Goal: Transaction & Acquisition: Book appointment/travel/reservation

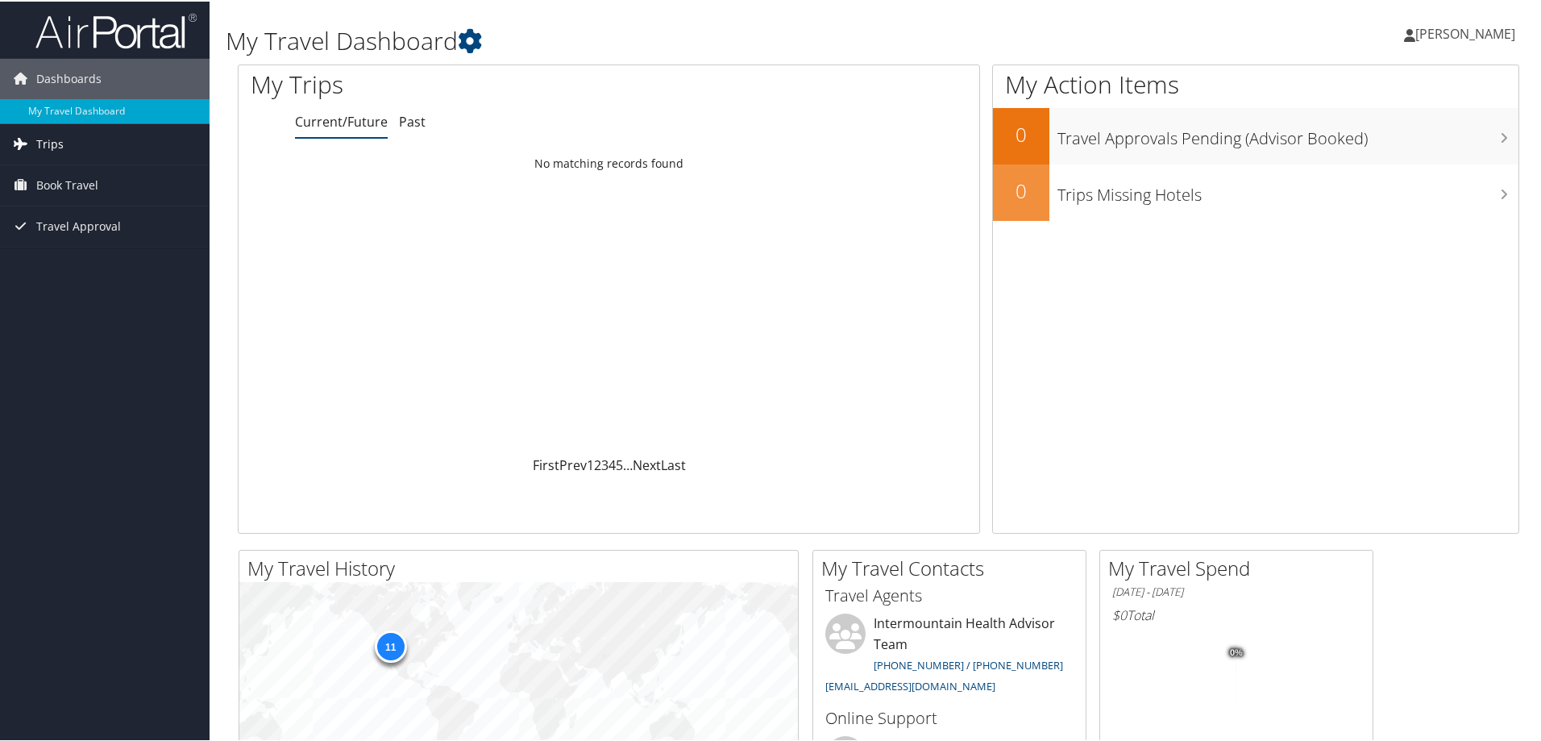
click at [60, 143] on span "Trips" at bounding box center [49, 142] width 27 height 40
click at [76, 253] on span "Book Travel" at bounding box center [67, 256] width 62 height 40
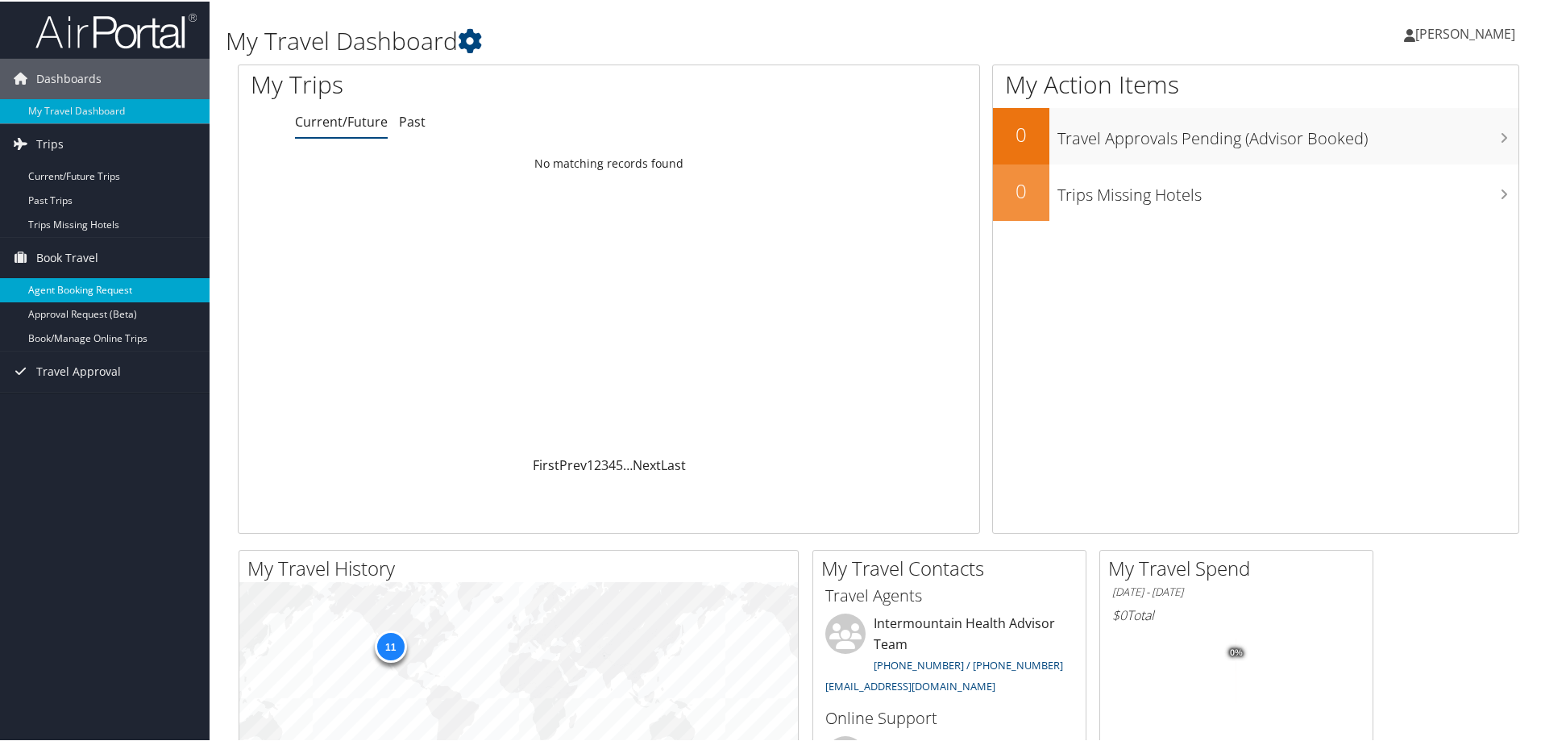
click at [98, 285] on link "Agent Booking Request" at bounding box center [105, 288] width 210 height 24
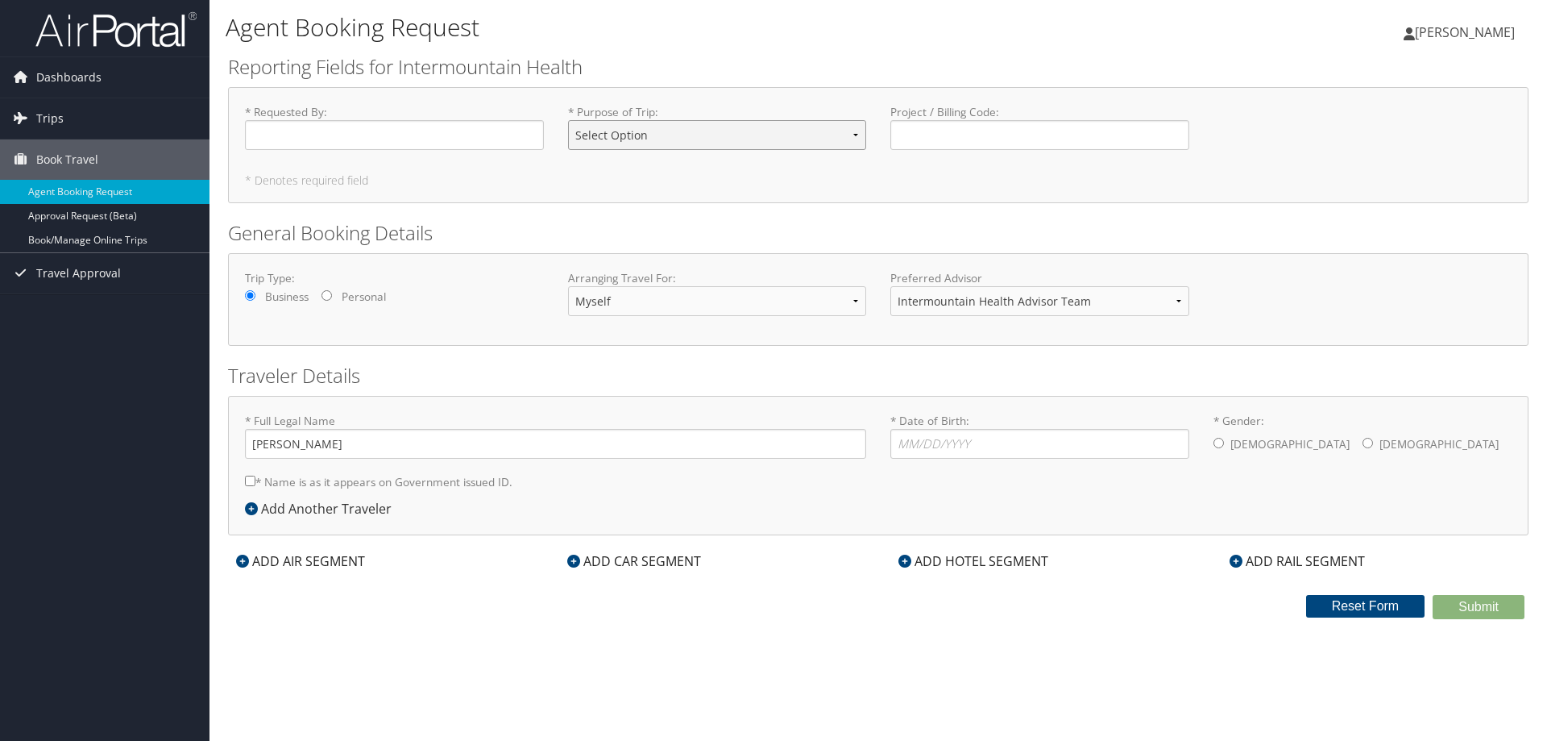
click at [852, 131] on select "Select Option 3rd Party Reimbursable Business CME Conf or Education Groups Pers…" at bounding box center [717, 135] width 299 height 30
select select "Conf or Education"
click at [568, 120] on select "Select Option 3rd Party Reimbursable Business CME Conf or Education Groups Pers…" at bounding box center [717, 135] width 299 height 30
click at [324, 135] on input "* Requested By : Required" at bounding box center [394, 135] width 299 height 30
type input "Liz Polson"
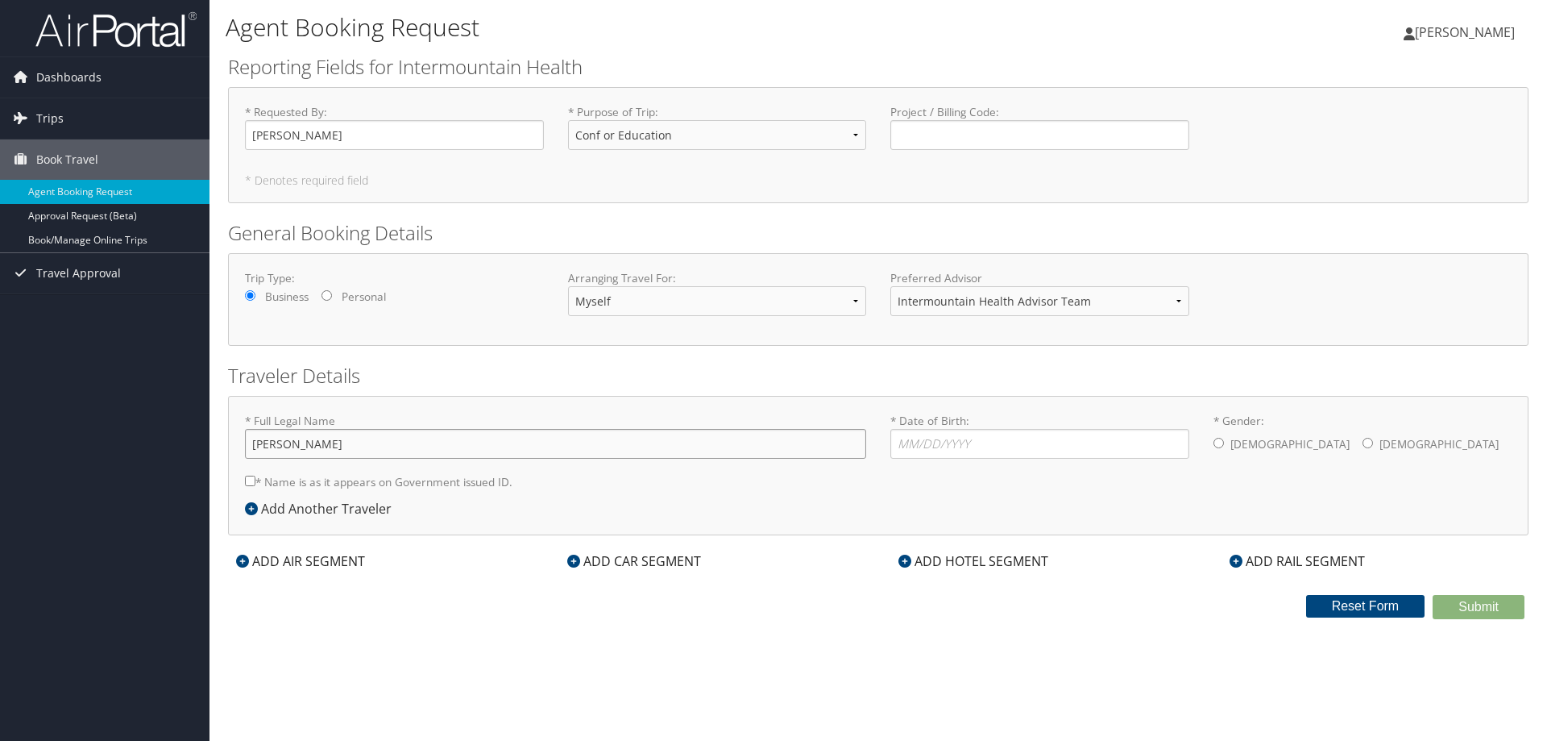
drag, startPoint x: 307, startPoint y: 442, endPoint x: 330, endPoint y: 466, distance: 33.6
click at [309, 442] on input "Elizabeth Polson" at bounding box center [555, 444] width 621 height 30
click at [963, 439] on input "* Date of Birth: Invalid Date" at bounding box center [1040, 444] width 299 height 30
type input "1"
type input "01/03/1972"
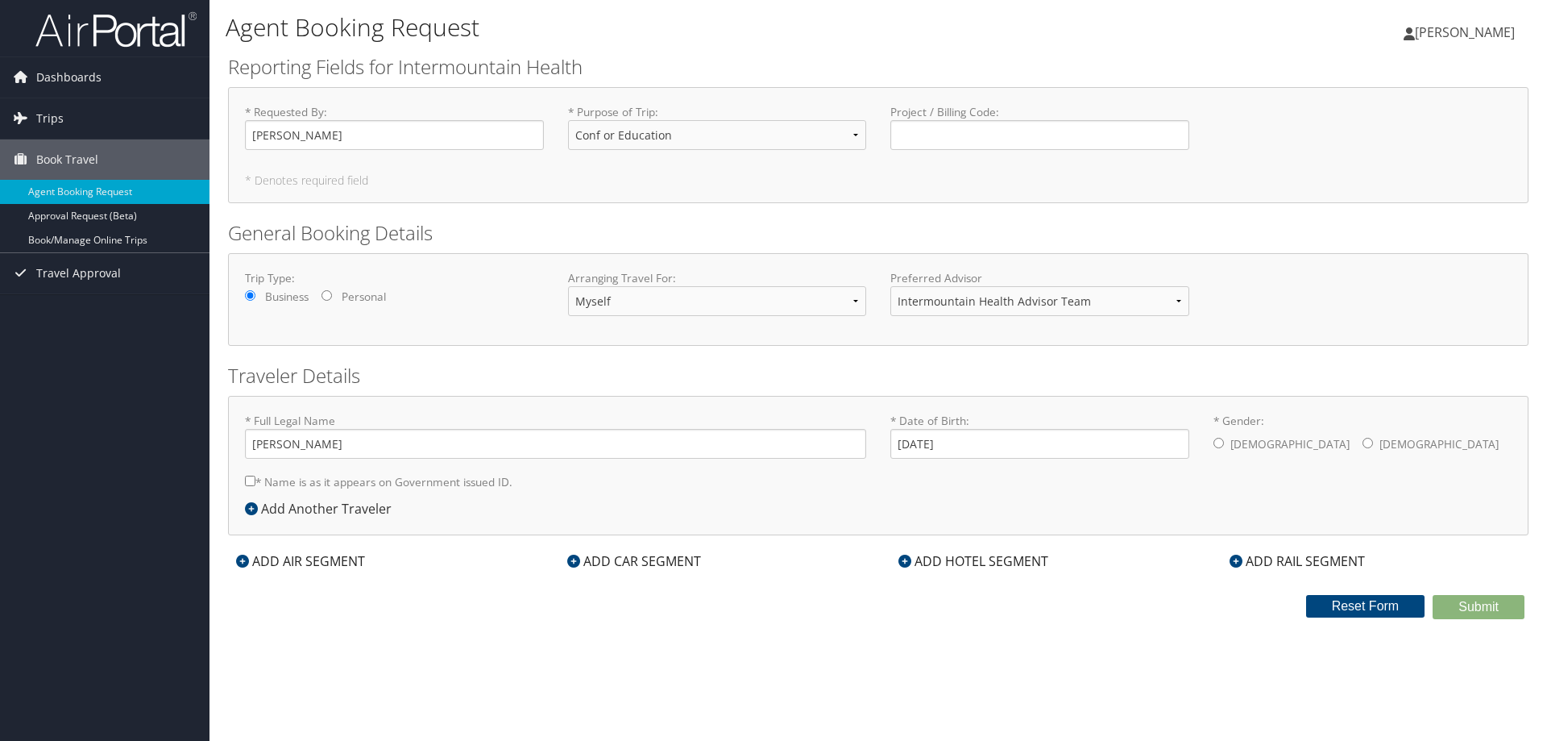
click at [1269, 437] on div "Male Female" at bounding box center [1363, 445] width 299 height 32
click at [1363, 443] on input "* Gender: Male Female" at bounding box center [1368, 443] width 10 height 10
radio input "true"
click at [294, 561] on div "ADD AIR SEGMENT" at bounding box center [300, 560] width 145 height 19
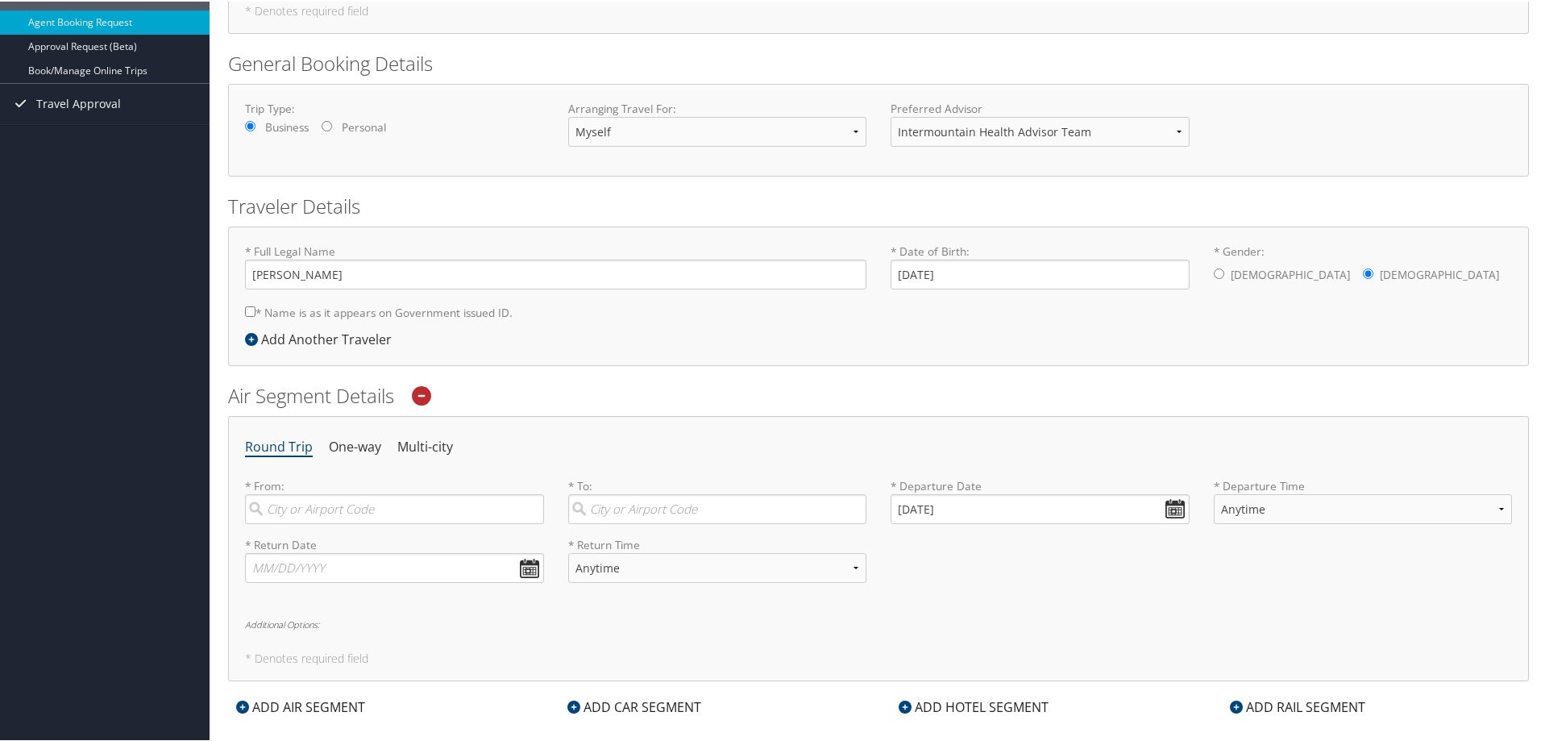
scroll to position [242, 0]
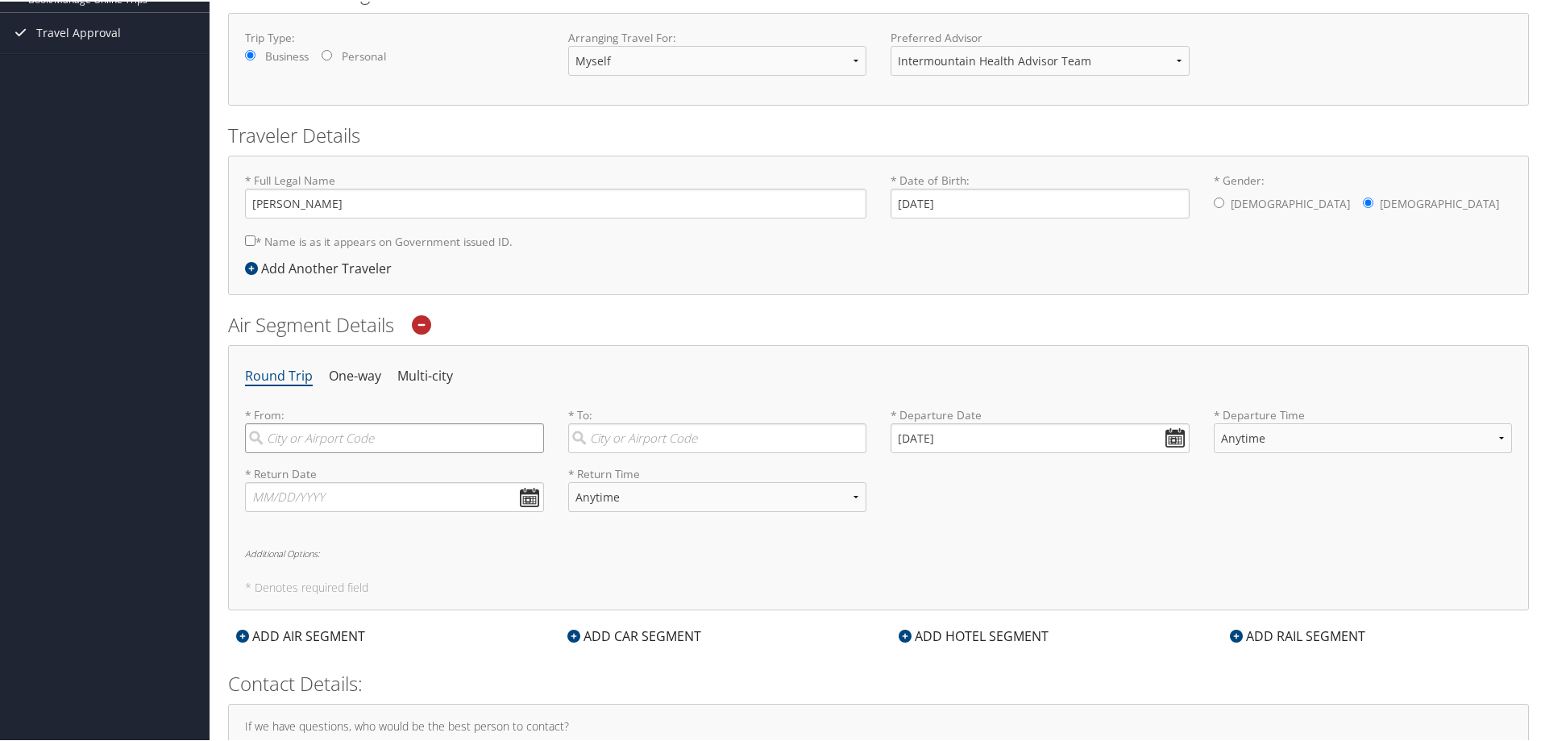
click at [451, 426] on input "search" at bounding box center [394, 436] width 299 height 30
click at [350, 477] on div "Salt Lake City (SLC Utah)" at bounding box center [396, 469] width 277 height 21
click at [350, 451] on input "salt lake" at bounding box center [394, 436] width 299 height 30
type input "Salt Lake City (SLC Utah)"
click at [612, 430] on input "search" at bounding box center [717, 436] width 299 height 30
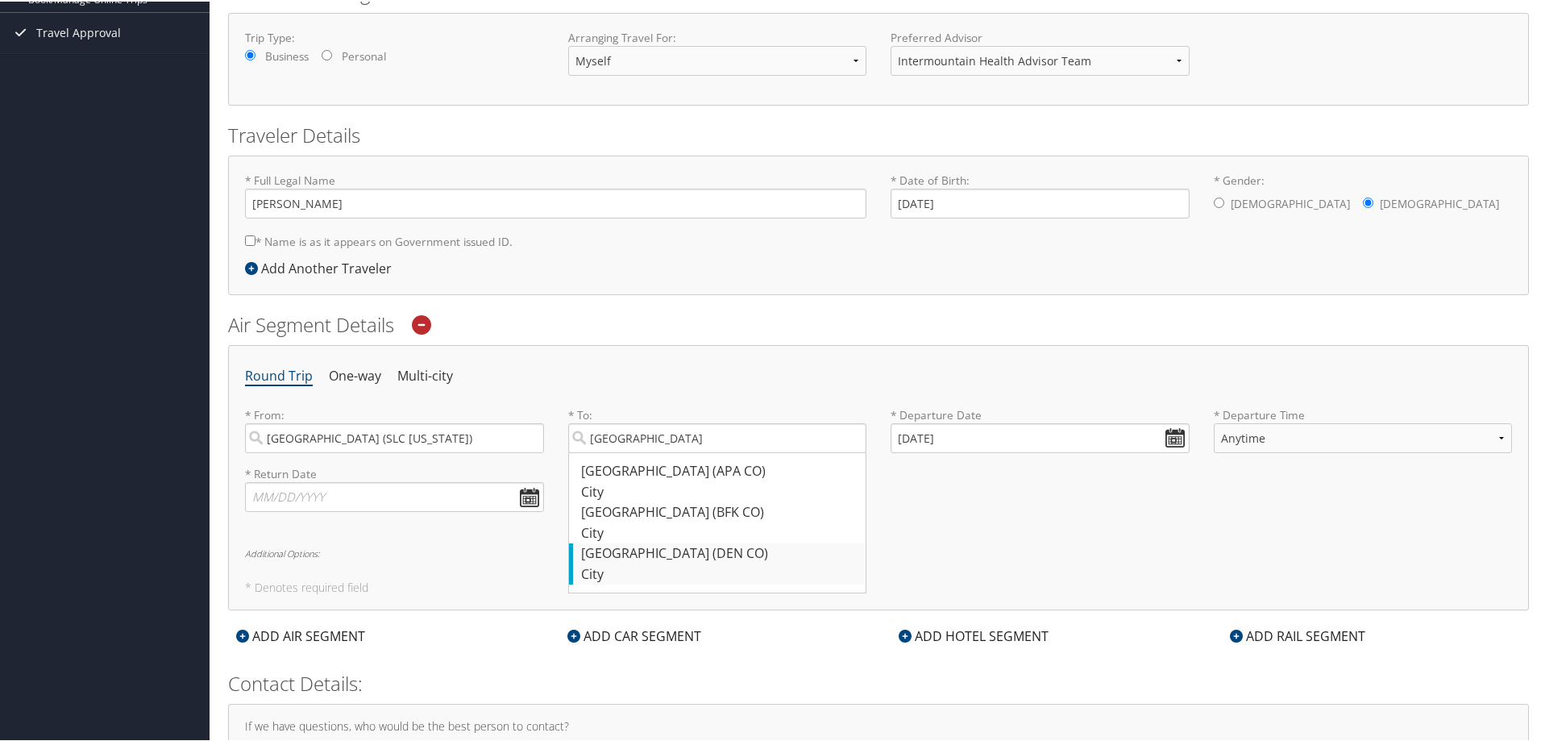
click at [646, 557] on div "Denver (DEN CO)" at bounding box center [719, 552] width 277 height 21
click at [646, 451] on input "denver" at bounding box center [717, 436] width 299 height 30
type input "Denver (DEN CO)"
click at [1173, 435] on input "[DATE]" at bounding box center [1040, 436] width 299 height 30
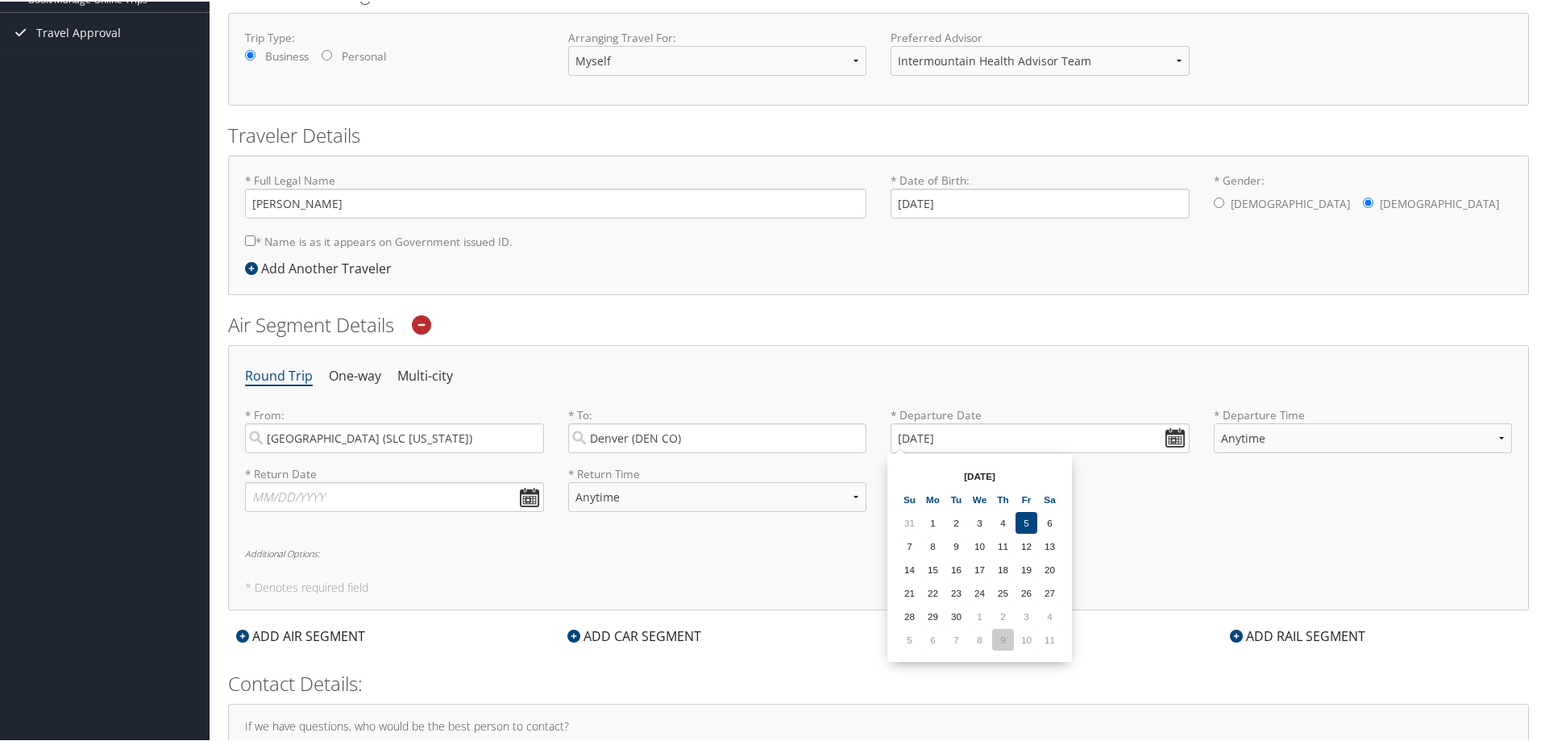
click at [996, 644] on td "9" at bounding box center [1003, 638] width 22 height 22
click at [1167, 431] on input "10/09/2025" at bounding box center [1040, 436] width 299 height 30
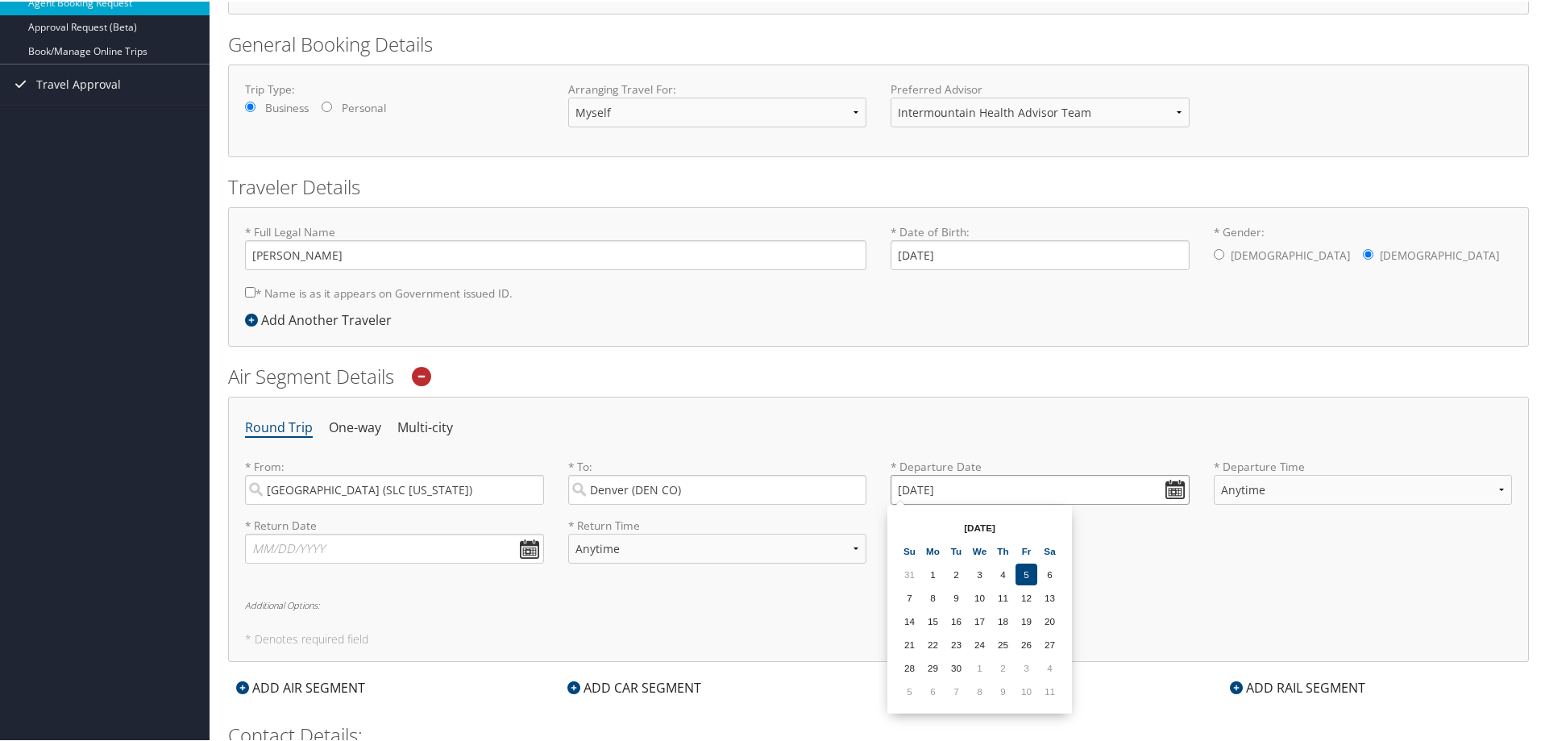
scroll to position [161, 0]
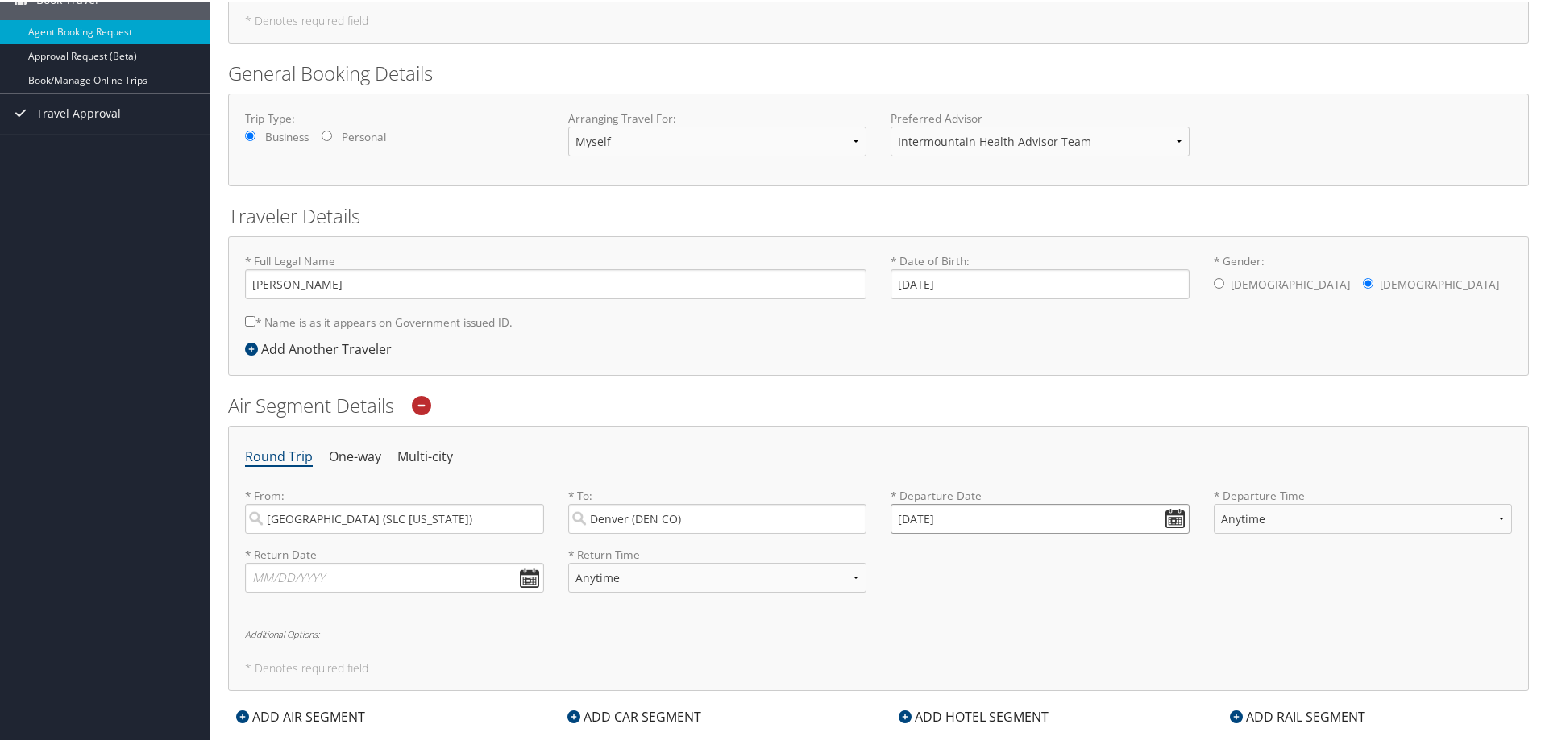
click at [1167, 513] on input "10/09/2025" at bounding box center [1040, 517] width 299 height 30
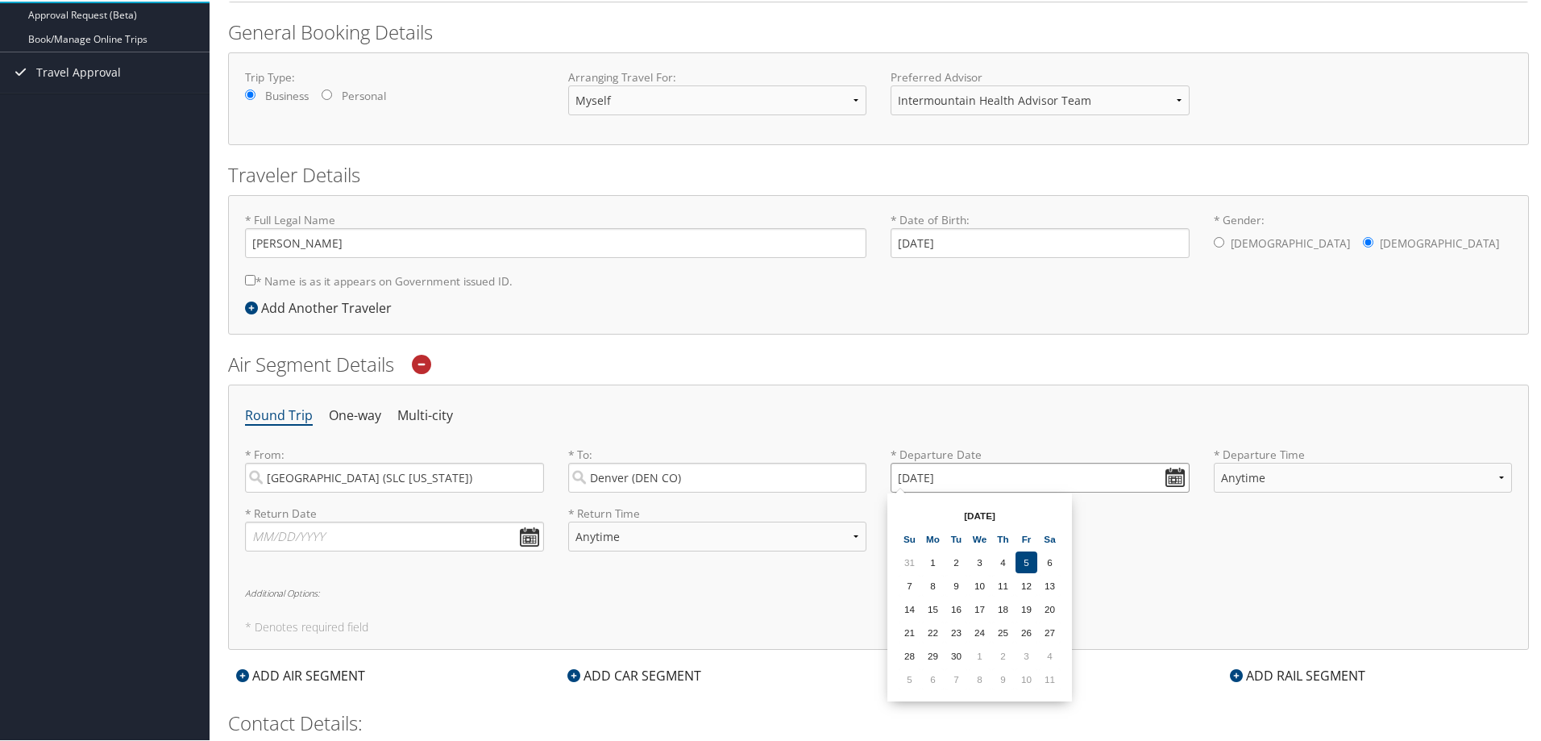
scroll to position [242, 0]
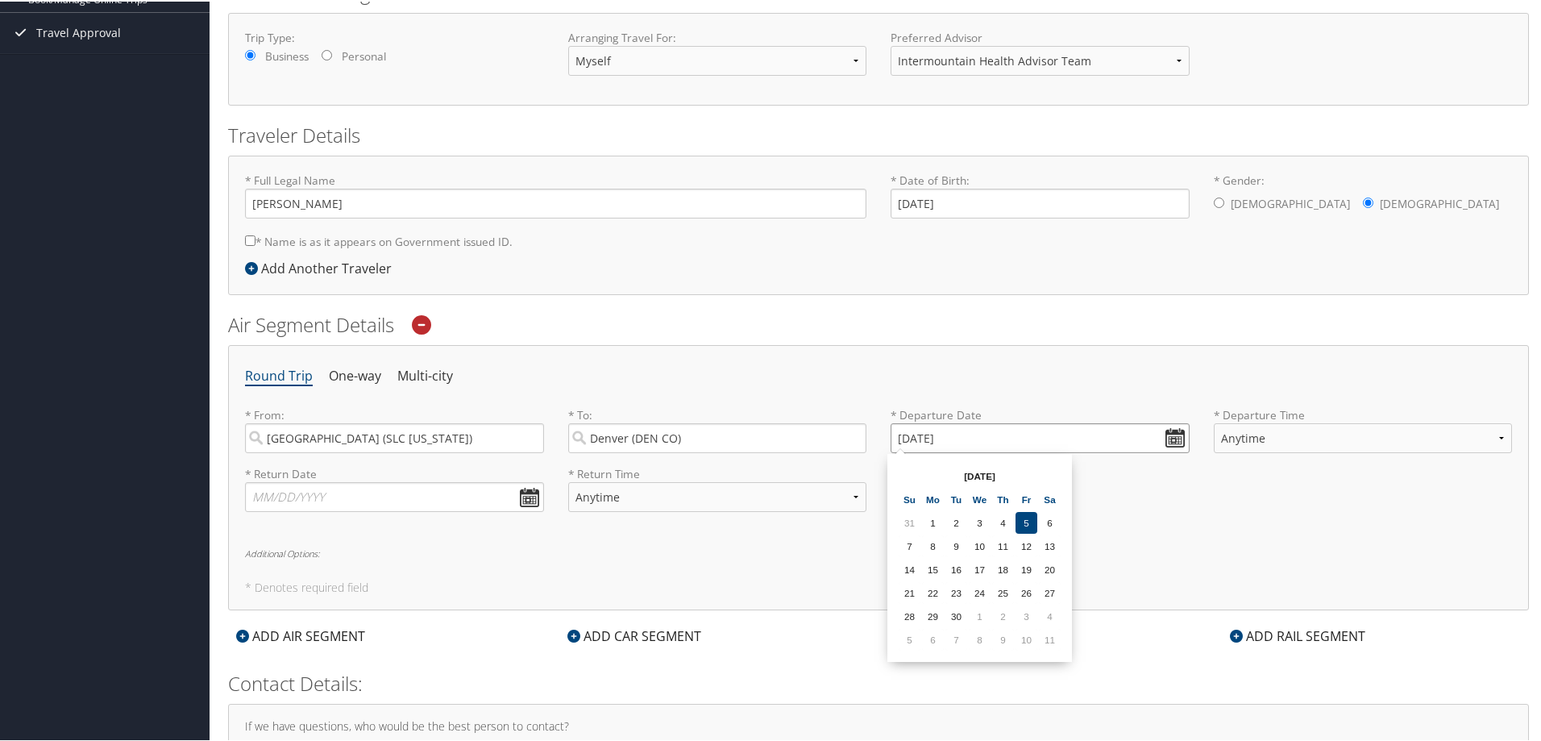
click at [923, 436] on input "10/09/2025" at bounding box center [1040, 436] width 299 height 30
click at [1175, 434] on input "Invalid date" at bounding box center [1040, 436] width 299 height 30
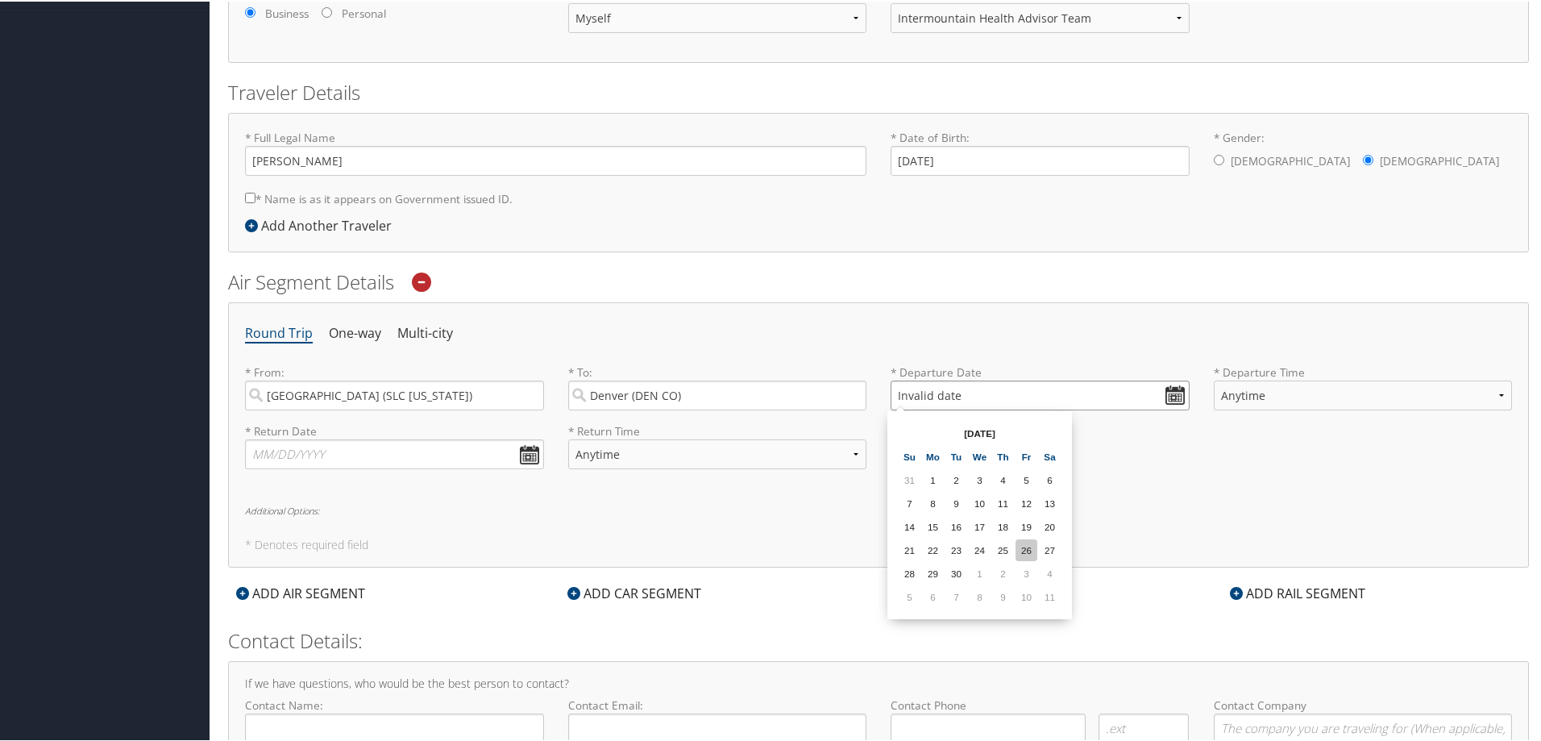
scroll to position [322, 0]
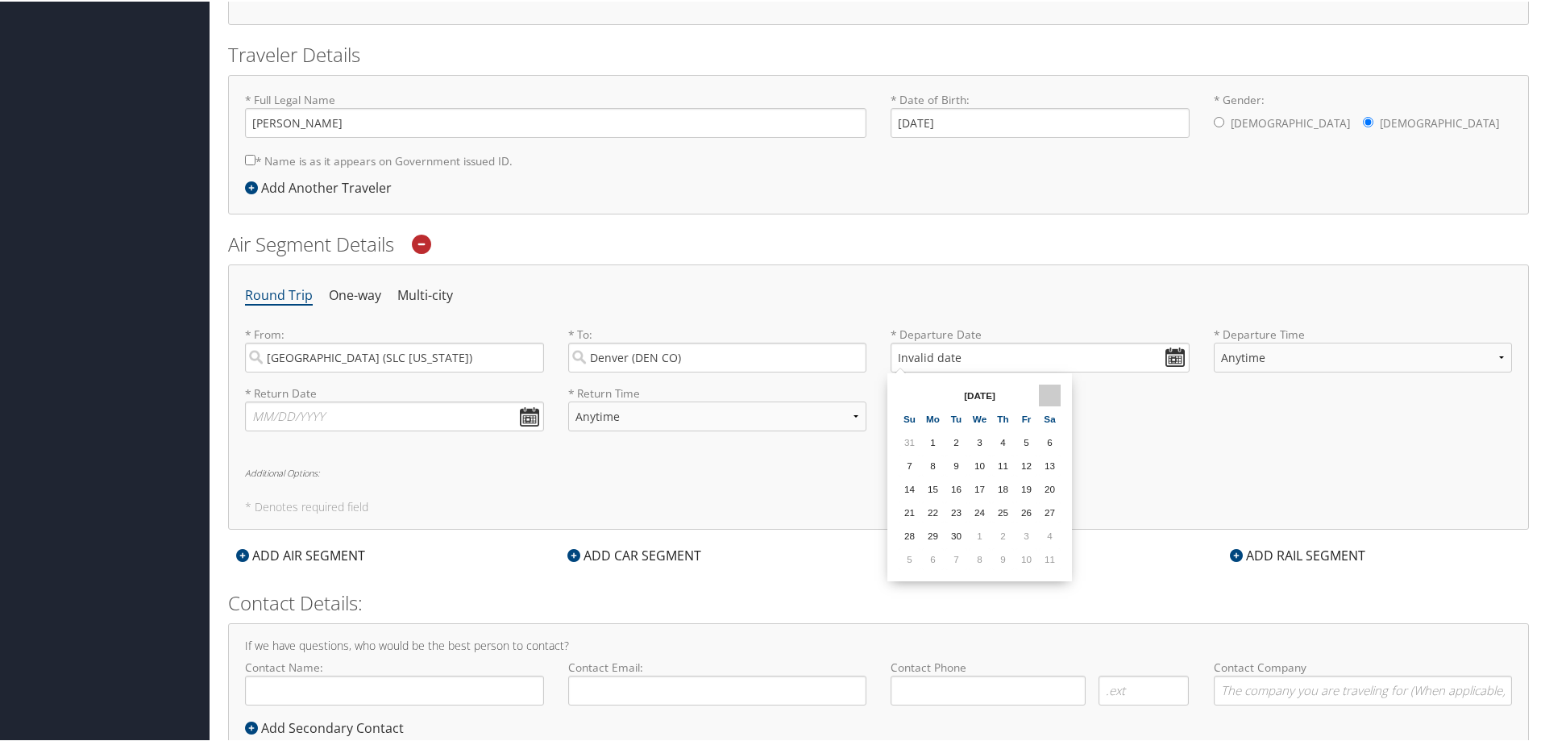
click at [1050, 391] on th at bounding box center [1050, 394] width 22 height 22
click at [1046, 392] on th at bounding box center [1050, 394] width 22 height 22
click at [908, 398] on th at bounding box center [910, 394] width 22 height 22
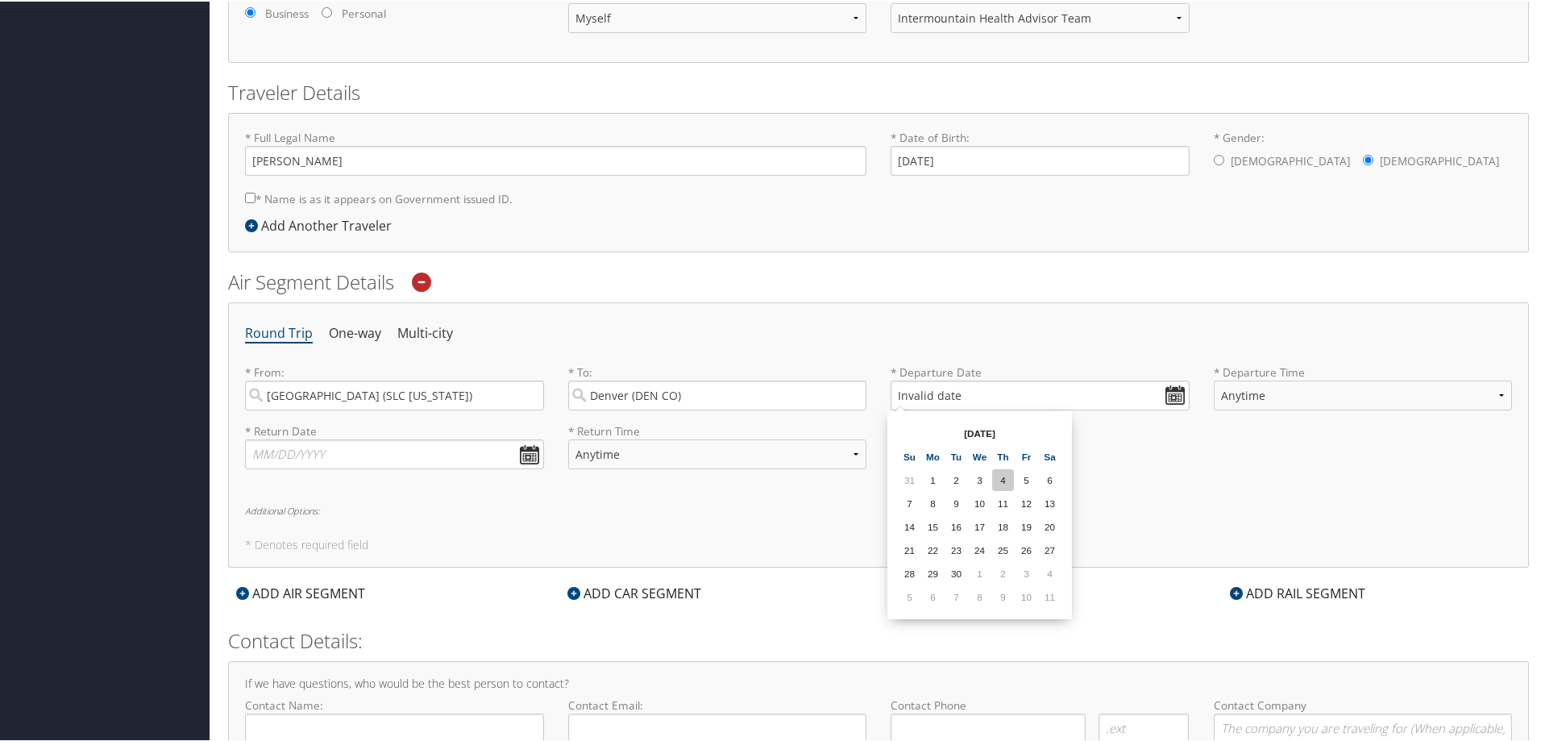
scroll to position [375, 0]
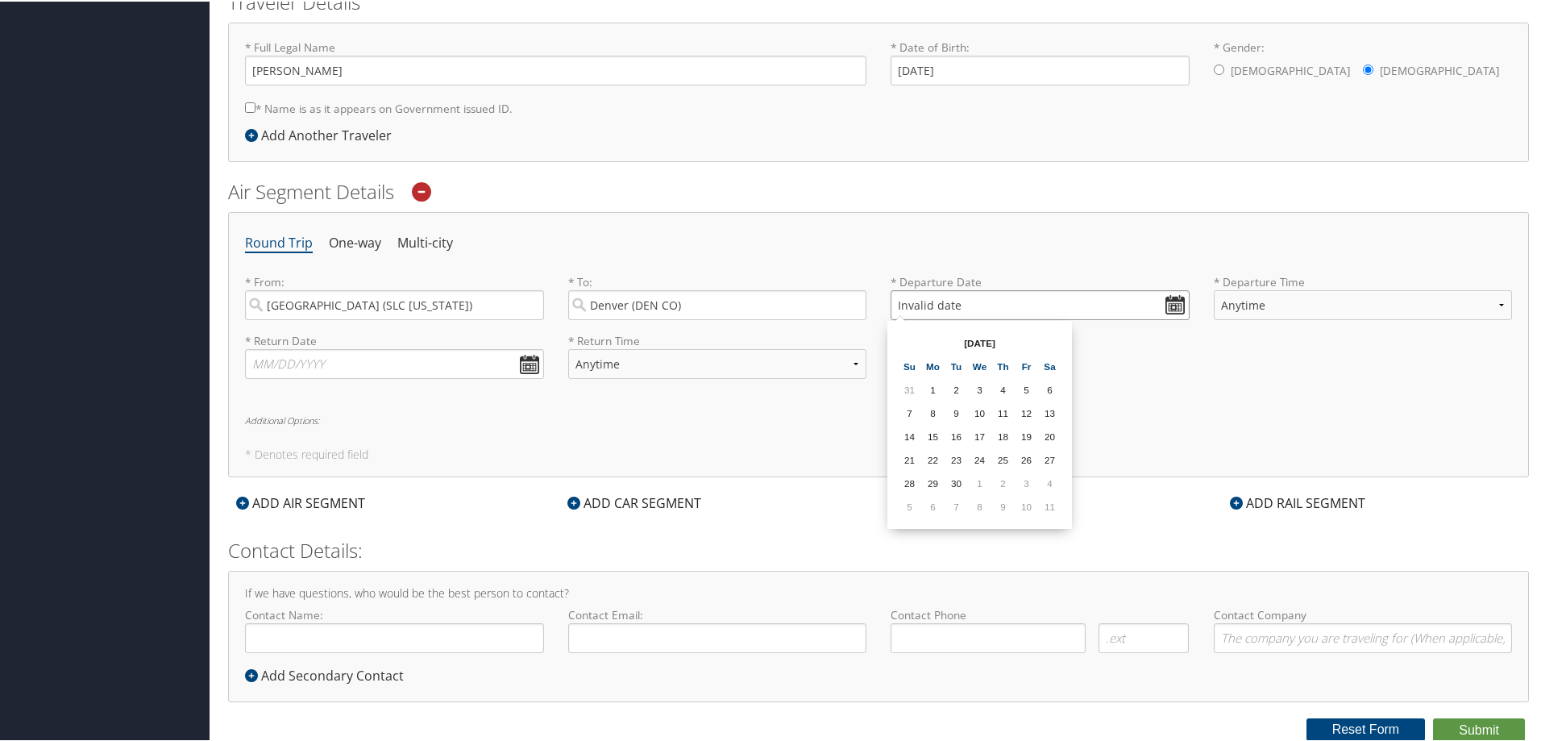
click at [928, 301] on input "Invalid date" at bounding box center [1040, 304] width 299 height 30
drag, startPoint x: 992, startPoint y: 307, endPoint x: 893, endPoint y: 292, distance: 100.3
click at [893, 292] on input "Invalid date" at bounding box center [1040, 304] width 299 height 30
type input "01/01/20010"
drag, startPoint x: 974, startPoint y: 301, endPoint x: 851, endPoint y: 295, distance: 122.7
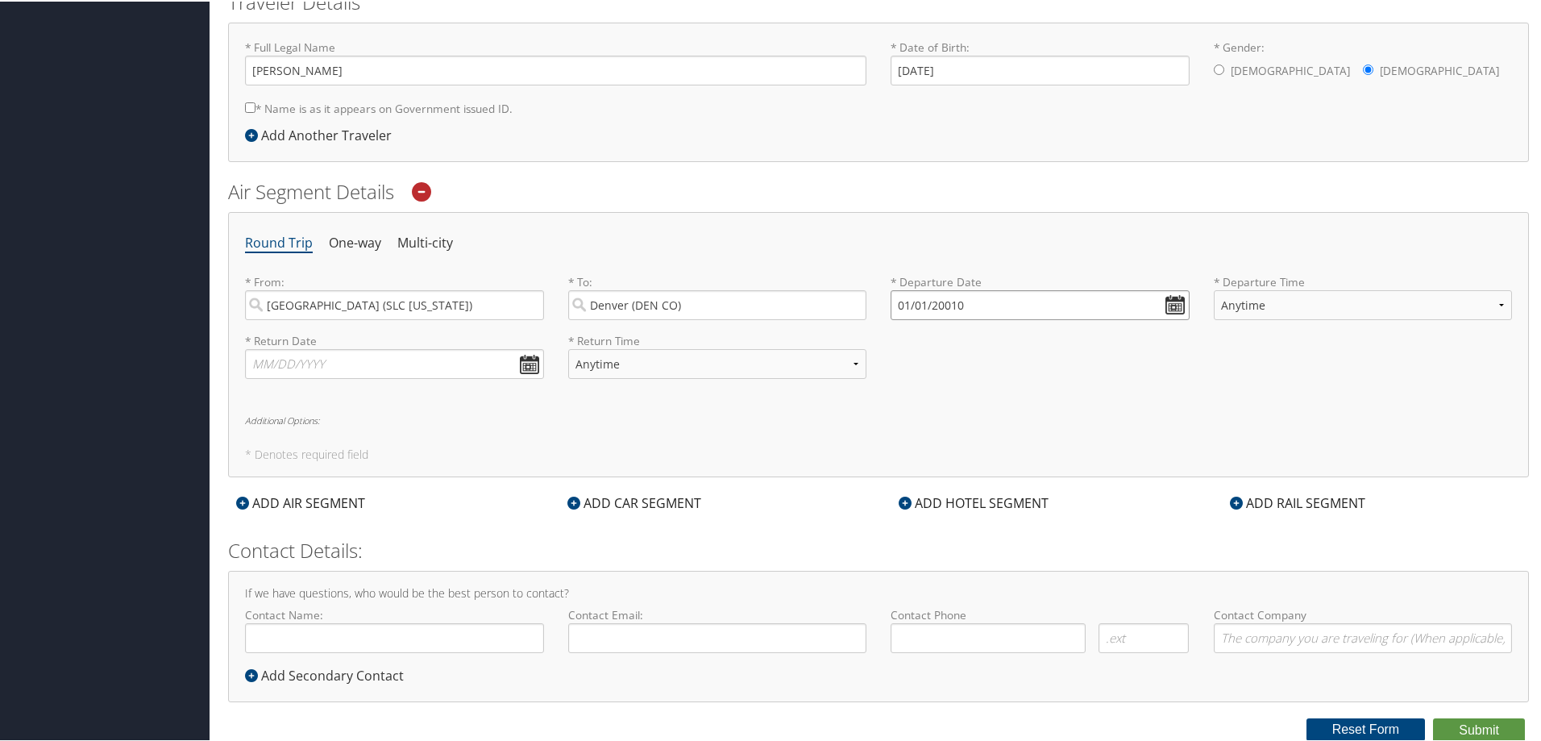
click at [851, 295] on div "* From: Salt Lake City (SLC Utah) Required * To: Denver (DEN CO) Required * Dep…" at bounding box center [878, 301] width 1291 height 59
click at [1169, 299] on input "Invalid date" at bounding box center [1040, 304] width 299 height 30
click at [1048, 342] on th at bounding box center [1050, 341] width 22 height 22
click at [1048, 341] on th at bounding box center [1050, 341] width 22 height 22
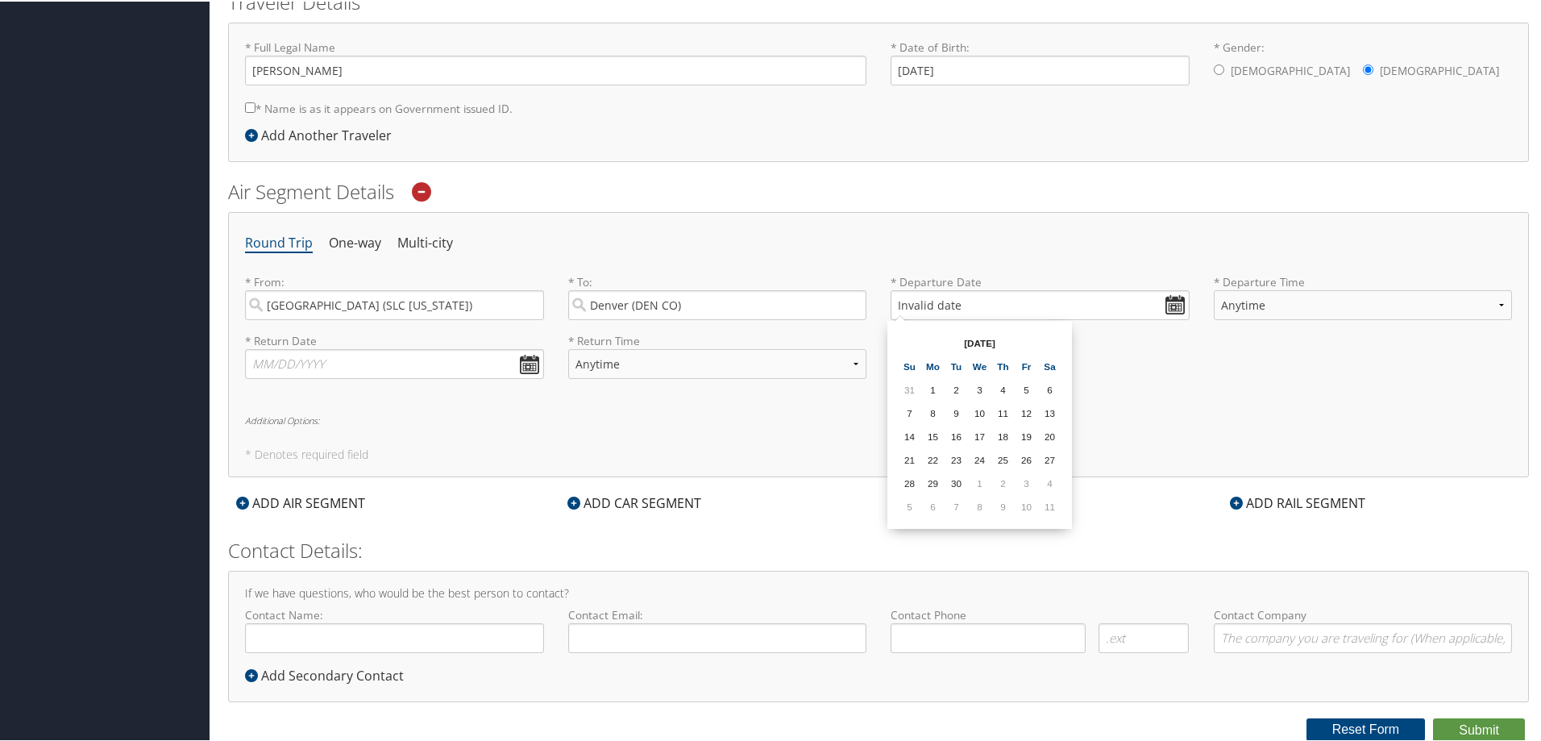
drag, startPoint x: 1031, startPoint y: 504, endPoint x: 1042, endPoint y: 500, distance: 12.0
click at [1031, 503] on td "10" at bounding box center [1026, 505] width 22 height 22
type input "10/10/2025"
click at [925, 300] on input "10/10/2025" at bounding box center [1040, 304] width 299 height 30
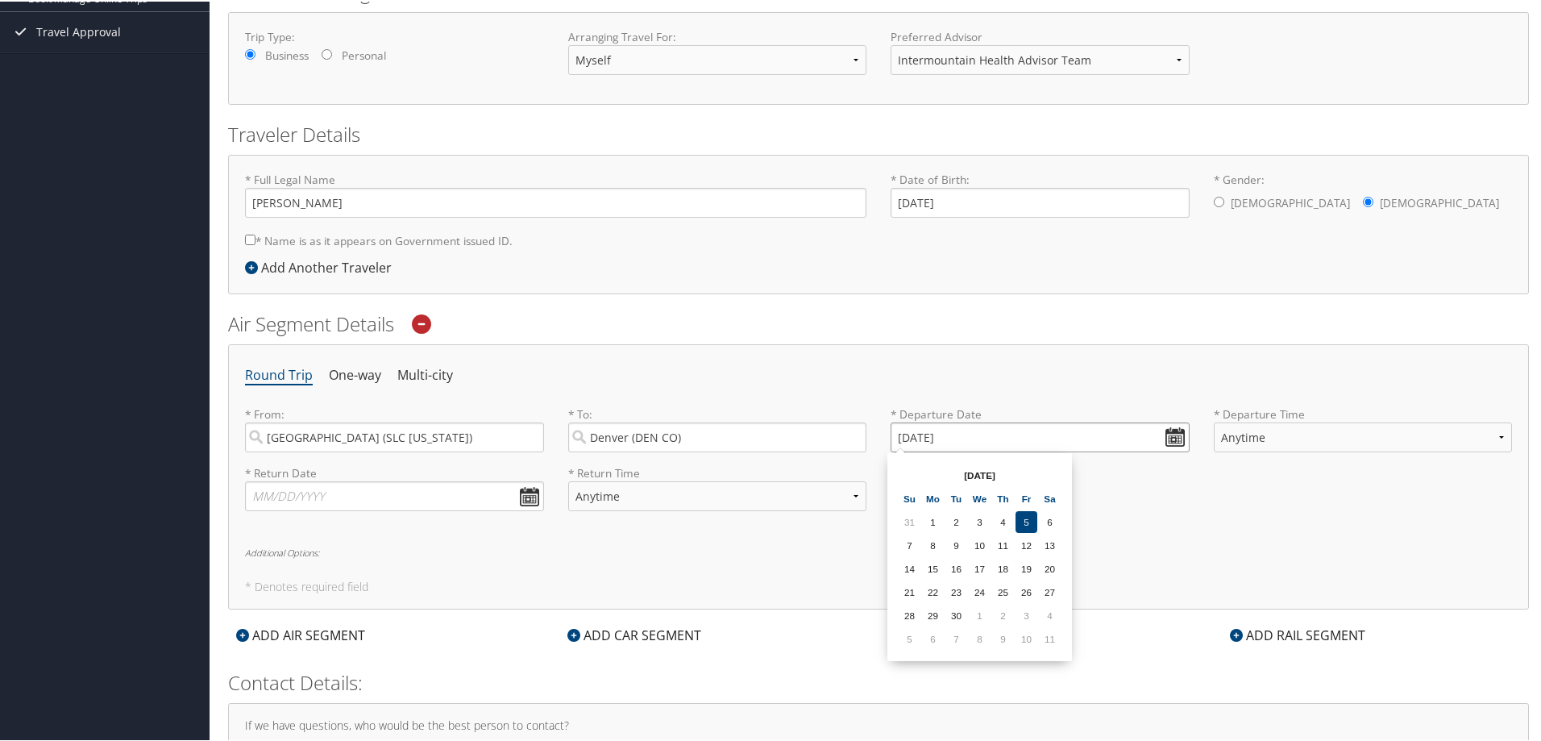
scroll to position [214, 0]
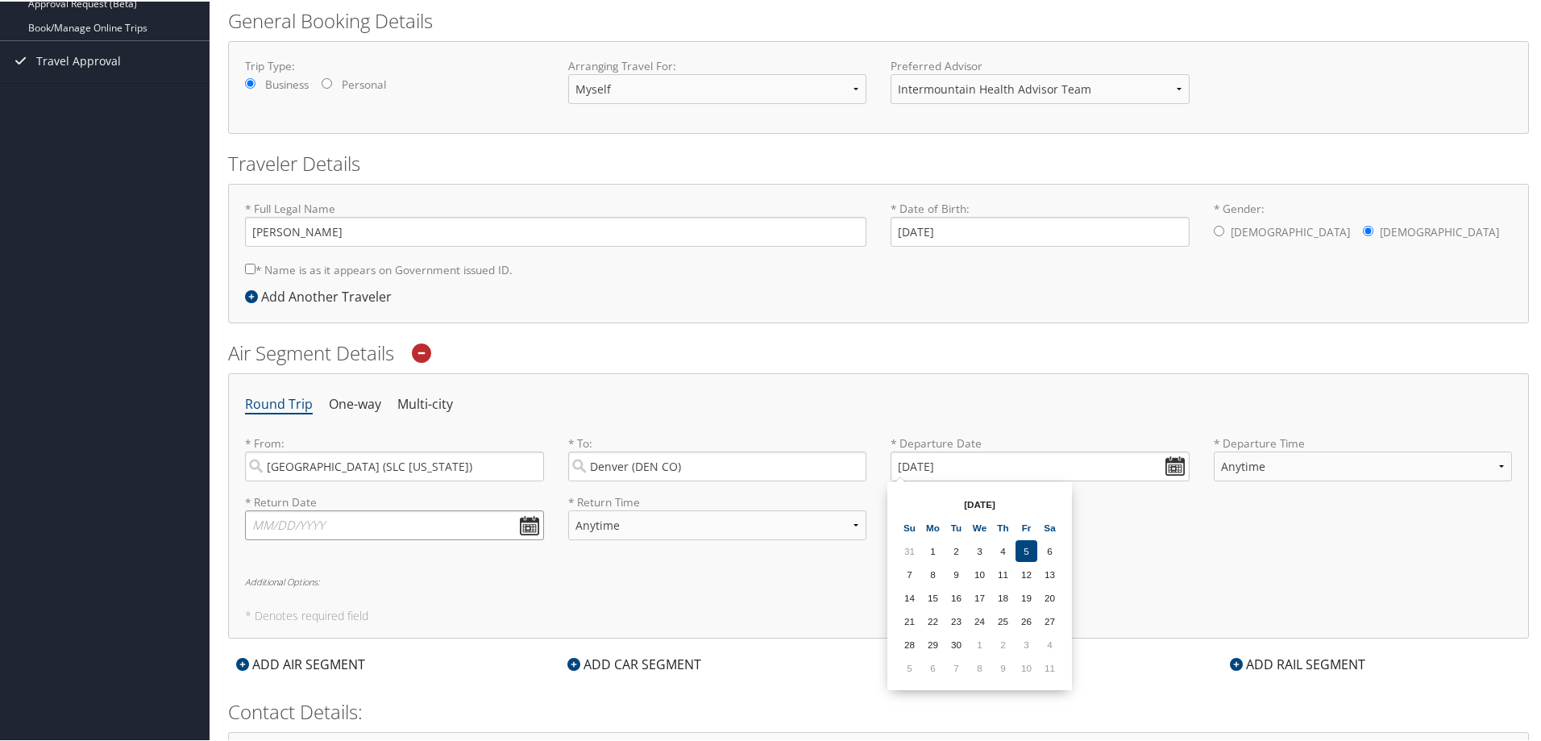
click at [328, 513] on input "text" at bounding box center [394, 524] width 299 height 30
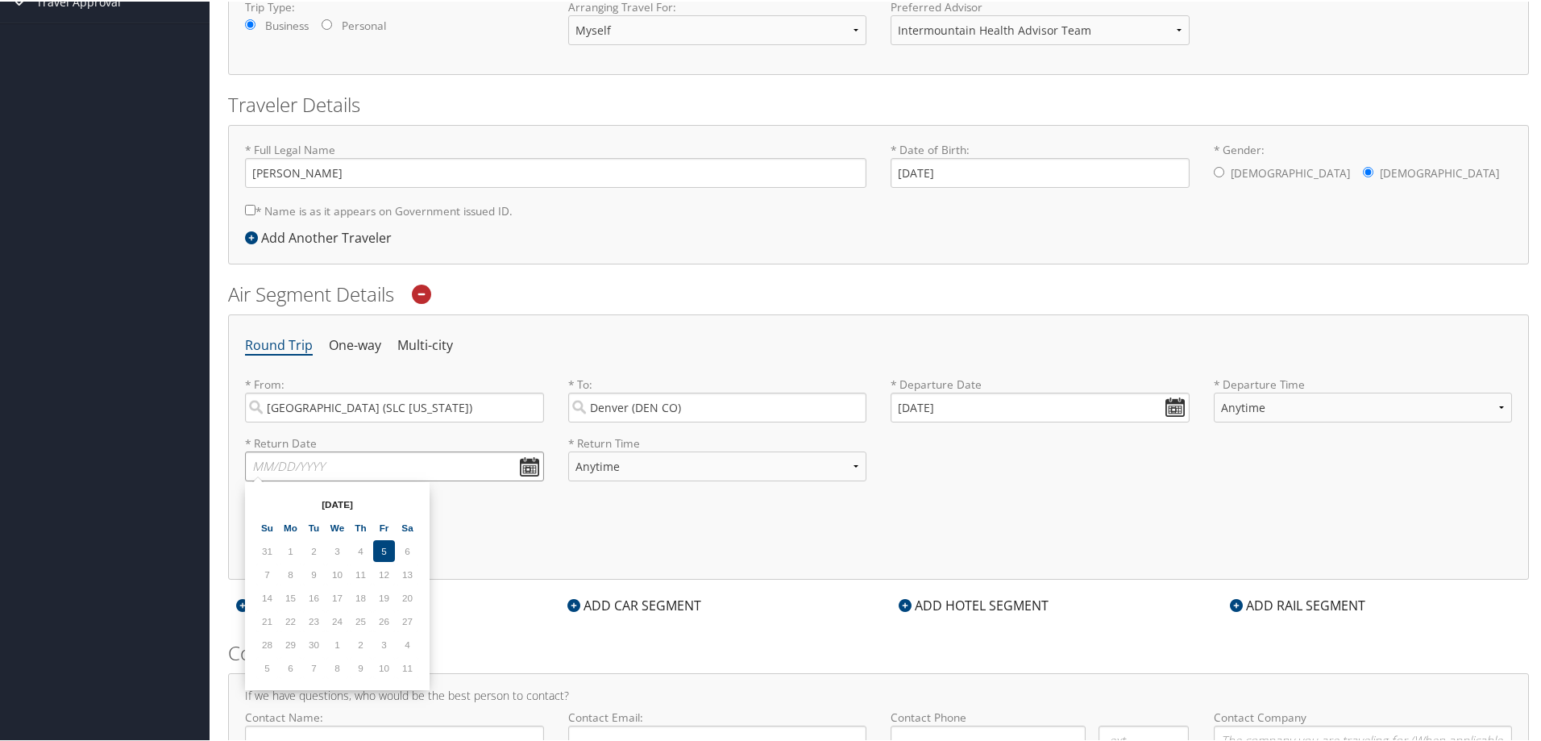
scroll to position [375, 0]
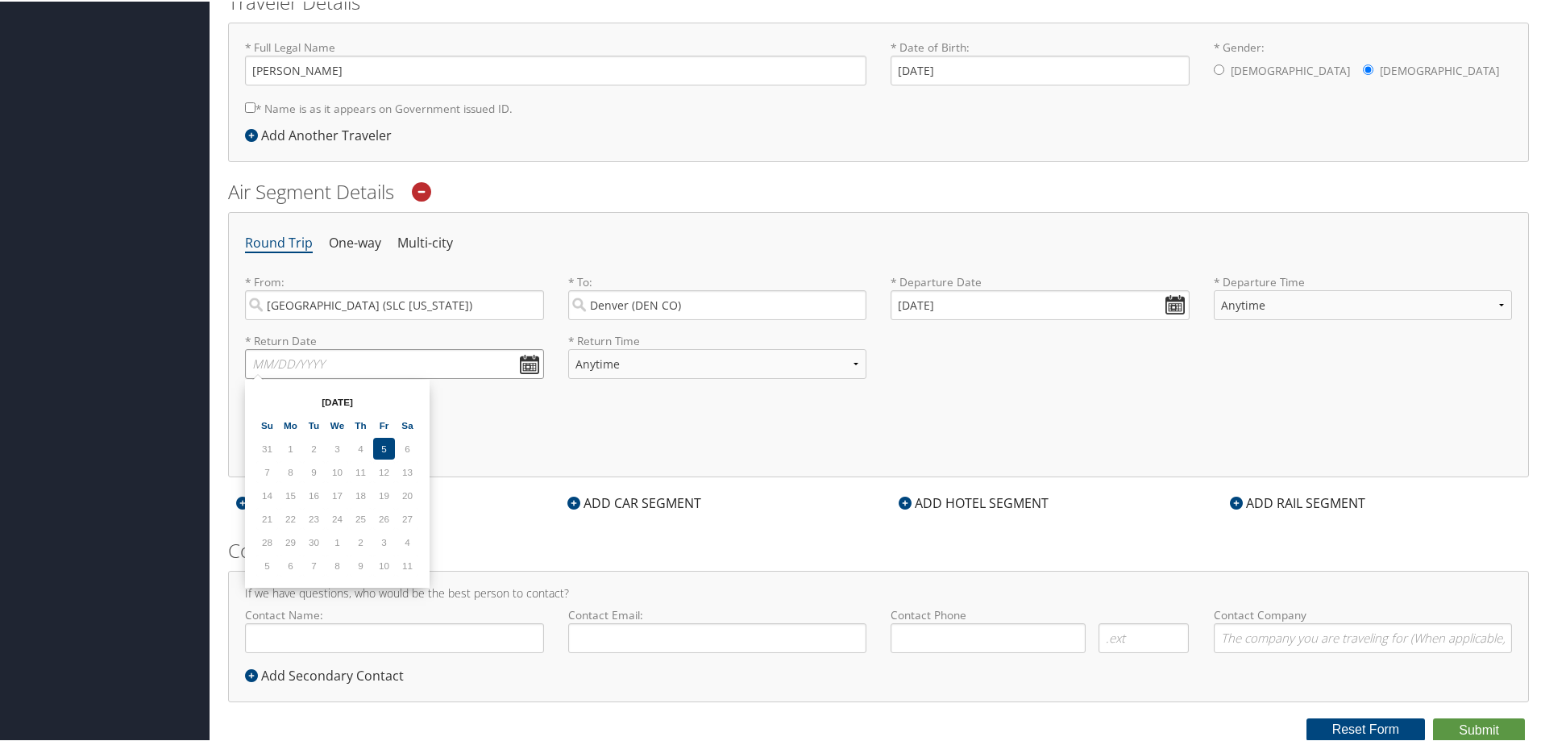
click at [525, 361] on input "text" at bounding box center [394, 362] width 299 height 30
click at [526, 361] on input "text" at bounding box center [394, 362] width 299 height 30
click at [392, 563] on td "10" at bounding box center [384, 564] width 22 height 22
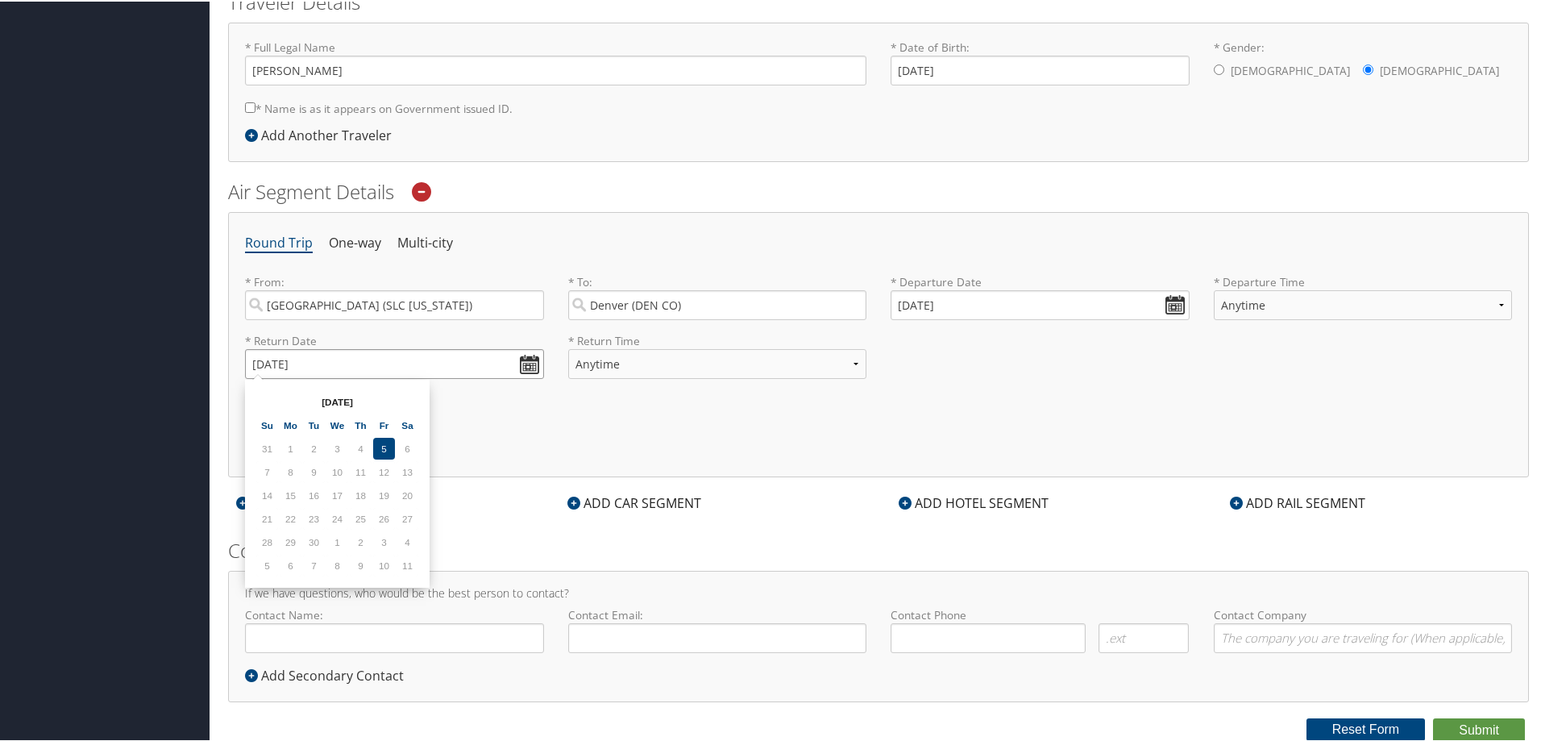
drag, startPoint x: 278, startPoint y: 358, endPoint x: 282, endPoint y: 366, distance: 9.0
click at [279, 359] on input "10/10/2025" at bounding box center [394, 362] width 299 height 30
click at [282, 362] on input "10/10/2025" at bounding box center [394, 362] width 299 height 30
type input "10/22/2025"
click at [916, 302] on input "10/10/2025" at bounding box center [1040, 304] width 299 height 30
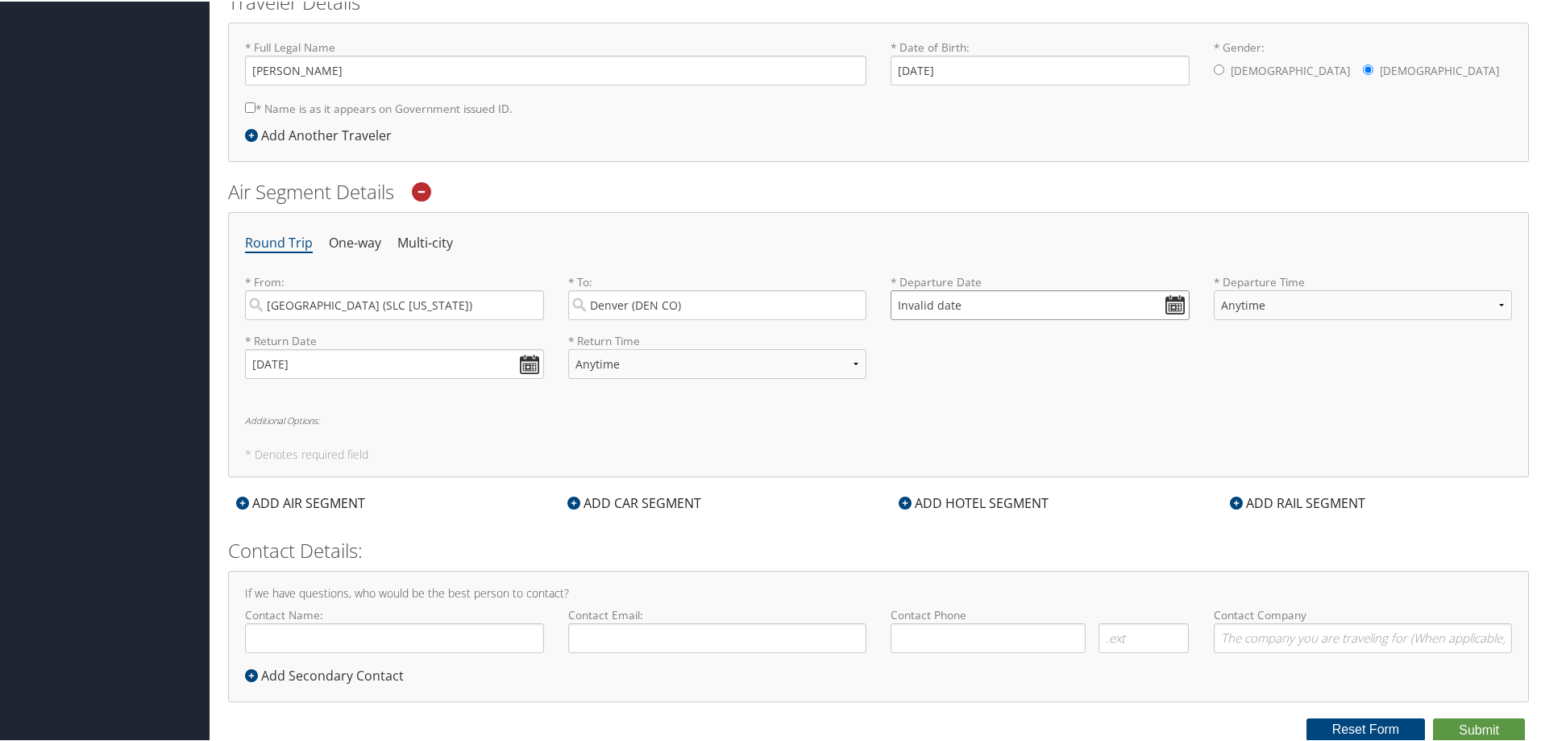
click at [1172, 301] on input "Invalid date" at bounding box center [1040, 304] width 299 height 30
click at [1032, 501] on td "10" at bounding box center [1026, 505] width 22 height 22
click at [917, 300] on input "10/10/2025" at bounding box center [1040, 304] width 299 height 30
click at [1165, 302] on input "Invalid date" at bounding box center [1040, 304] width 299 height 30
click at [1026, 506] on td "10" at bounding box center [1026, 505] width 22 height 22
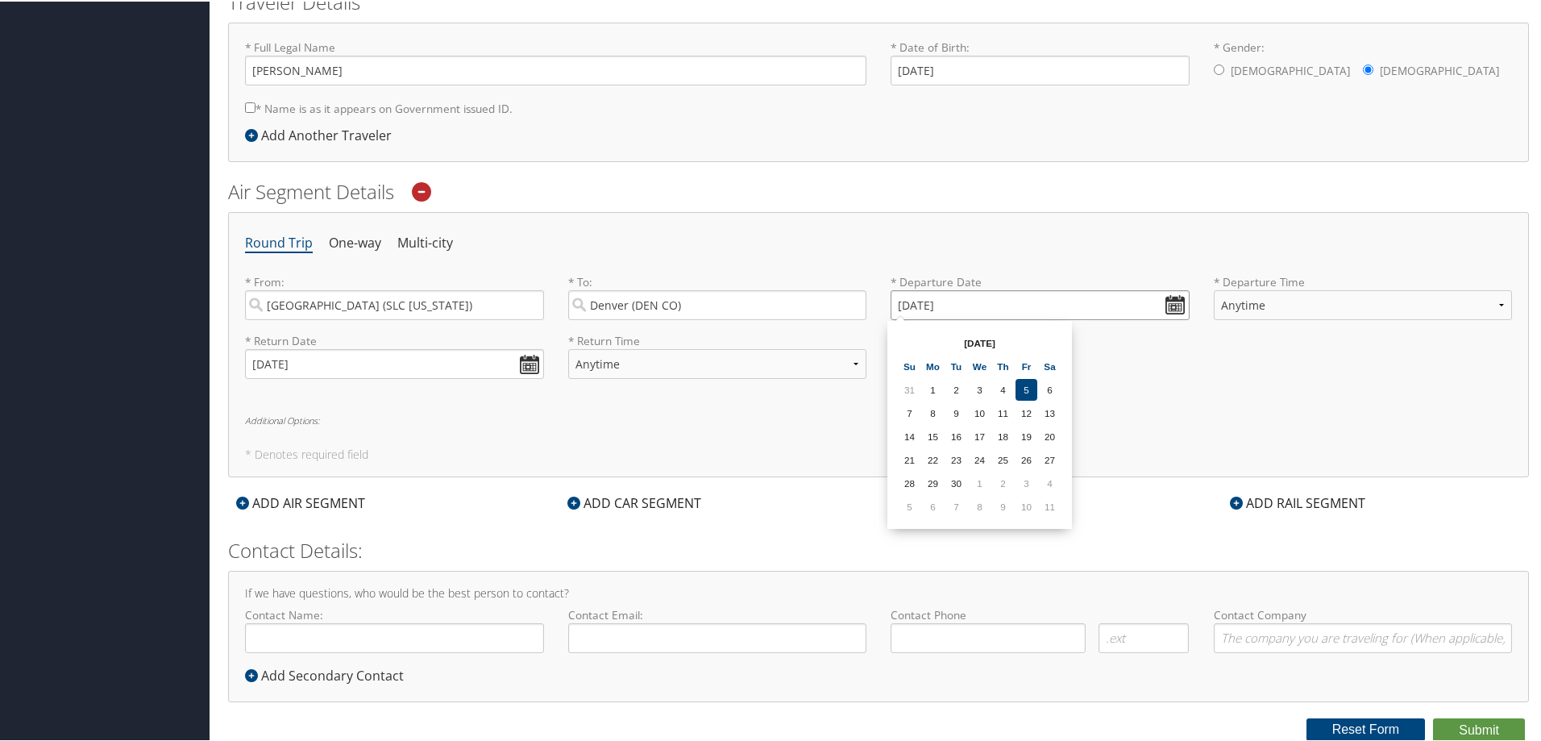
click at [926, 301] on input "10/10/2025" at bounding box center [1040, 304] width 299 height 30
click at [922, 302] on input "10/01/2025" at bounding box center [1040, 304] width 299 height 30
click at [905, 308] on input "Invalid date" at bounding box center [1040, 304] width 299 height 30
click at [896, 302] on input "Invalid date" at bounding box center [1040, 304] width 299 height 30
click at [892, 302] on input "Invalid date" at bounding box center [1040, 304] width 299 height 30
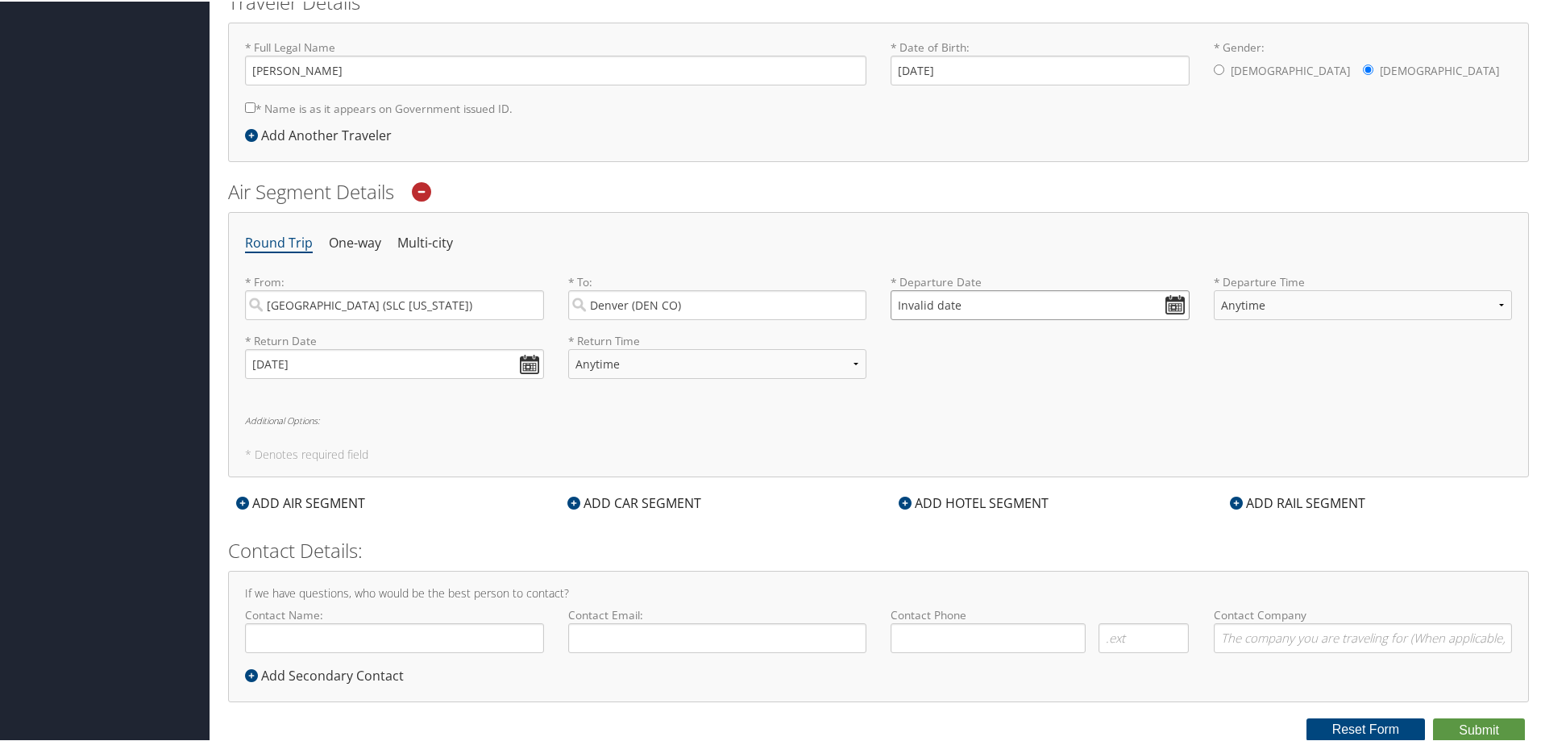
click at [1173, 293] on input "Invalid date" at bounding box center [1040, 304] width 299 height 30
click at [1026, 501] on td "10" at bounding box center [1026, 505] width 22 height 22
click at [923, 301] on input "10/10/2025" at bounding box center [1040, 304] width 299 height 30
click at [923, 302] on input "10/01/2025" at bounding box center [1040, 304] width 299 height 30
click at [932, 450] on td "20" at bounding box center [933, 458] width 22 height 22
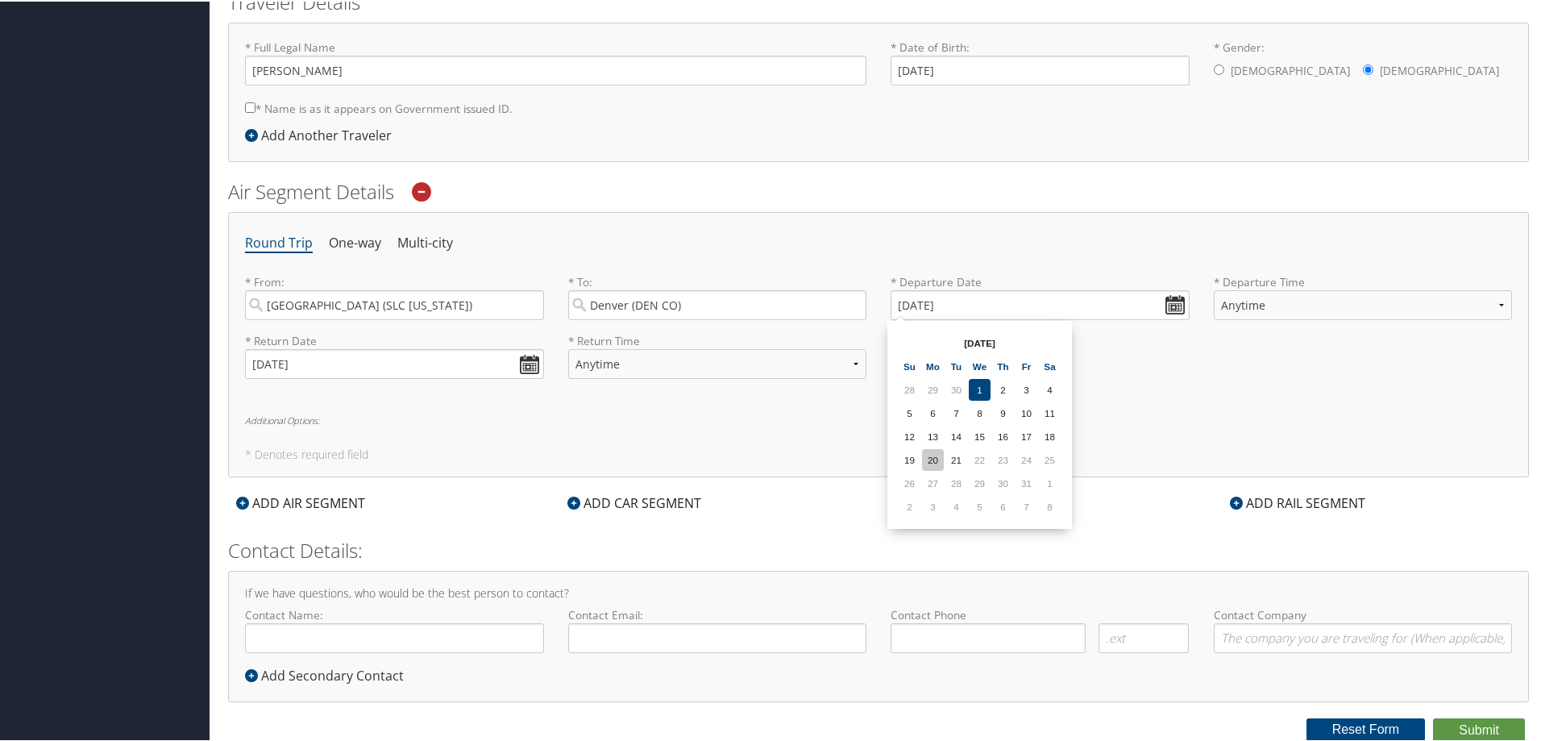
type input "10/20/2025"
click at [850, 359] on select "Anytime Early Morning (5AM-7AM) Morning (7AM-12PM) Afternoon (12PM-5PM) Evening…" at bounding box center [717, 362] width 299 height 30
select select "7:00 PM"
click at [568, 347] on select "Anytime Early Morning (5AM-7AM) Morning (7AM-12PM) Afternoon (12PM-5PM) Evening…" at bounding box center [717, 362] width 299 height 30
click at [337, 635] on input "Contact Name:" at bounding box center [394, 636] width 299 height 30
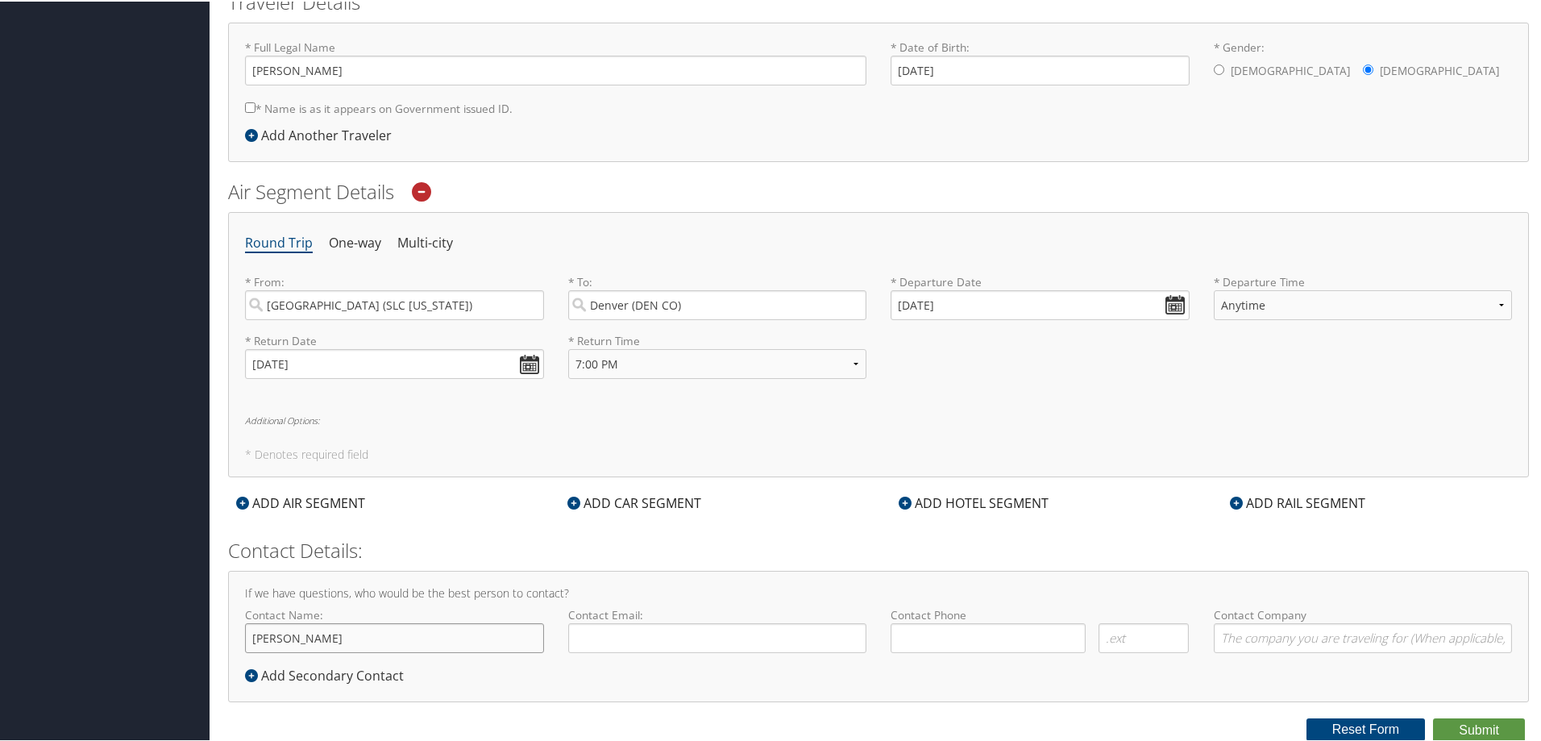
type input "Liz Polson"
click at [617, 635] on input "Contact Email:" at bounding box center [717, 636] width 299 height 30
type input "liz.polson@imail.org"
click at [894, 643] on input "( ) -" at bounding box center [988, 636] width 195 height 30
type input "(801) 864-0039"
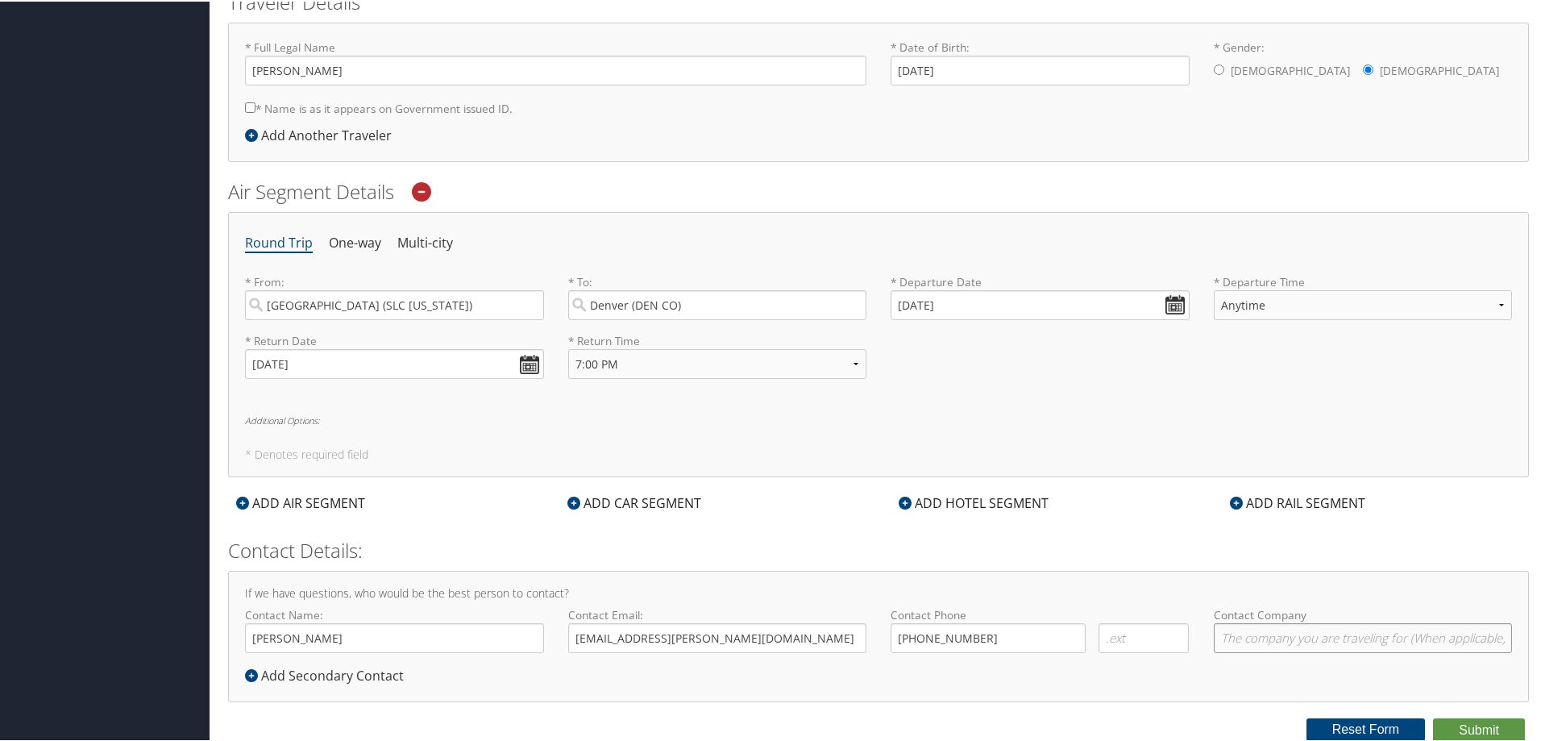
click at [1234, 638] on input "Contact Company" at bounding box center [1363, 636] width 299 height 30
type input "Intermountain Health"
click at [1490, 302] on select "Anytime Early Morning (5AM-7AM) Morning (7AM-12PM) Afternoon (12PM-5PM) Evening…" at bounding box center [1363, 304] width 299 height 30
select select "7AM-12PM"
click at [1214, 289] on select "Anytime Early Morning (5AM-7AM) Morning (7AM-12PM) Afternoon (12PM-5PM) Evening…" at bounding box center [1363, 304] width 299 height 30
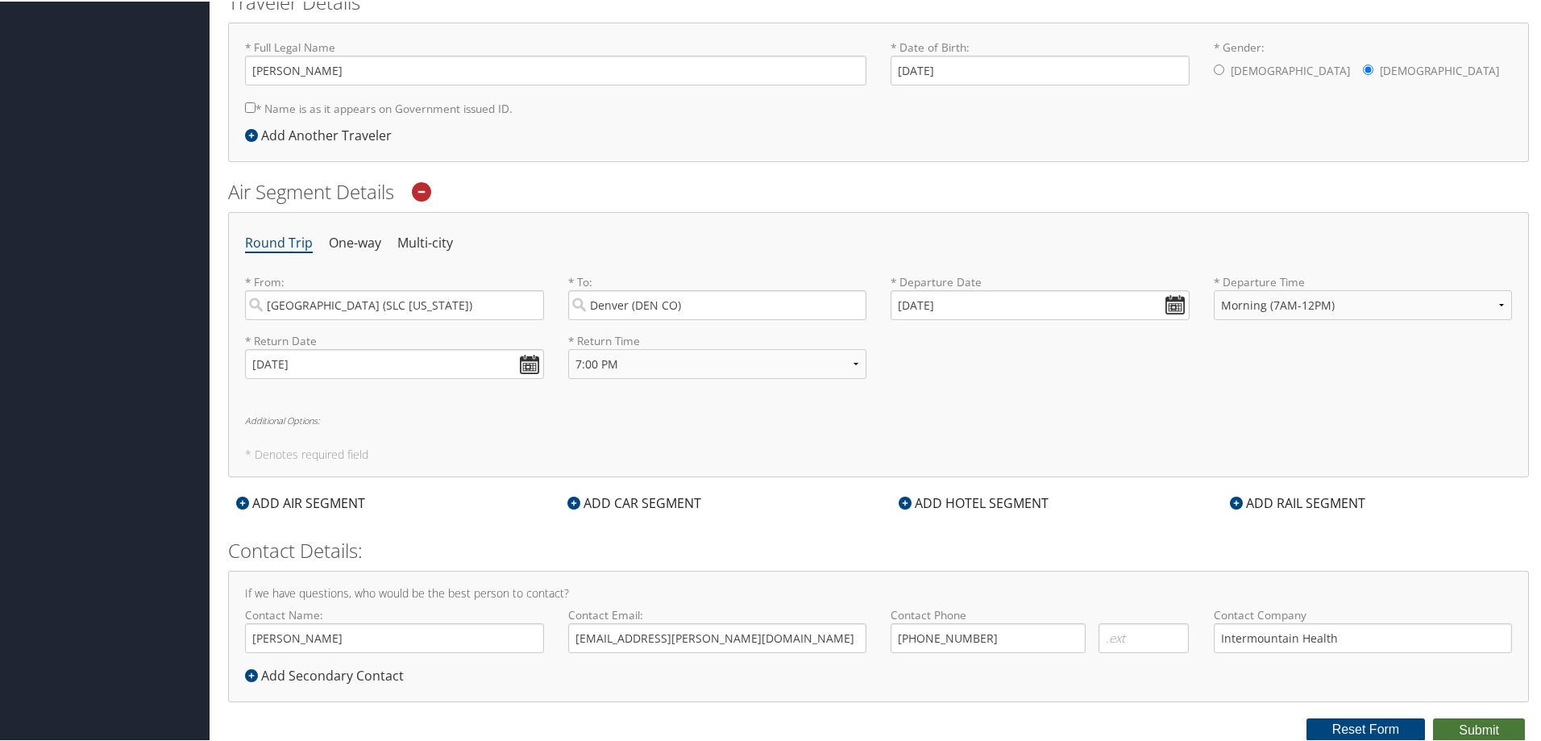
click at [1483, 724] on button "Submit" at bounding box center [1479, 728] width 92 height 24
click at [305, 64] on input "Elizabeth Polson" at bounding box center [555, 69] width 621 height 30
type input "Elizabeth Farr Polson"
click at [251, 102] on input "* Name is as it appears on Government issued ID." at bounding box center [250, 106] width 10 height 10
checkbox input "true"
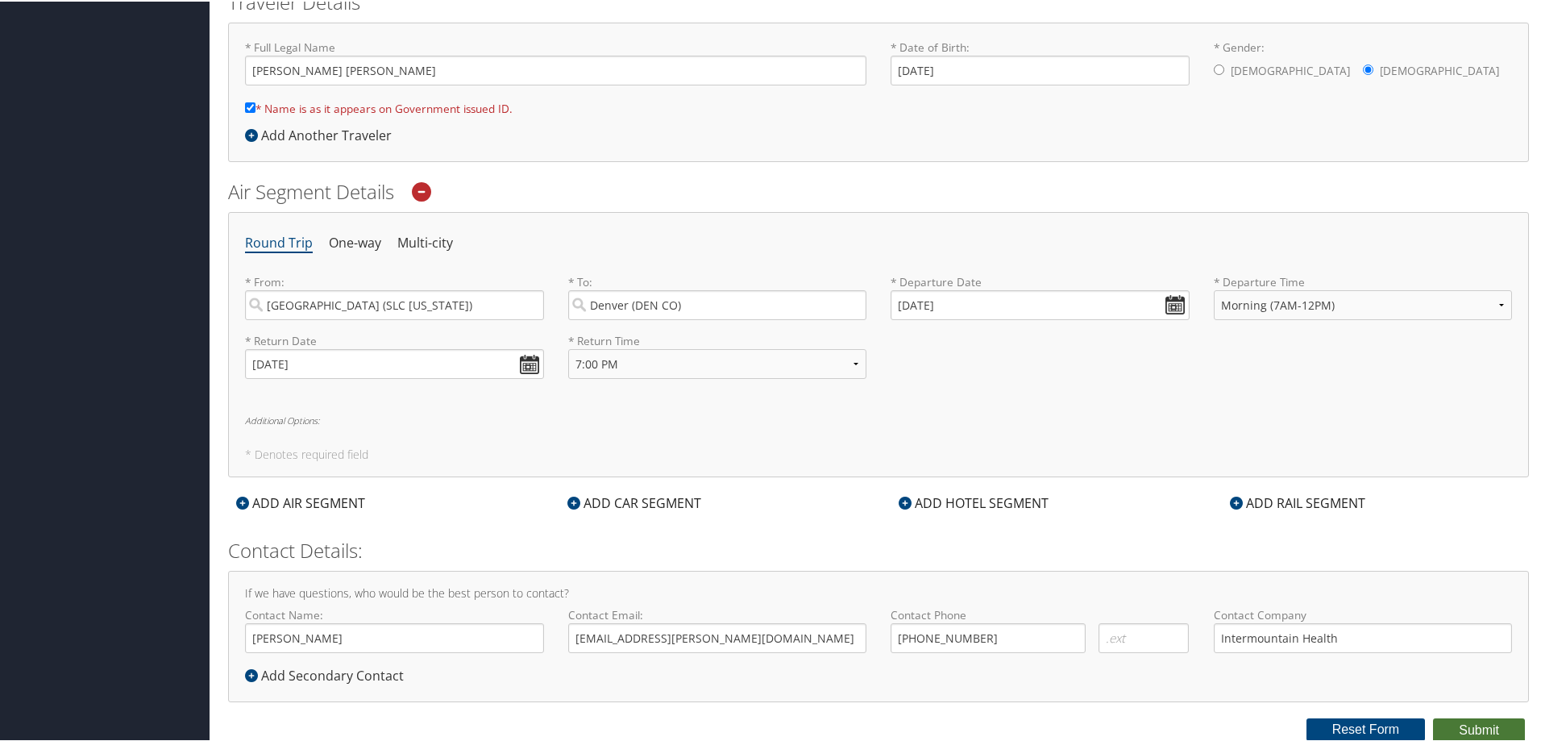
click at [1456, 725] on button "Submit" at bounding box center [1479, 728] width 92 height 24
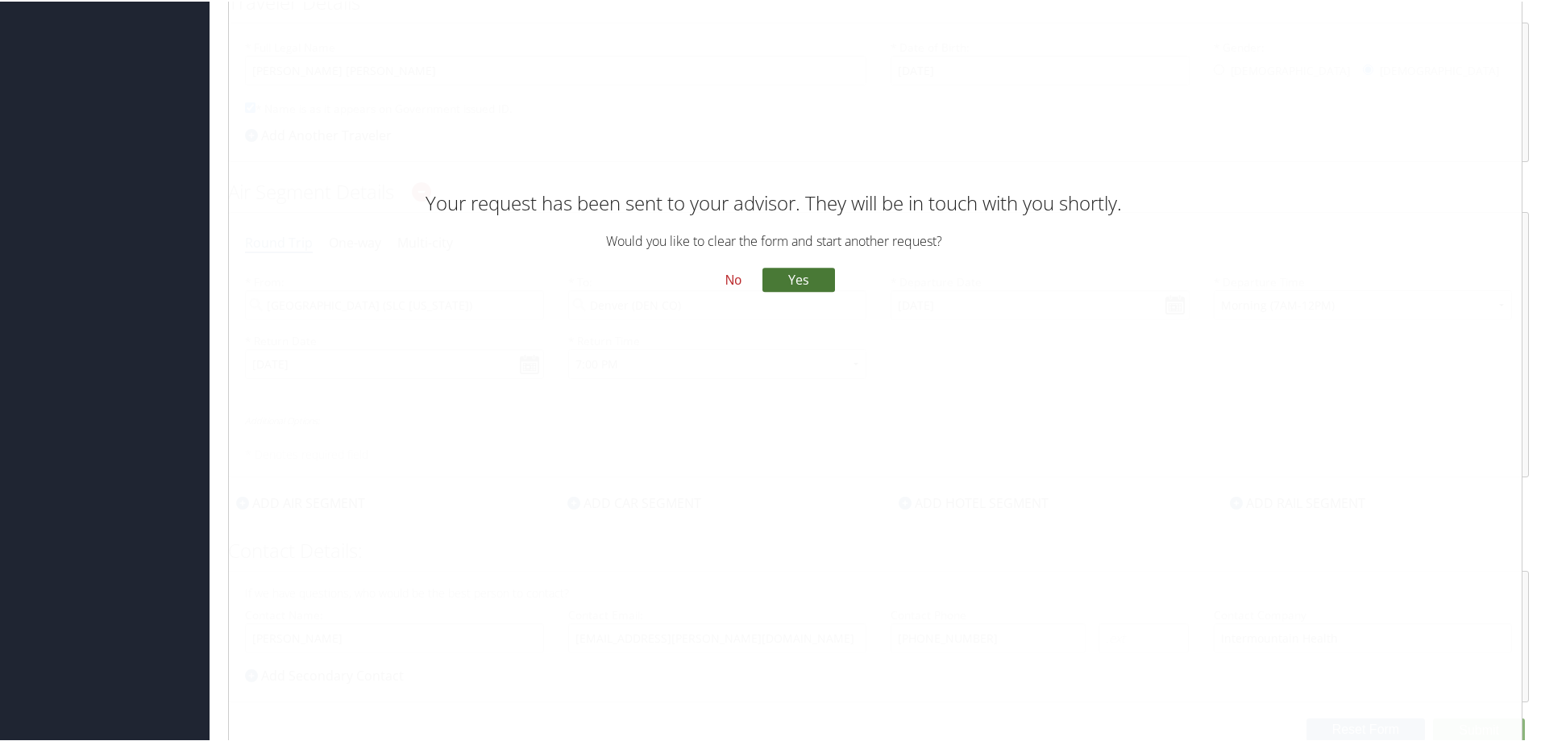
click at [795, 270] on button "Yes" at bounding box center [798, 278] width 73 height 24
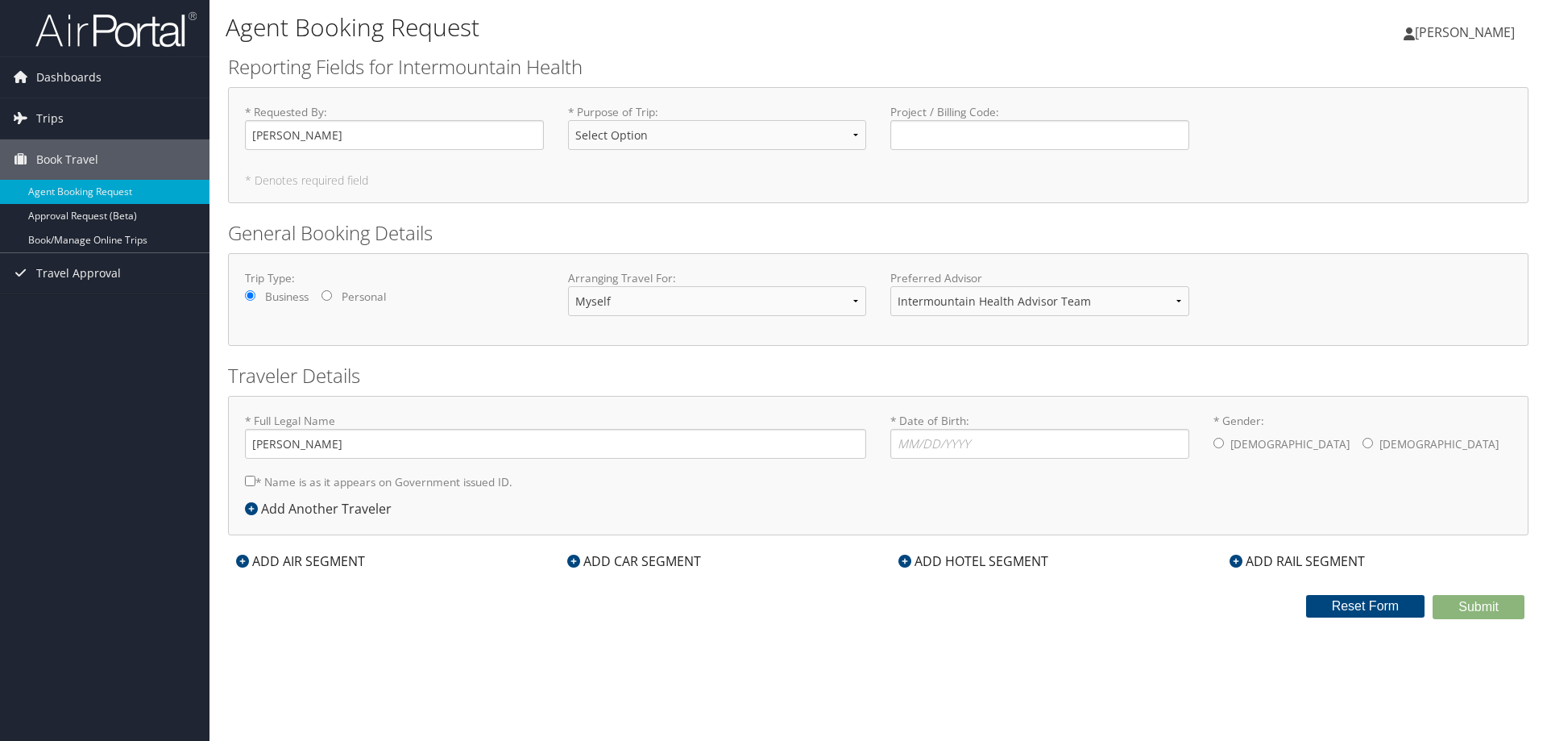
click at [769, 134] on select "Select Option 3rd Party Reimbursable Business CME Conf or Education Groups Pers…" at bounding box center [717, 135] width 299 height 30
select select "Conf or Education"
click at [568, 120] on select "Select Option 3rd Party Reimbursable Business CME Conf or Education Groups Pers…" at bounding box center [717, 135] width 299 height 30
click at [305, 442] on input "[PERSON_NAME]" at bounding box center [555, 444] width 621 height 30
type input "[PERSON_NAME] [PERSON_NAME]"
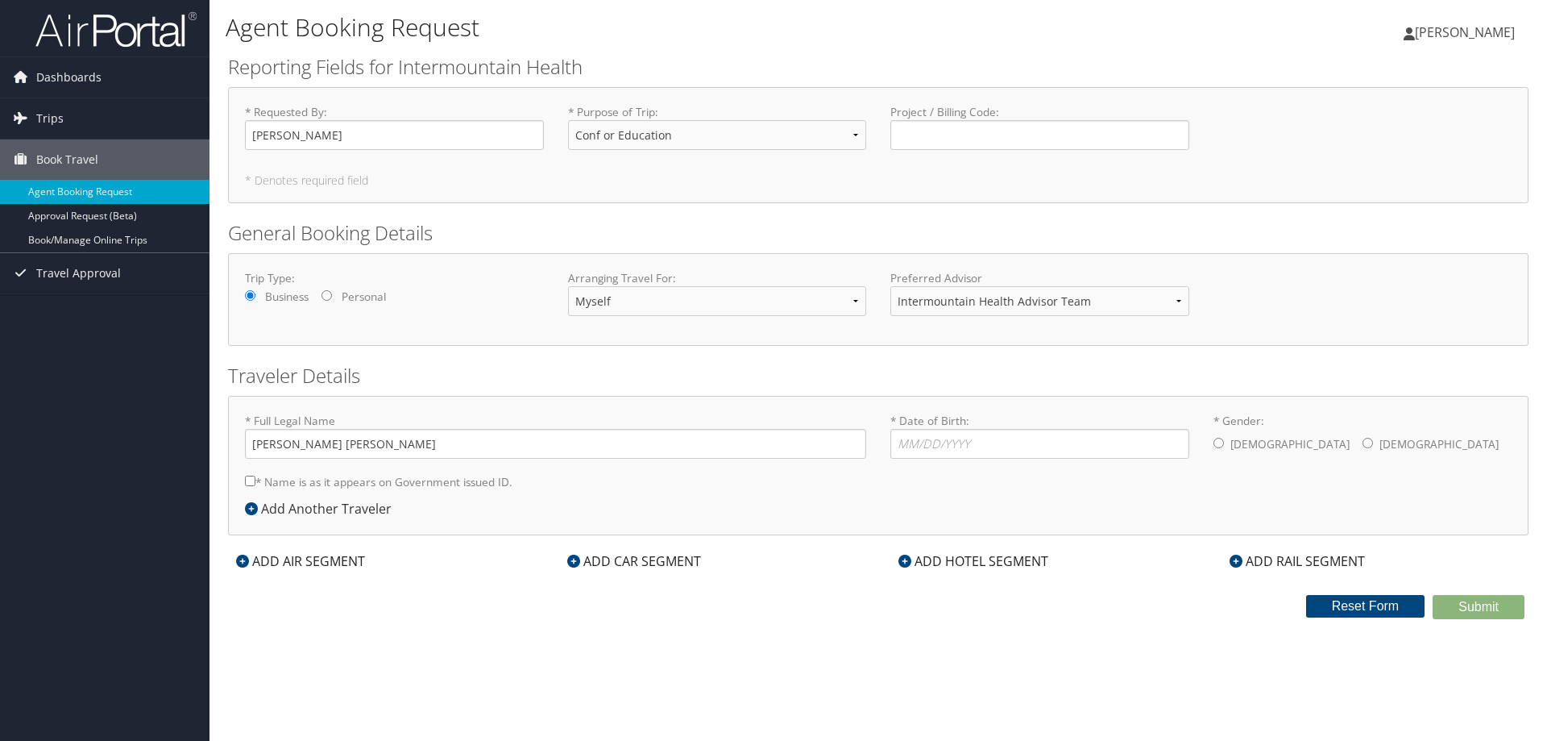
click at [248, 481] on input "* Name is as it appears on Government issued ID." at bounding box center [250, 480] width 10 height 10
checkbox input "true"
click at [992, 447] on input "* Date of Birth: Invalid Date" at bounding box center [1040, 444] width 299 height 30
type input "01/03/1971"
click at [1363, 440] on input "* Gender: Male Female" at bounding box center [1368, 443] width 10 height 10
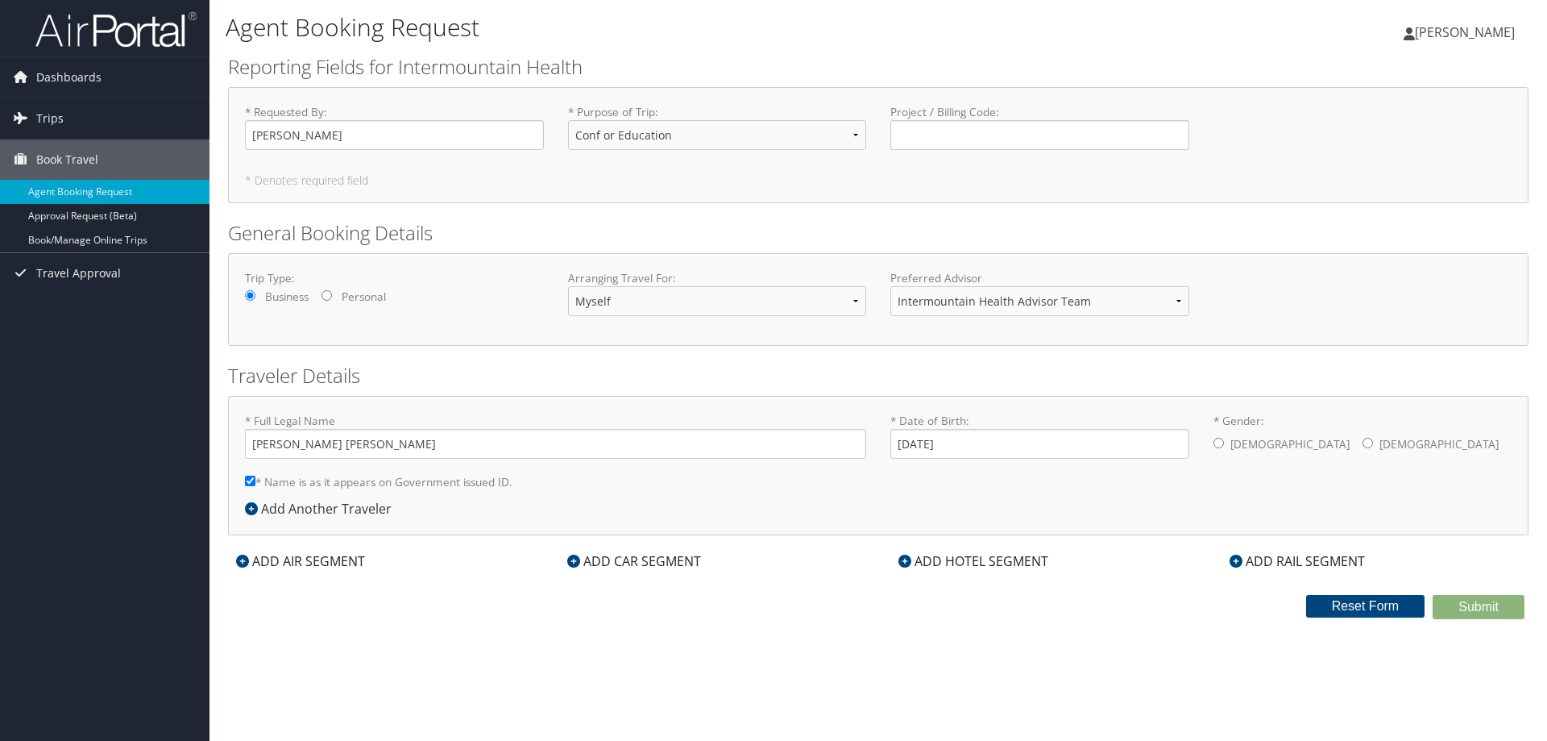
radio input "true"
click at [306, 557] on div "ADD AIR SEGMENT" at bounding box center [300, 560] width 145 height 19
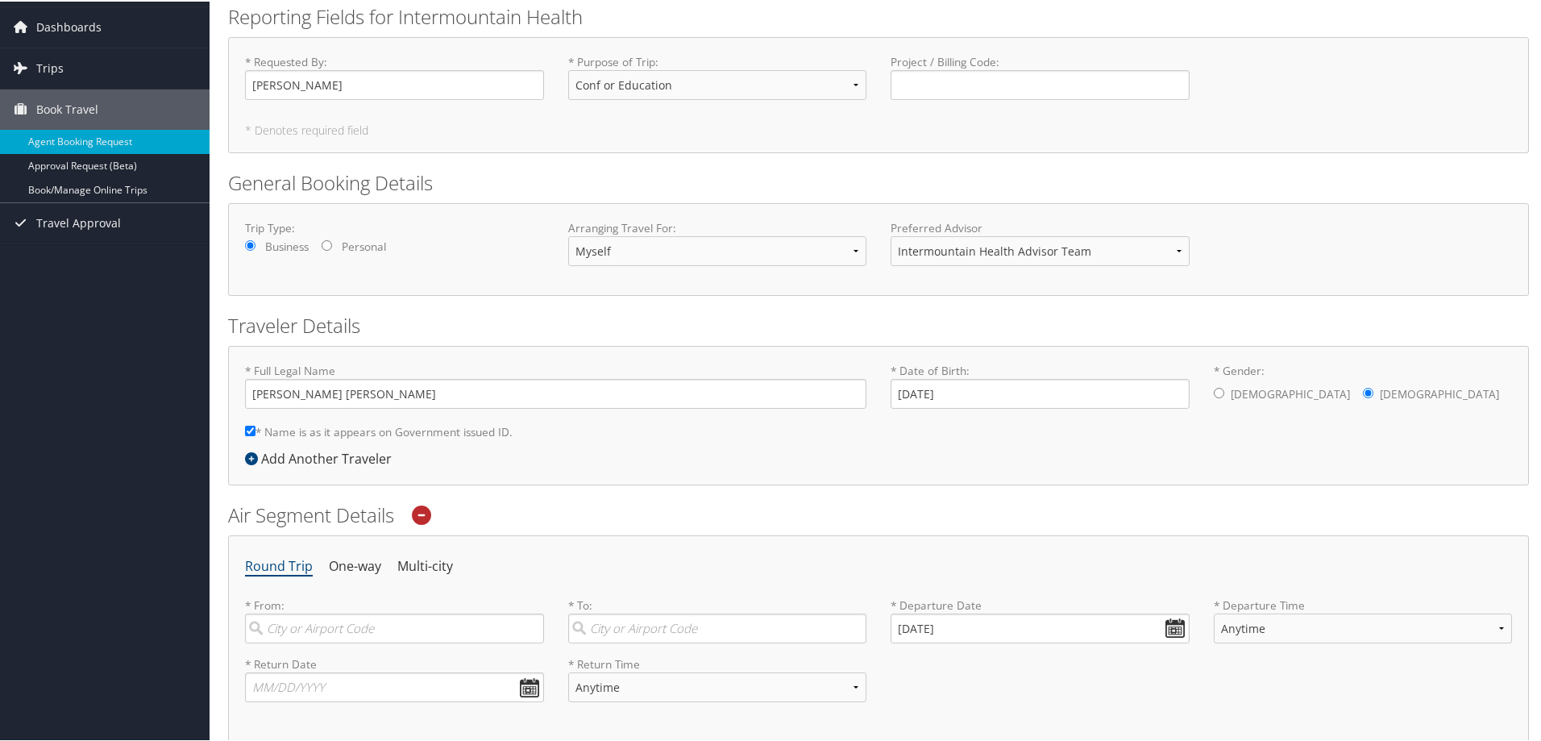
scroll to position [81, 0]
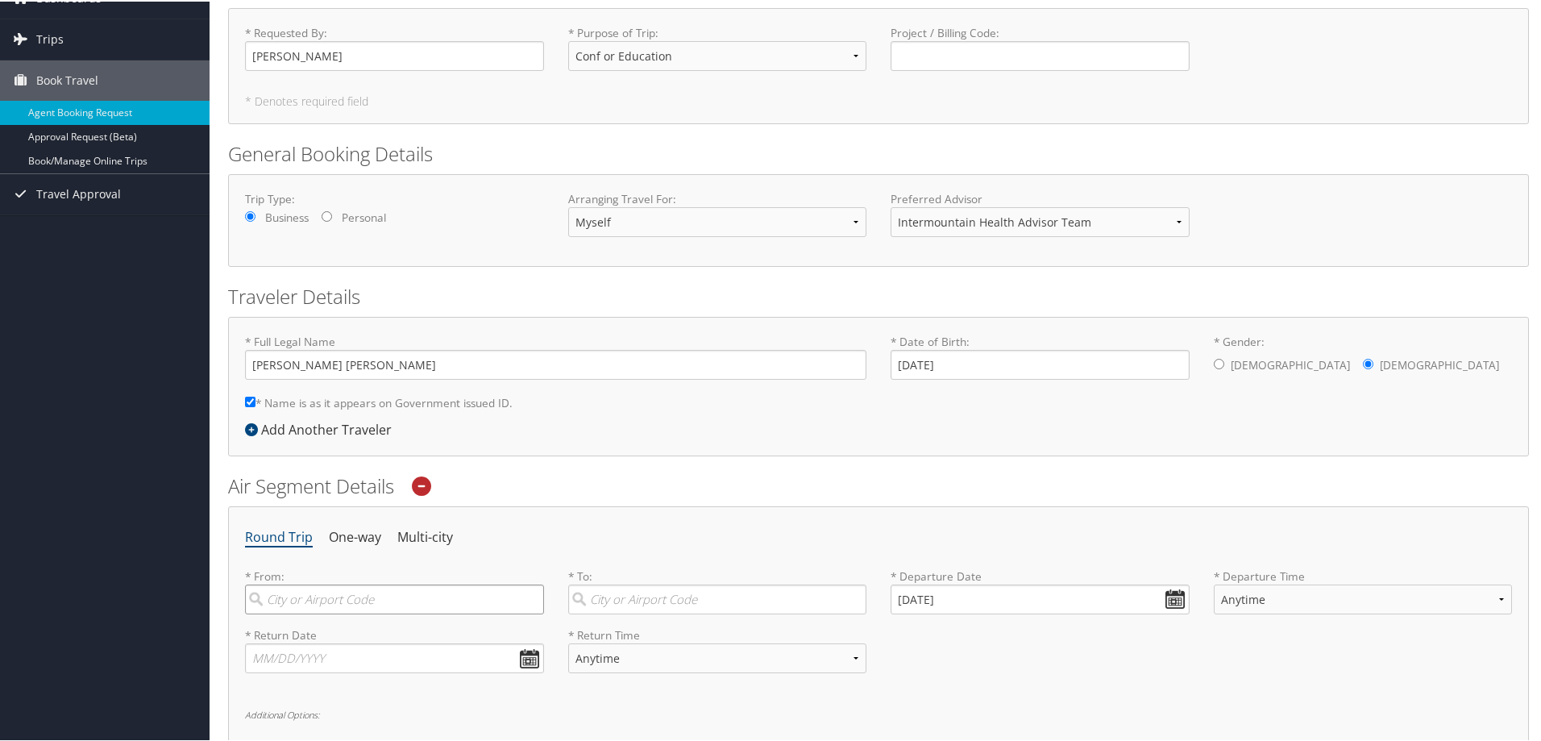
click at [366, 594] on input "search" at bounding box center [394, 598] width 299 height 30
drag, startPoint x: 341, startPoint y: 628, endPoint x: 593, endPoint y: 612, distance: 252.7
click at [341, 627] on div "Salt Lake City (SLC Utah)" at bounding box center [396, 631] width 277 height 21
click at [341, 612] on input "Salt Lake" at bounding box center [394, 598] width 299 height 30
type input "Salt Lake City (SLC Utah)"
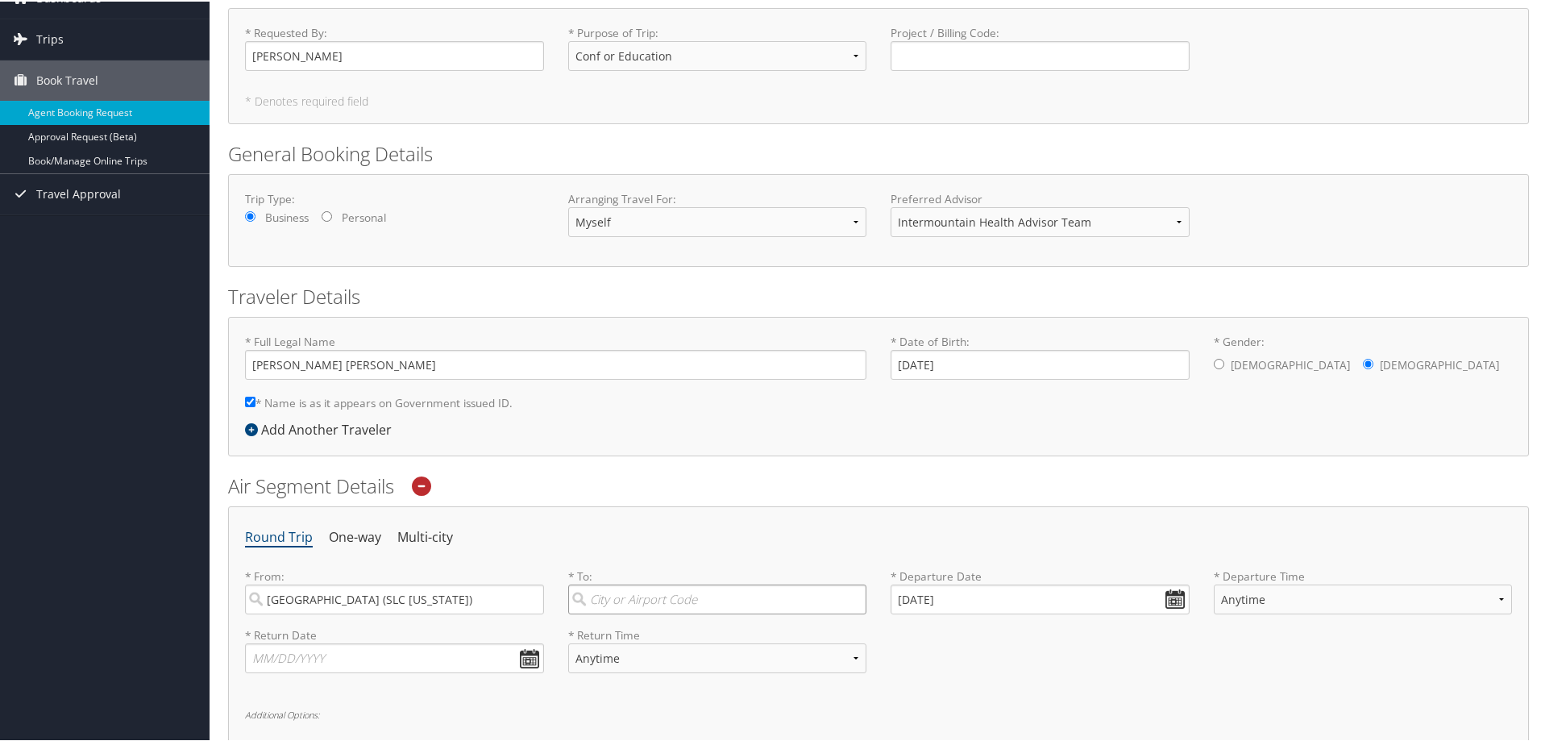
click at [609, 598] on input "search" at bounding box center [717, 598] width 299 height 30
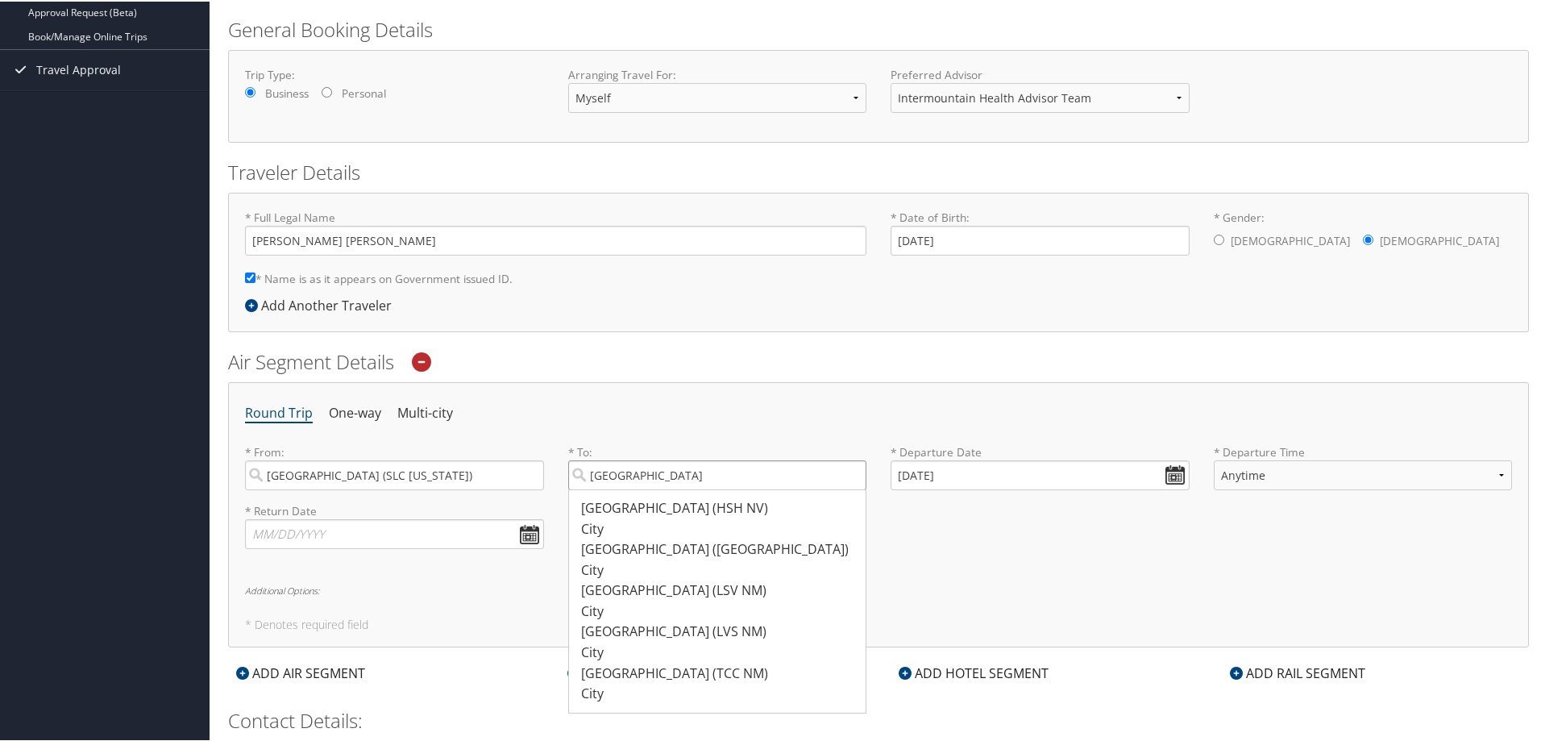
scroll to position [242, 0]
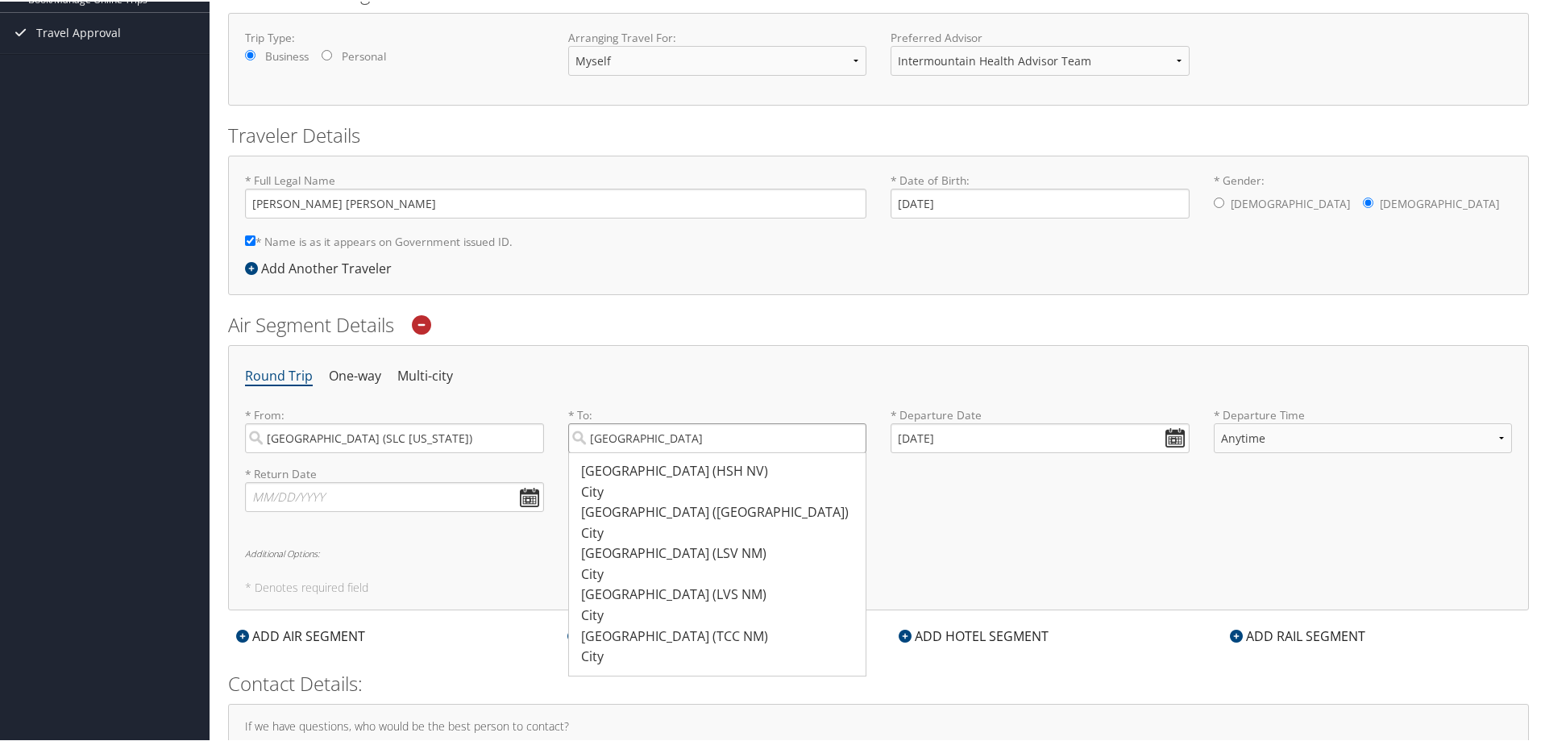
type input "Las Vegas"
click at [952, 516] on div "* Return Date Dates must be valid * Return Time Anytime Early Morning (5AM-7AM)…" at bounding box center [878, 493] width 1291 height 59
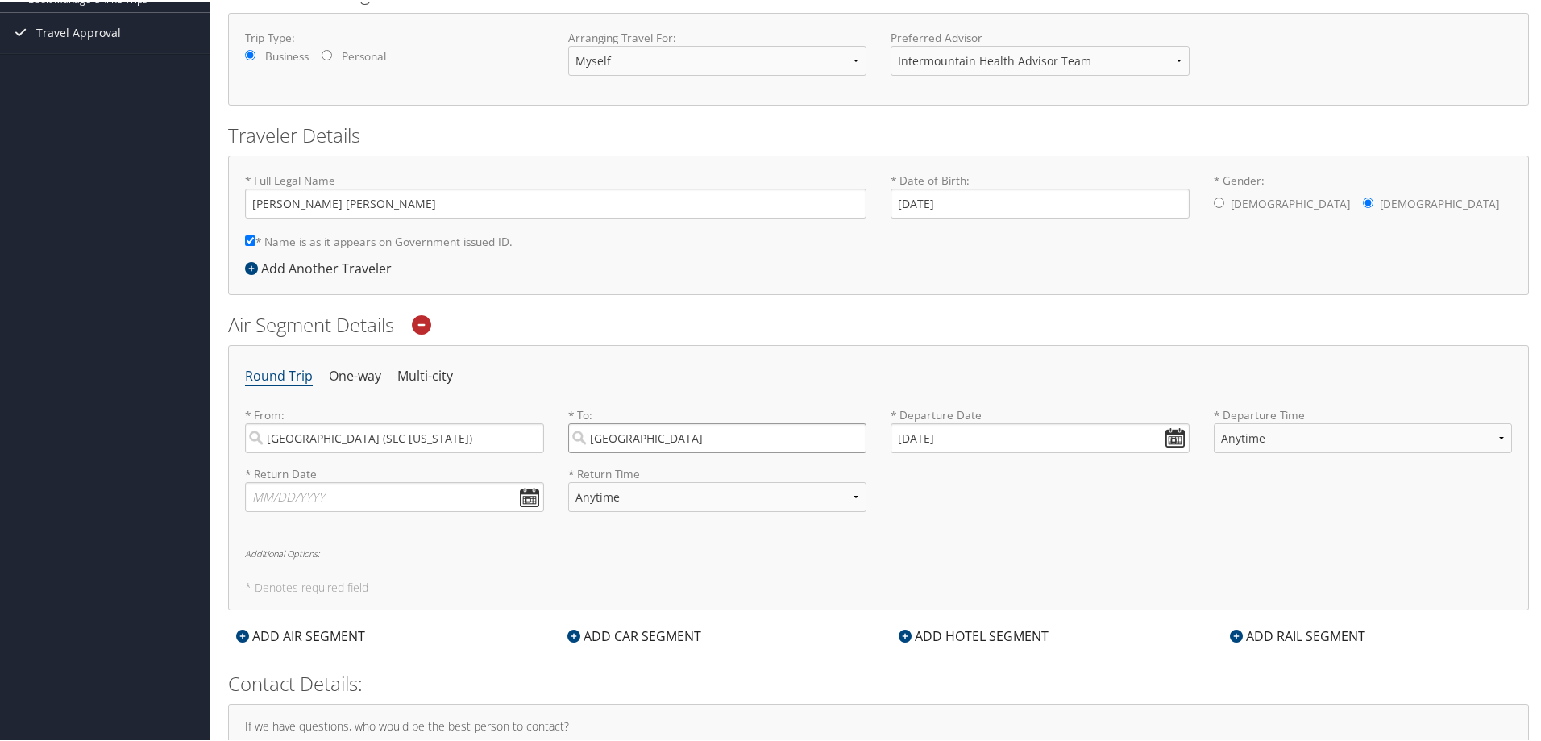
click at [661, 436] on input "Las Vegas" at bounding box center [717, 436] width 299 height 30
click at [1065, 554] on h6 "Additional Options:" at bounding box center [878, 551] width 1267 height 9
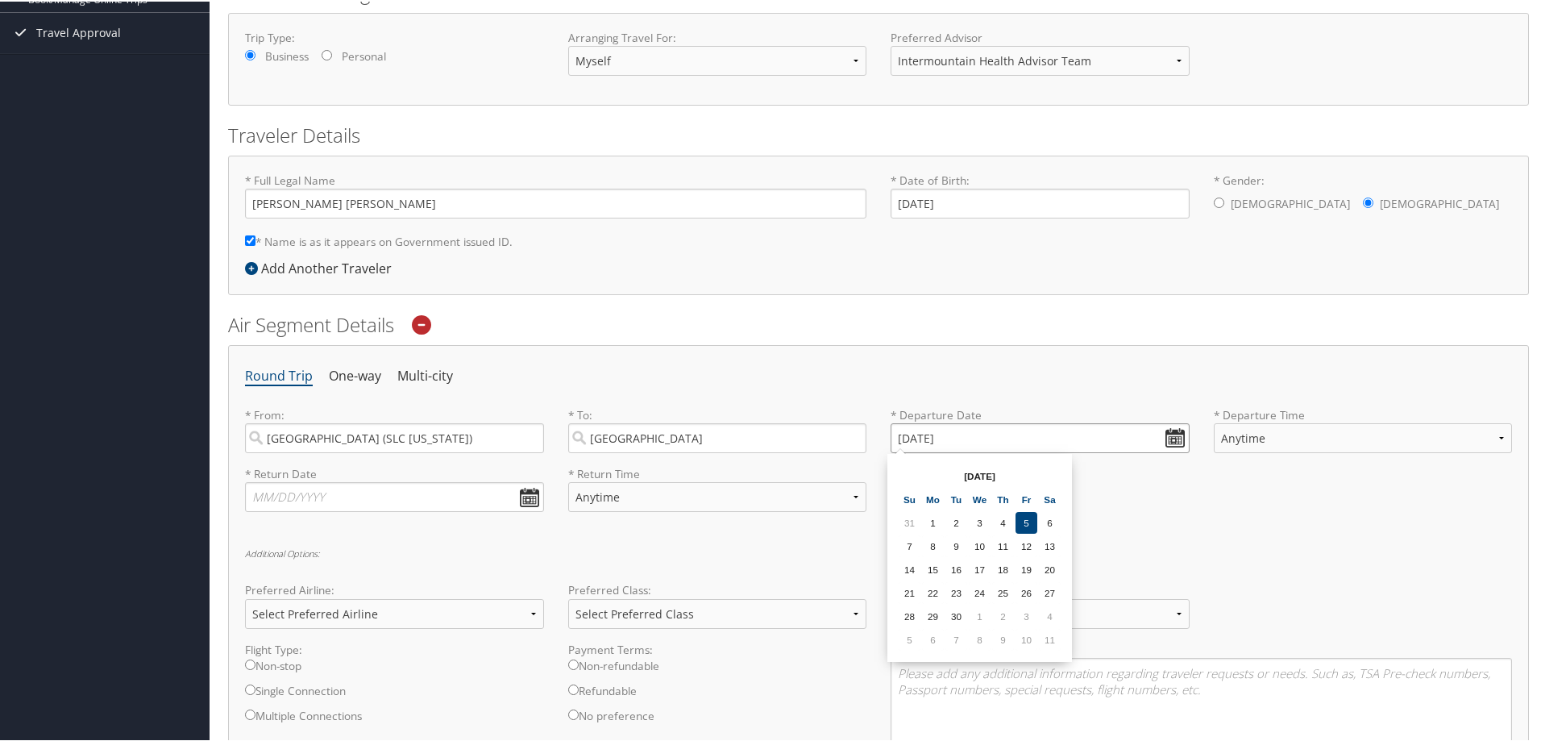
click at [1175, 437] on input "09/05/2025" at bounding box center [1040, 436] width 299 height 30
click at [1028, 637] on td "10" at bounding box center [1026, 638] width 22 height 22
click at [921, 436] on input "10/10/2025" at bounding box center [1040, 436] width 299 height 30
click at [924, 434] on input "10/10/2025" at bounding box center [1040, 436] width 299 height 30
click at [925, 436] on input "10/01/2025" at bounding box center [1040, 436] width 299 height 30
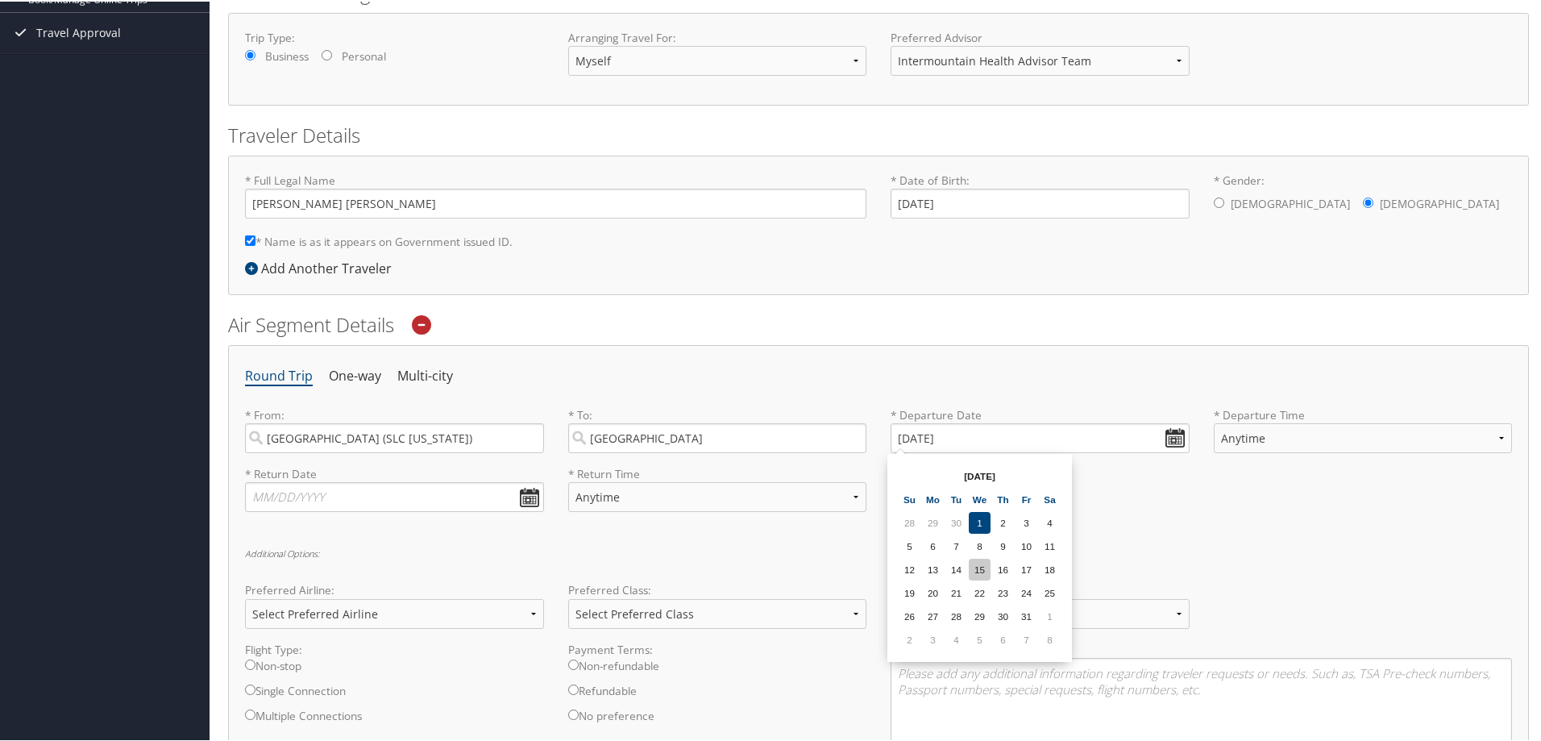
click at [982, 570] on td "15" at bounding box center [980, 568] width 22 height 22
type input "10/15/2025"
click at [1493, 430] on select "Anytime Early Morning (5AM-7AM) Morning (7AM-12PM) Afternoon (12PM-5PM) Evening…" at bounding box center [1363, 436] width 299 height 30
select select "12PM-5PM"
click at [1214, 421] on select "Anytime Early Morning (5AM-7AM) Morning (7AM-12PM) Afternoon (12PM-5PM) Evening…" at bounding box center [1363, 436] width 299 height 30
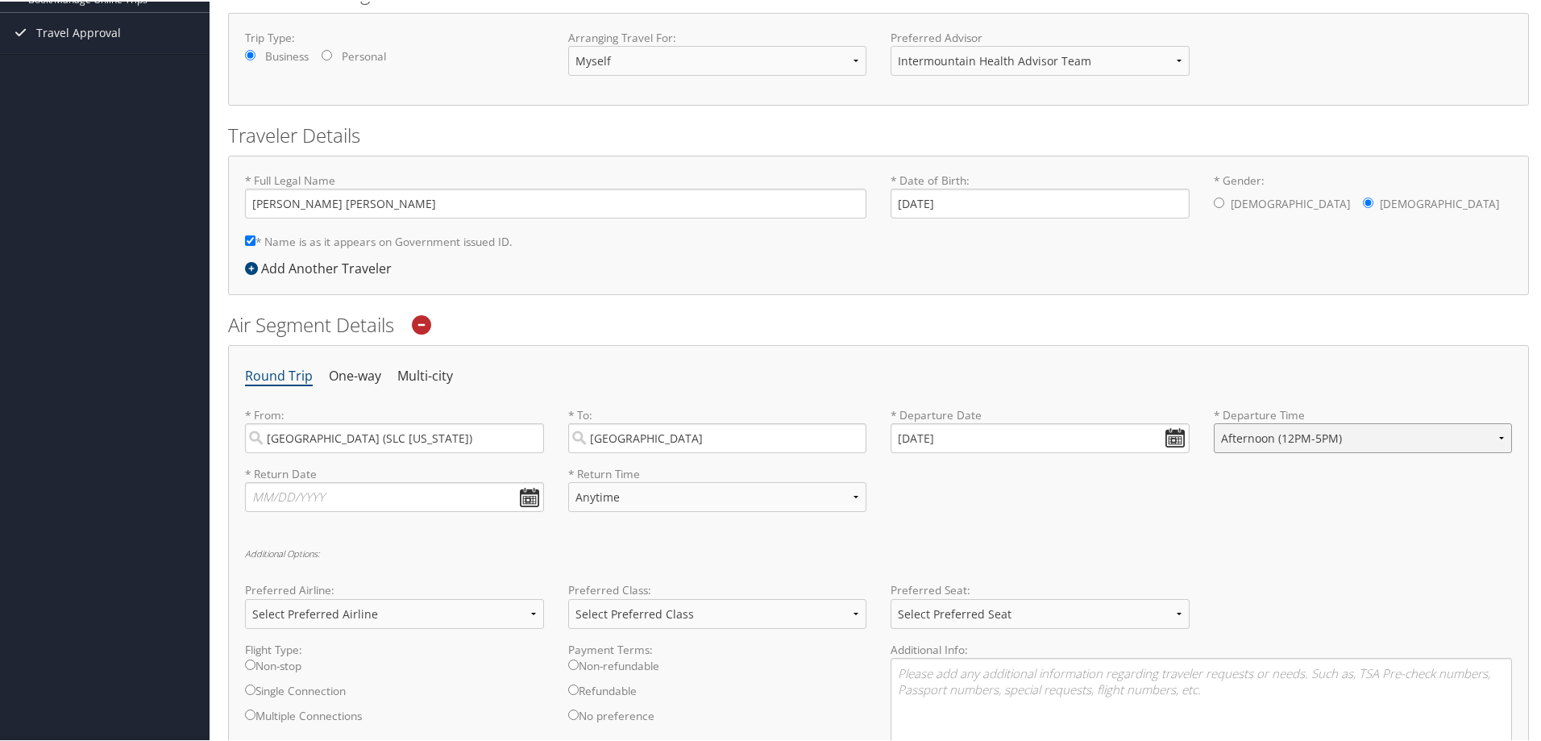
click at [1494, 437] on select "Anytime Early Morning (5AM-7AM) Morning (7AM-12PM) Afternoon (12PM-5PM) Evening…" at bounding box center [1363, 436] width 299 height 30
click at [1214, 421] on select "Anytime Early Morning (5AM-7AM) Morning (7AM-12PM) Afternoon (12PM-5PM) Evening…" at bounding box center [1363, 436] width 299 height 30
click at [366, 500] on input "text" at bounding box center [394, 495] width 299 height 30
click at [384, 696] on td "10" at bounding box center [384, 697] width 22 height 22
click at [384, 700] on td "10" at bounding box center [384, 697] width 22 height 22
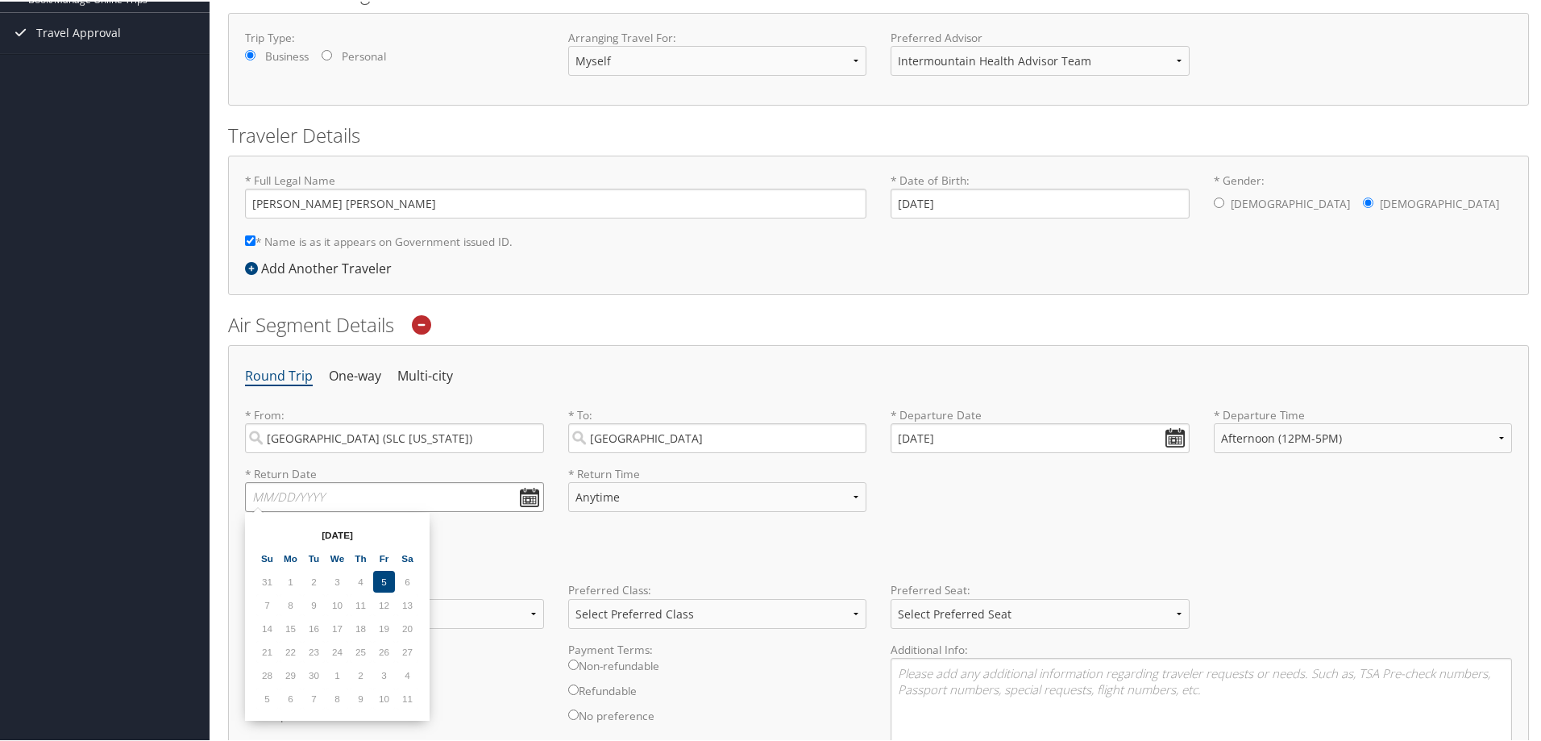
click at [466, 487] on input "text" at bounding box center [394, 495] width 299 height 30
click at [528, 490] on input "text" at bounding box center [394, 495] width 299 height 30
click at [538, 533] on div "Round Trip One-way Multi-city * From: Salt Lake City (SLC Utah) Required * To: …" at bounding box center [878, 616] width 1301 height 546
click at [529, 497] on input "text" at bounding box center [394, 495] width 299 height 30
click at [357, 695] on td "9" at bounding box center [361, 697] width 22 height 22
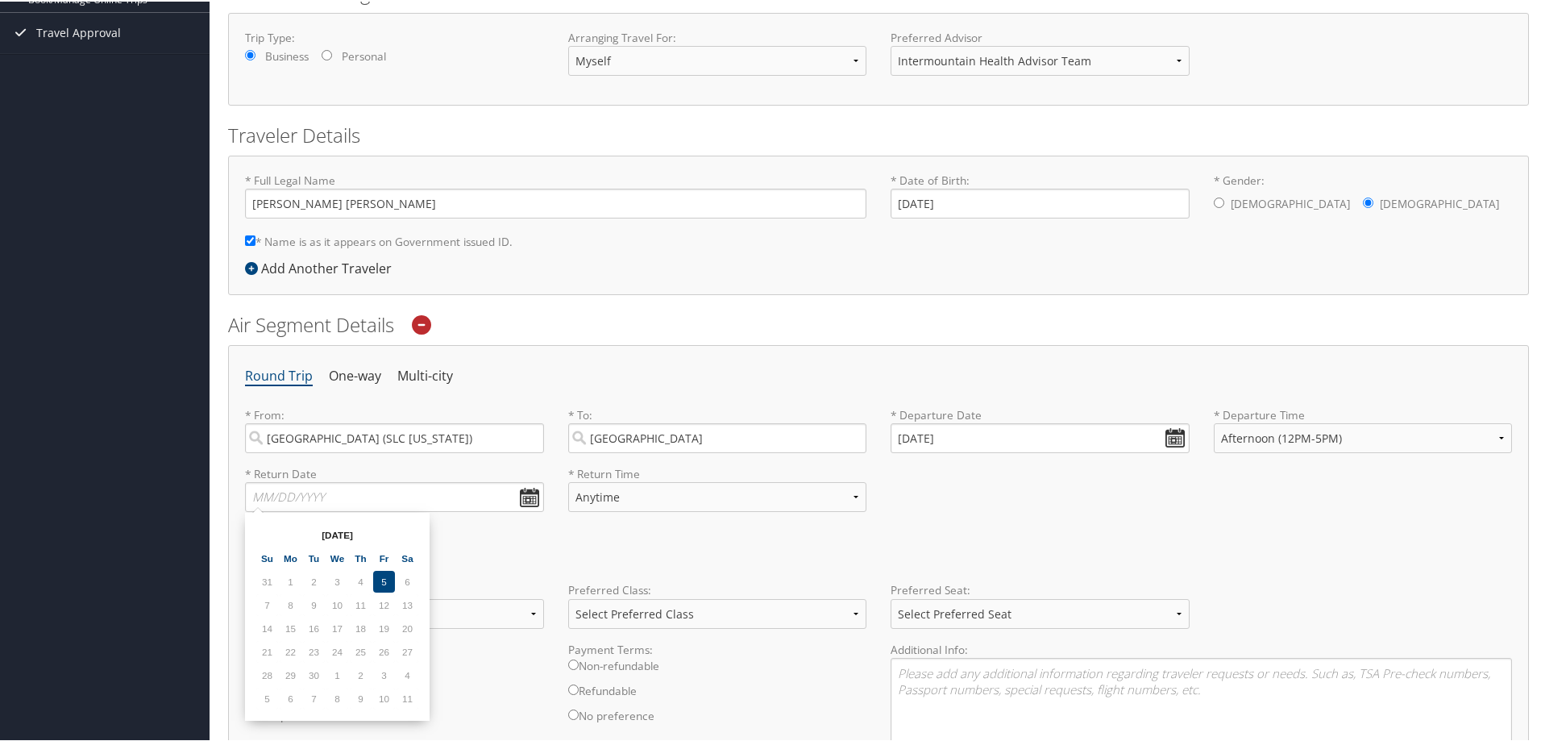
click at [359, 696] on td "9" at bounding box center [361, 697] width 22 height 22
click at [384, 696] on td "10" at bounding box center [384, 697] width 22 height 22
click at [468, 562] on div "Additional Options: Preferred Airline: Select Preferred Airline Delta United Ai…" at bounding box center [878, 691] width 1267 height 289
click at [531, 496] on input "text" at bounding box center [394, 495] width 299 height 30
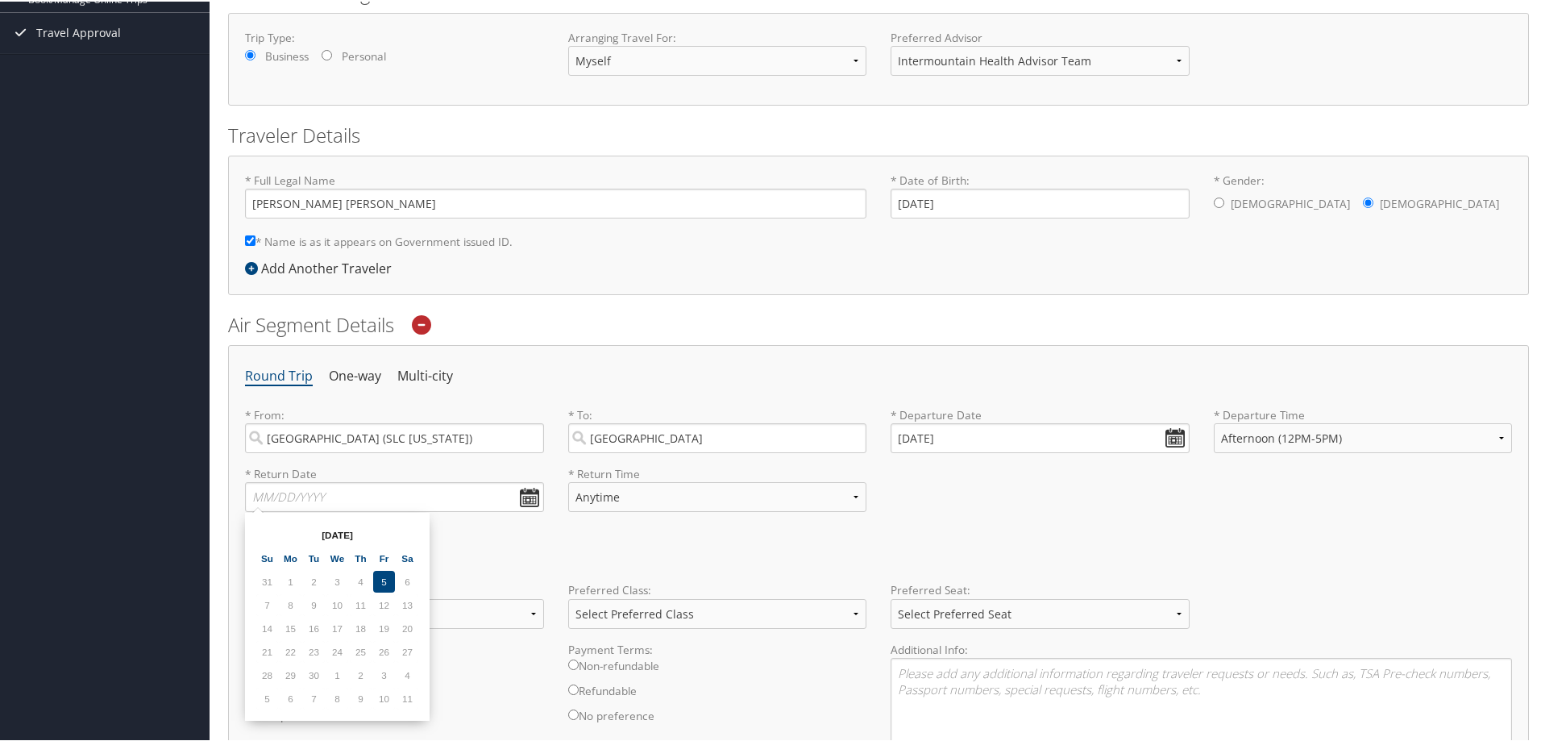
click at [474, 528] on div "Round Trip One-way Multi-city * From: Salt Lake City (SLC Utah) Required * To: …" at bounding box center [878, 616] width 1301 height 546
click at [520, 492] on input "text" at bounding box center [394, 495] width 299 height 30
click at [383, 697] on td "10" at bounding box center [384, 697] width 22 height 22
click at [383, 646] on td "26" at bounding box center [384, 650] width 22 height 22
click at [384, 574] on td "5" at bounding box center [384, 580] width 22 height 22
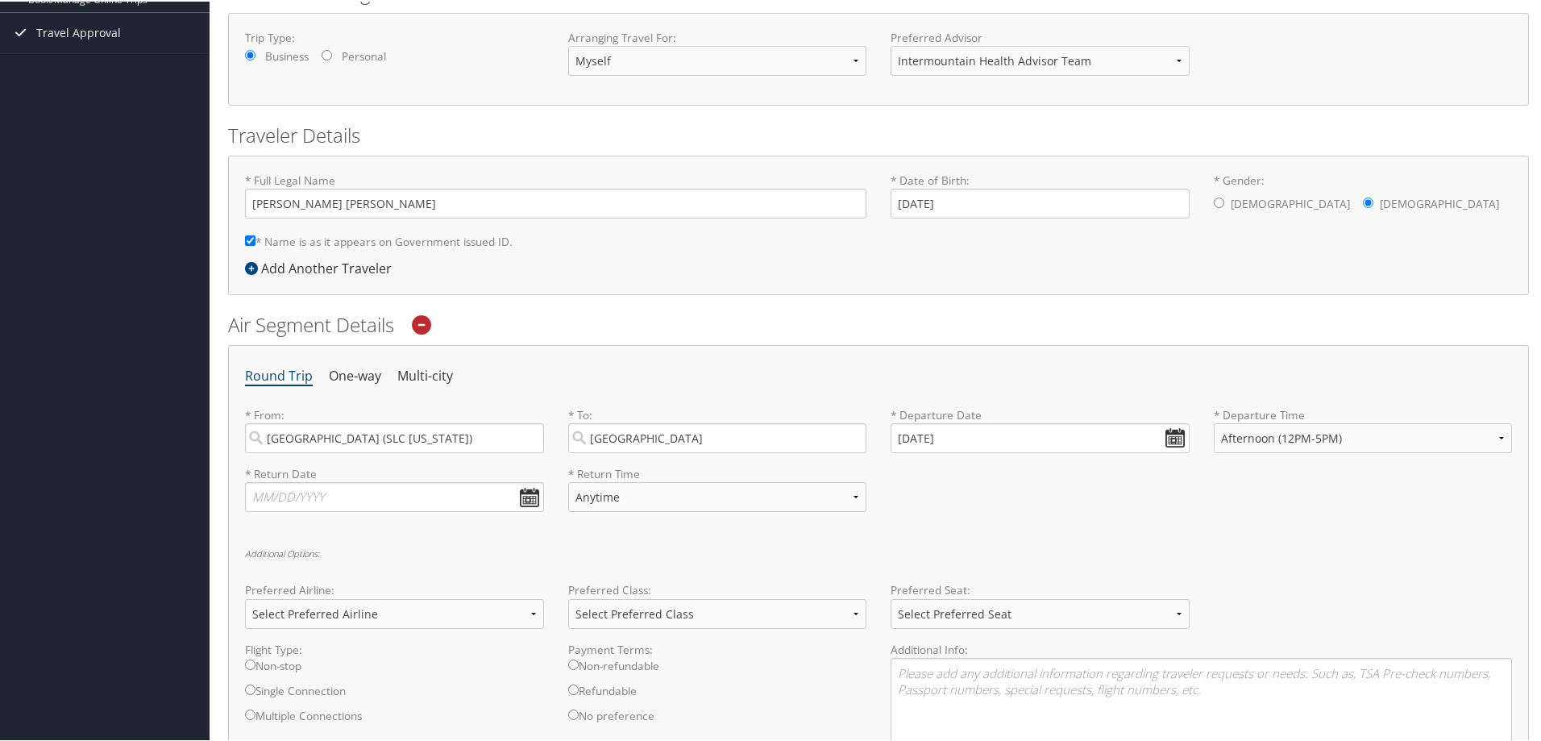
click at [466, 546] on div "Round Trip One-way Multi-city * From: Salt Lake City (SLC Utah) Required * To: …" at bounding box center [878, 616] width 1301 height 546
click at [271, 490] on input "text" at bounding box center [394, 495] width 299 height 30
type input "10/17/2025"
click at [804, 497] on select "Anytime Early Morning (5AM-7AM) Morning (7AM-12PM) Afternoon (12PM-5PM) Evening…" at bounding box center [717, 495] width 299 height 30
select select "5PM-10PM"
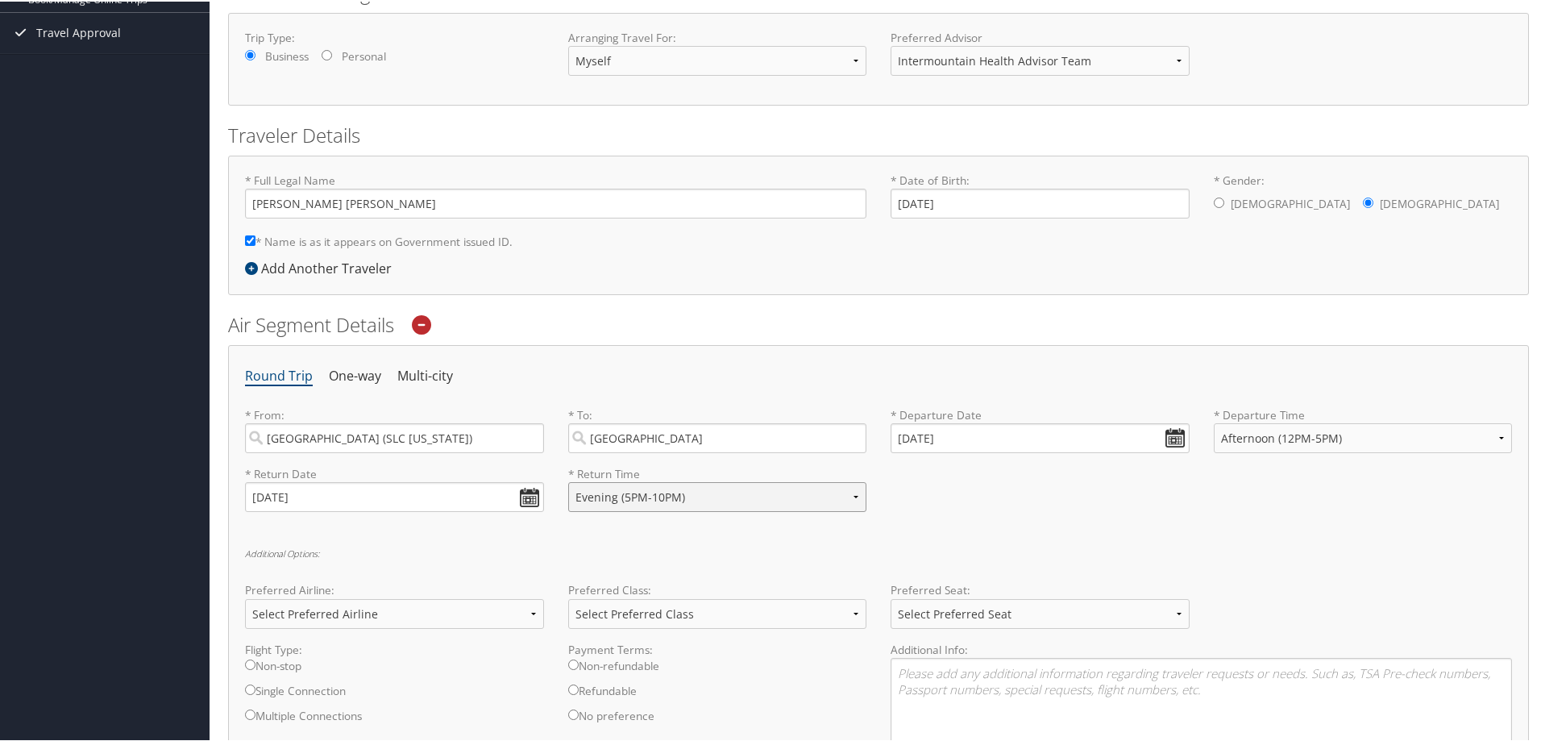
click at [568, 480] on select "Anytime Early Morning (5AM-7AM) Morning (7AM-12PM) Afternoon (12PM-5PM) Evening…" at bounding box center [717, 495] width 299 height 30
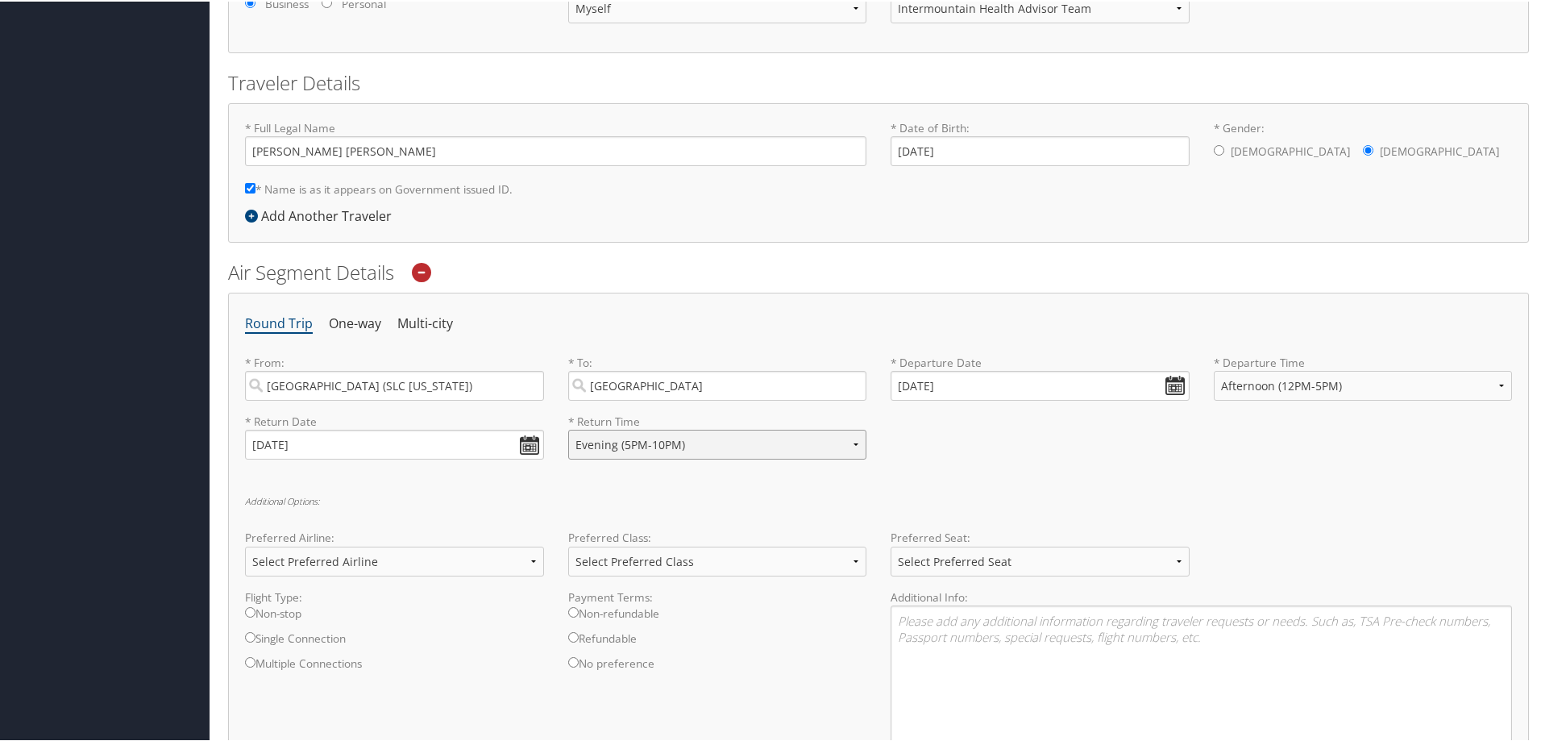
scroll to position [322, 0]
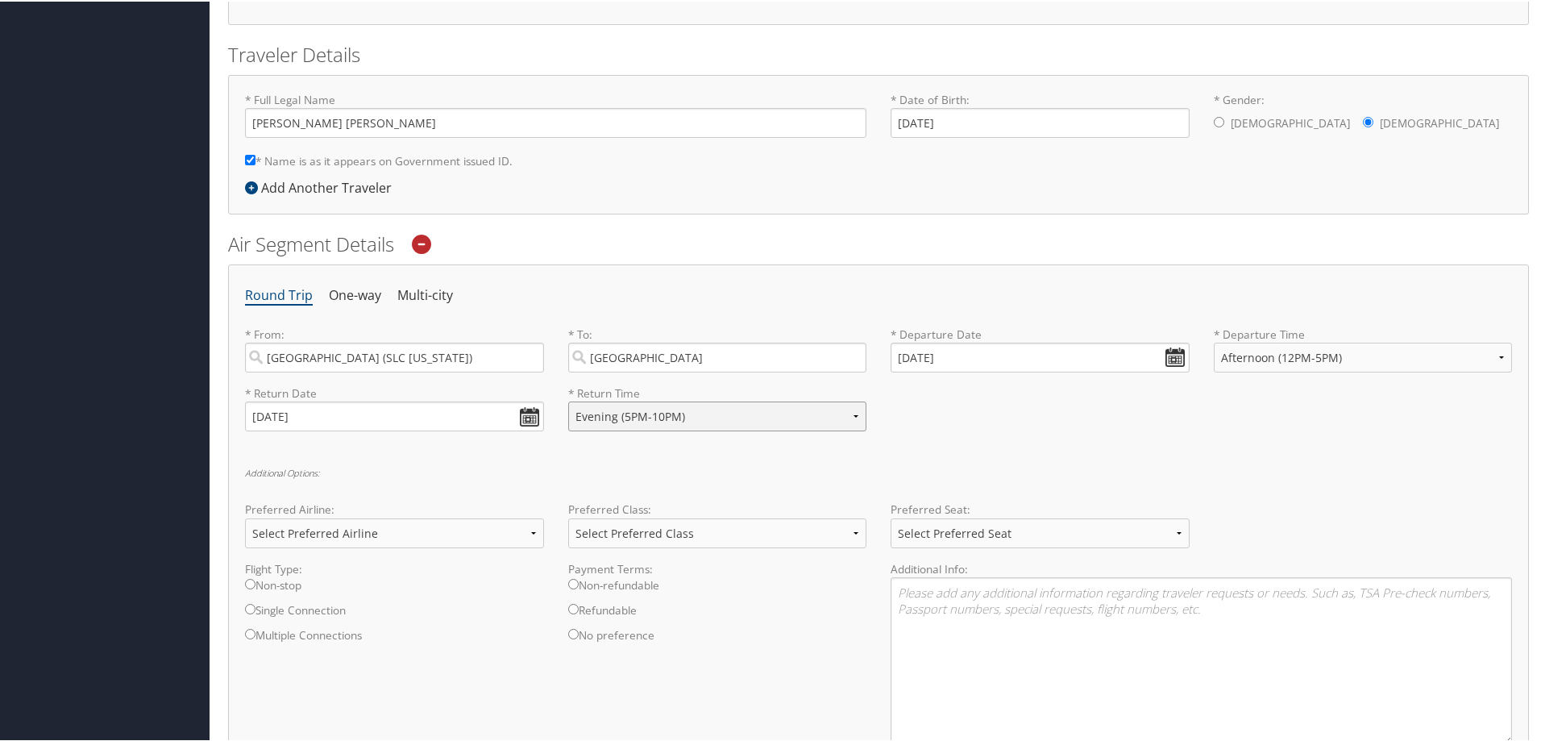
click at [851, 408] on select "Anytime Early Morning (5AM-7AM) Morning (7AM-12PM) Afternoon (12PM-5PM) Evening…" at bounding box center [717, 415] width 299 height 30
click at [568, 400] on select "Anytime Early Morning (5AM-7AM) Morning (7AM-12PM) Afternoon (12PM-5PM) Evening…" at bounding box center [717, 415] width 299 height 30
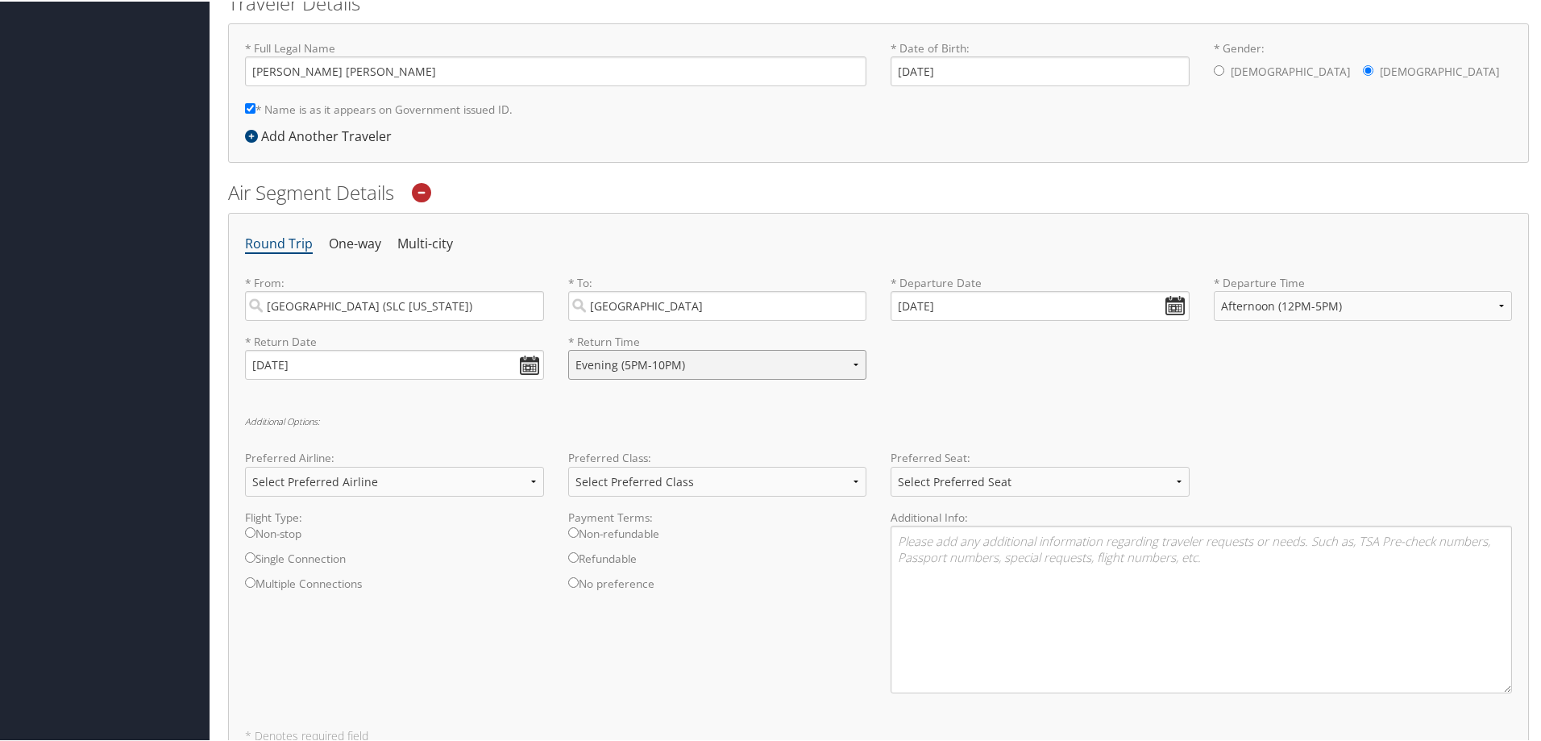
scroll to position [403, 0]
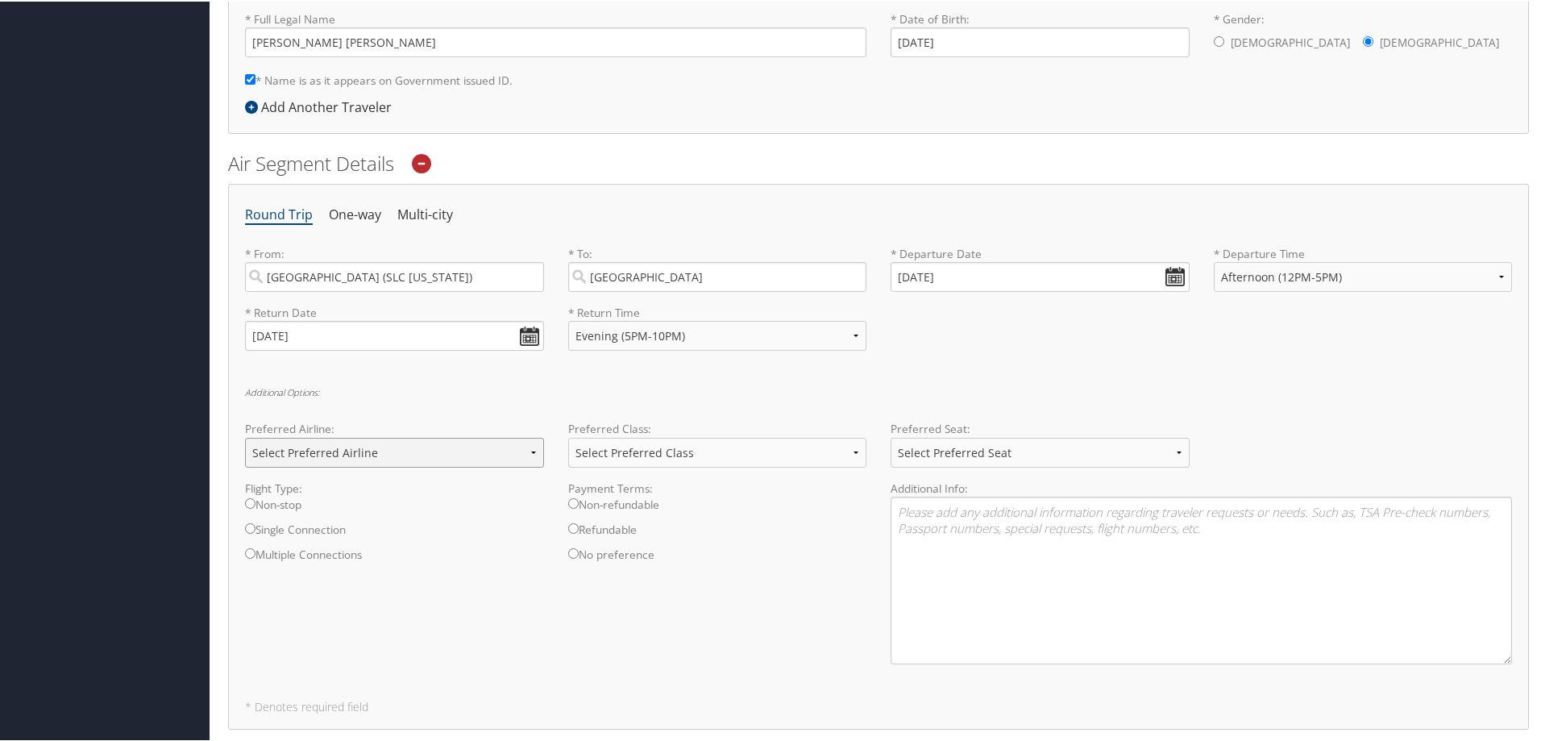
click at [531, 451] on select "Select Preferred Airline Delta United Airlines American Airlines Southwest Airl…" at bounding box center [394, 451] width 299 height 30
select select "Delta(DL)"
click at [245, 436] on select "Select Preferred Airline Delta United Airlines American Airlines Southwest Airl…" at bounding box center [394, 451] width 299 height 30
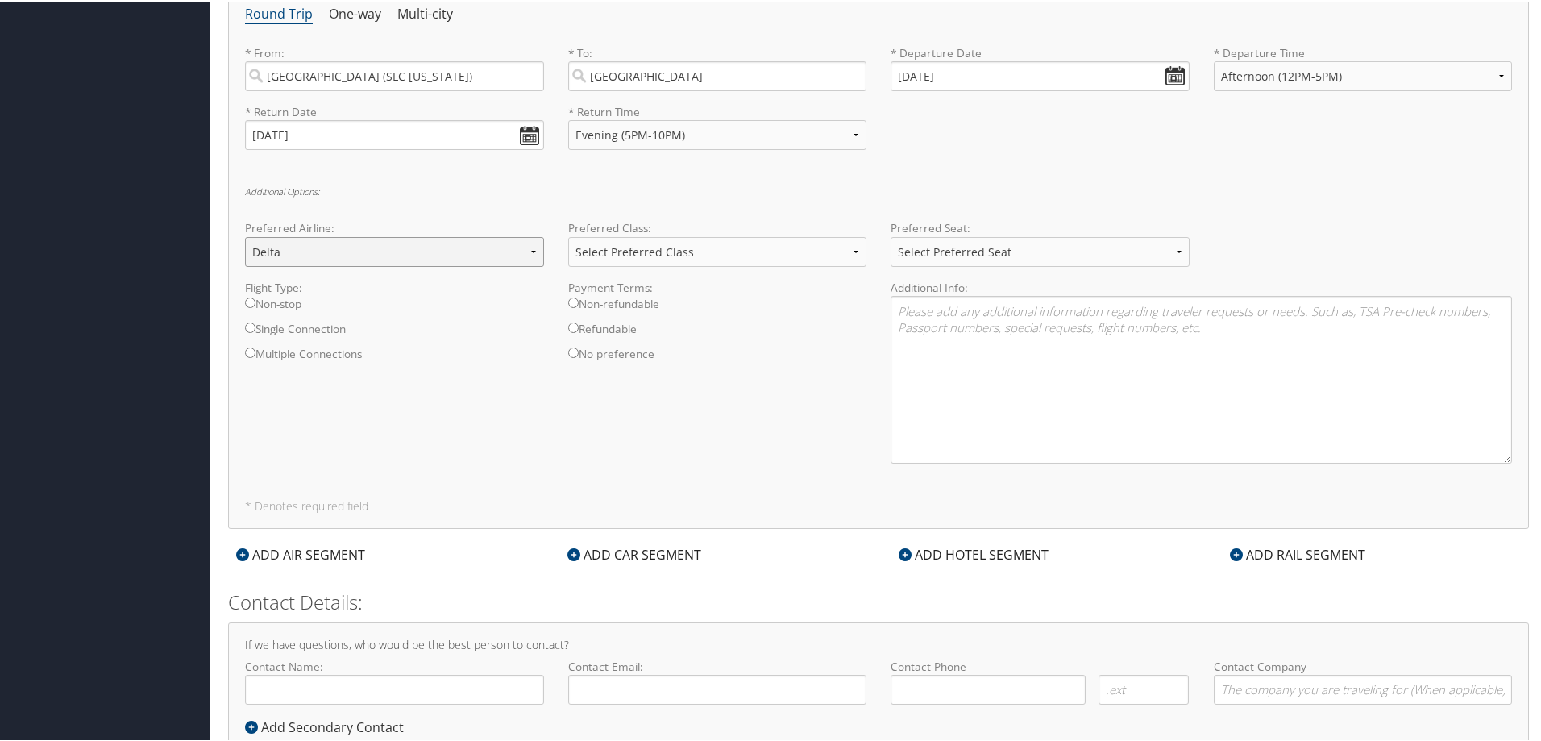
scroll to position [575, 0]
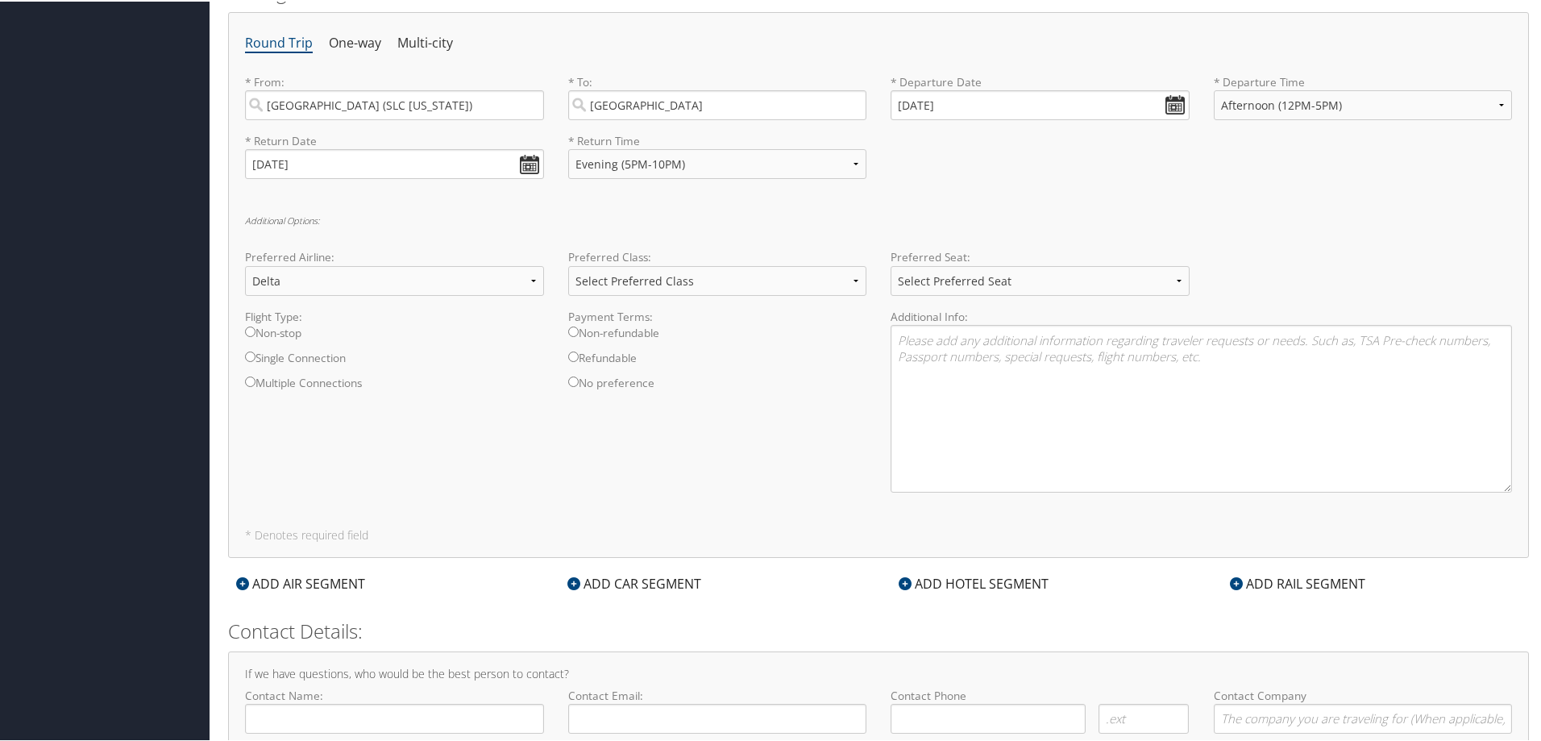
click at [274, 330] on label "Non-stop" at bounding box center [394, 335] width 299 height 25
click at [255, 330] on input "Non-stop" at bounding box center [250, 330] width 10 height 10
radio input "true"
click at [852, 281] on select "Select Preferred Class Economy Economy Plus Business First Class" at bounding box center [717, 279] width 299 height 30
click at [714, 484] on div "Flight Type: Non-stop Single Connection Multiple Connections Payment Terms: Non…" at bounding box center [878, 405] width 1291 height 197
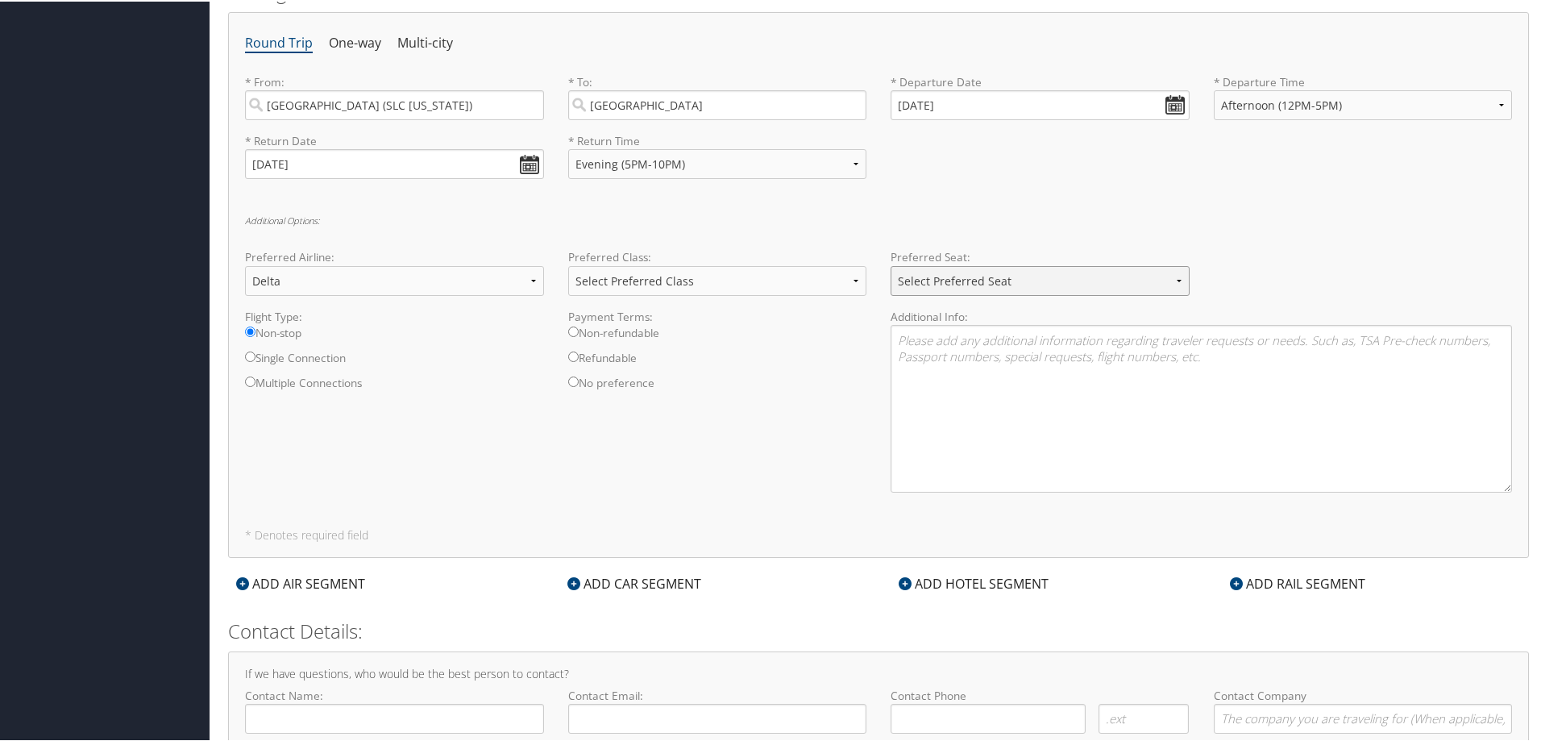
click at [1176, 281] on select "Select Preferred Seat Aisle Window Middle" at bounding box center [1040, 279] width 299 height 30
select select "Aisle"
click at [891, 264] on select "Select Preferred Seat Aisle Window Middle" at bounding box center [1040, 279] width 299 height 30
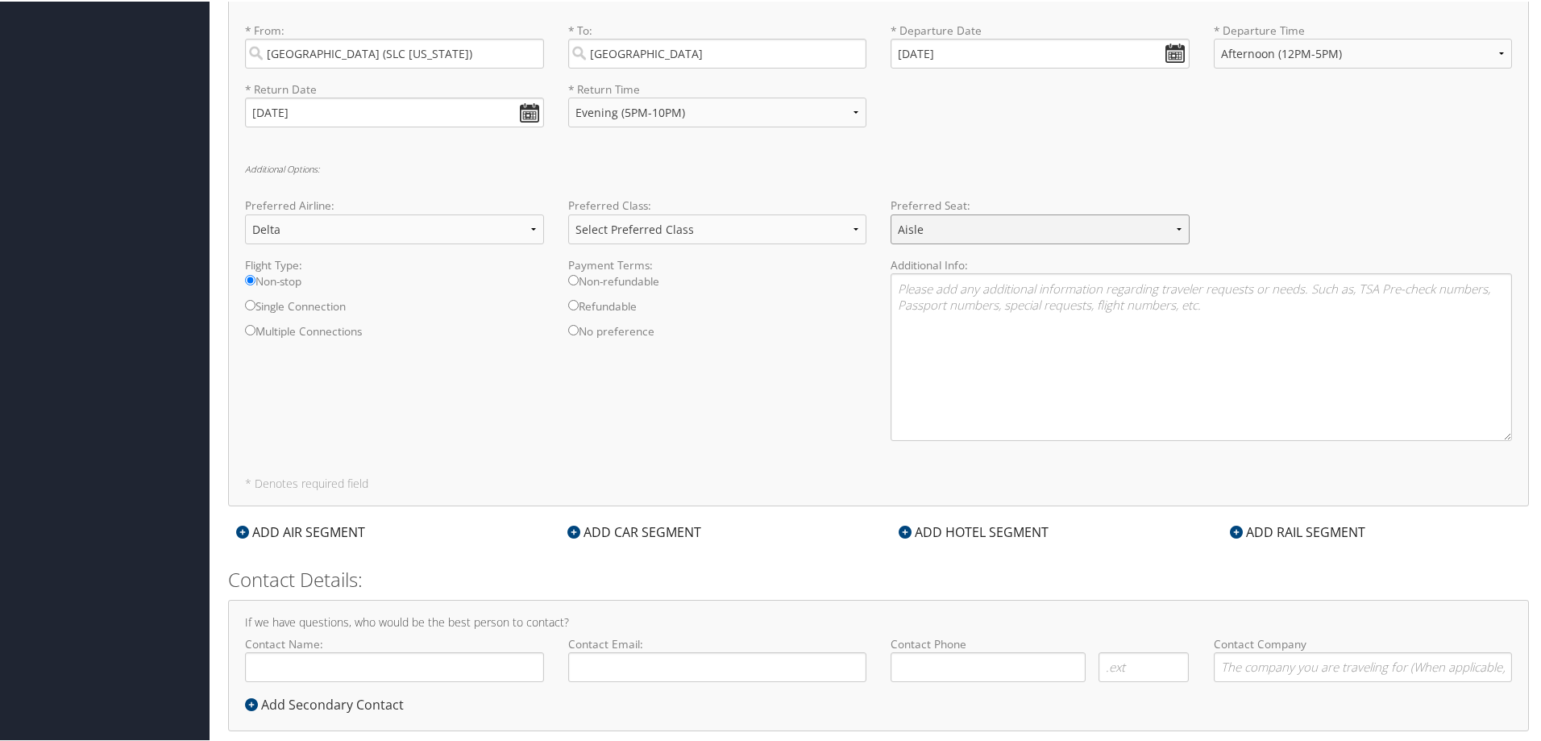
scroll to position [655, 0]
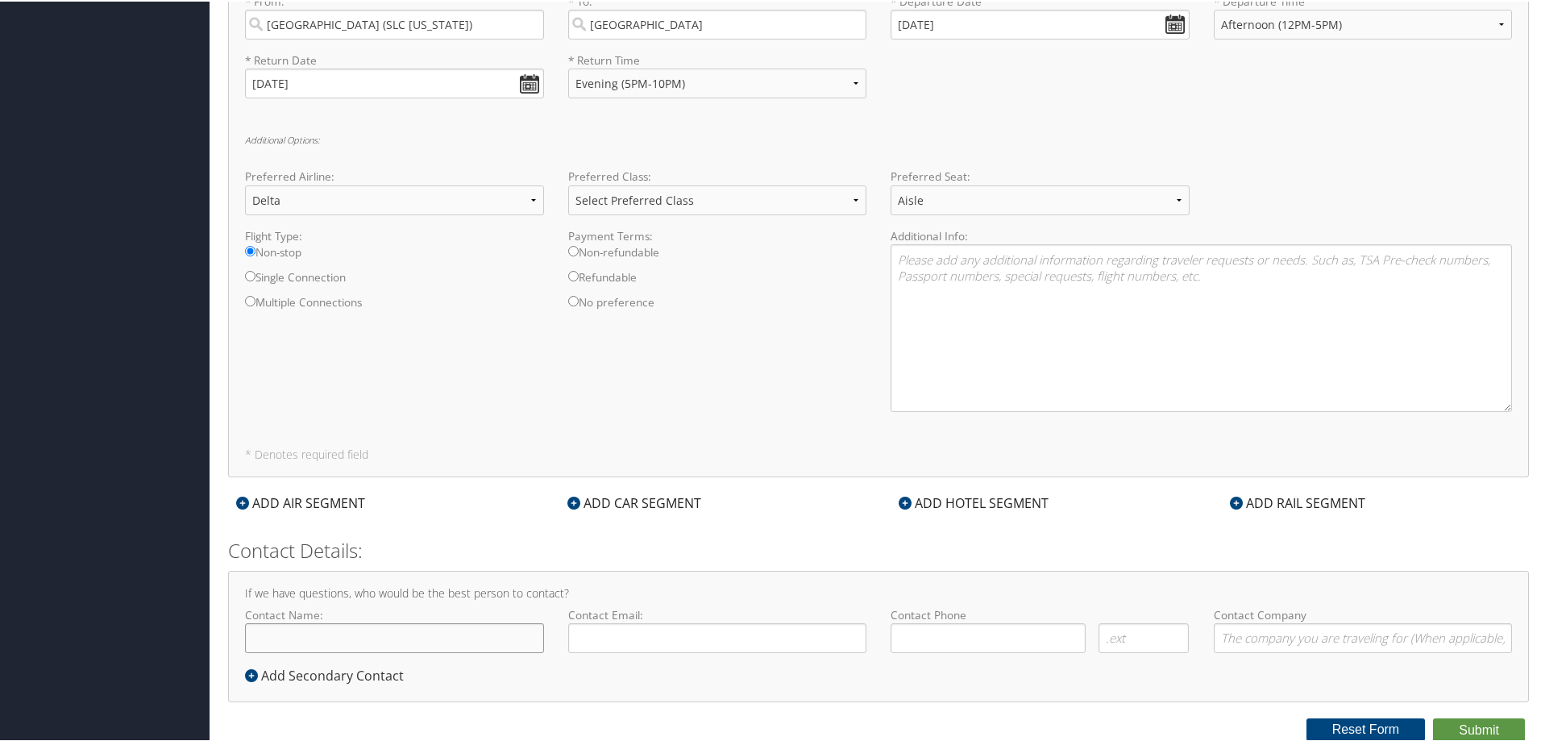
click at [365, 640] on input "Contact Name:" at bounding box center [394, 636] width 299 height 30
type input "Liz Polson"
type input "liz.polson@imail.org"
type input "(801) 864-0039"
click at [1265, 629] on input "Contact Company" at bounding box center [1363, 636] width 299 height 30
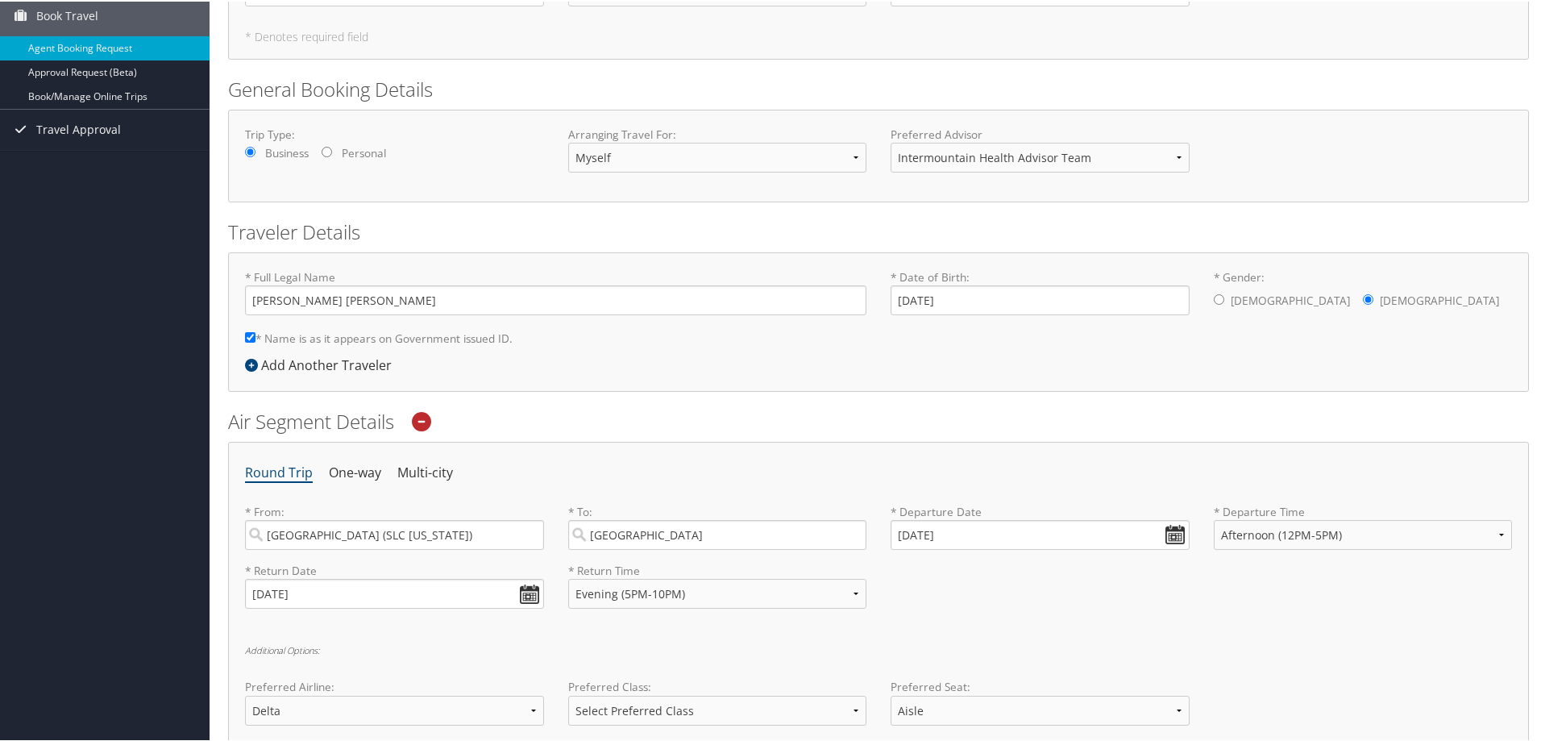
scroll to position [91, 0]
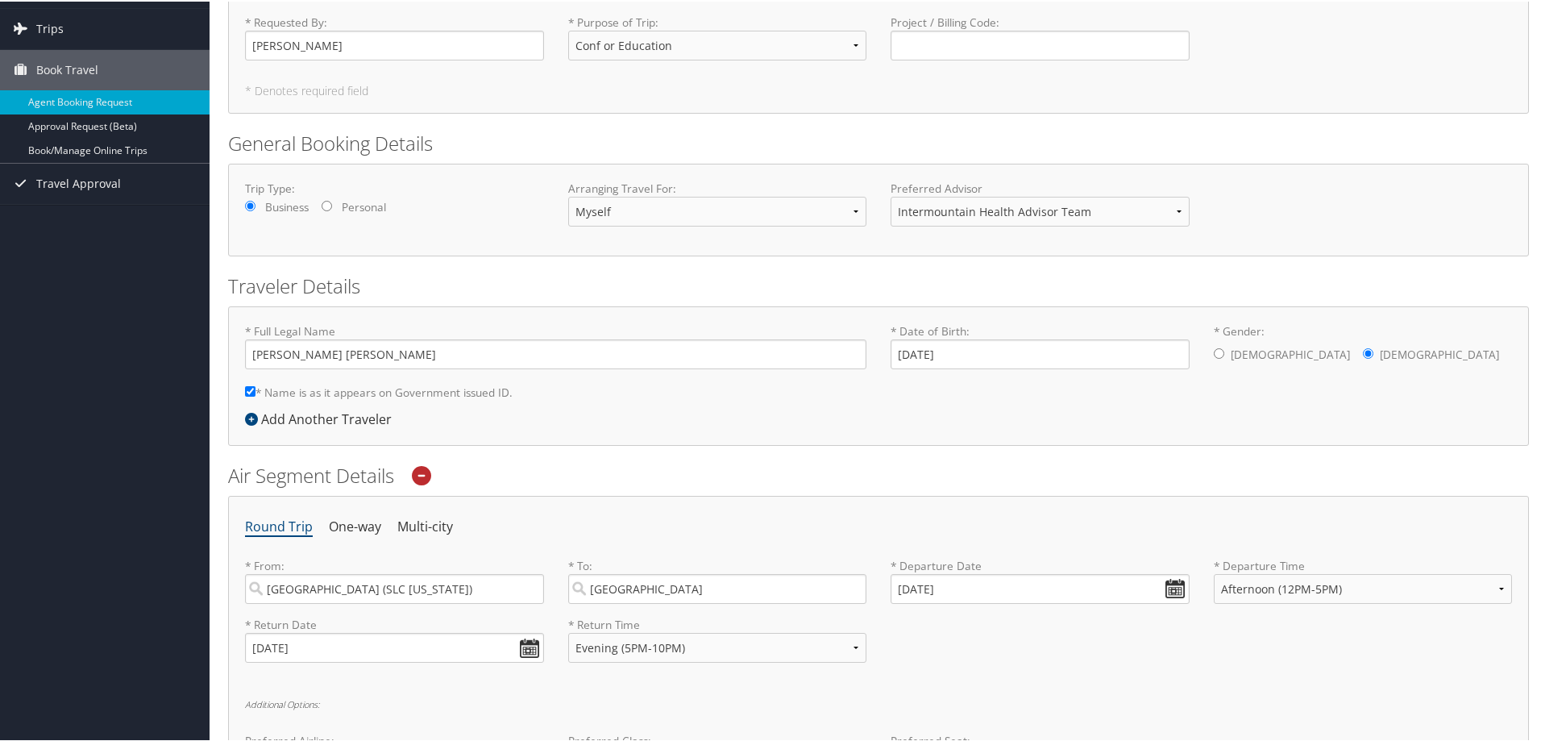
type input "Intermountain Health"
click at [1172, 206] on select "Intermountain Health Advisor Team" at bounding box center [1040, 210] width 299 height 30
click at [1206, 197] on div "Trip Type: Business Personal Arranging Travel For: Myself Another Traveler Gues…" at bounding box center [878, 208] width 1291 height 59
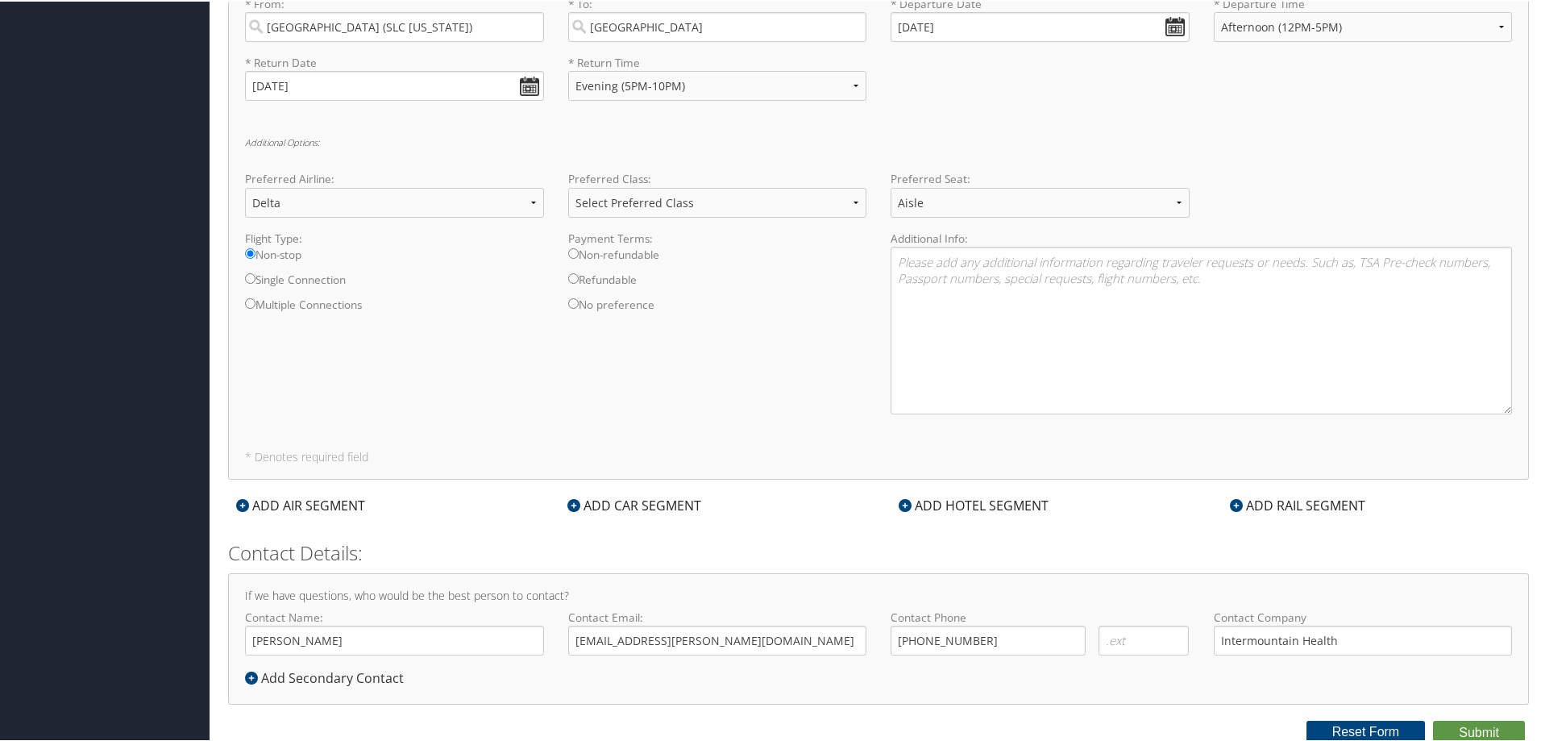
scroll to position [655, 0]
click at [1470, 725] on button "Submit" at bounding box center [1479, 728] width 92 height 24
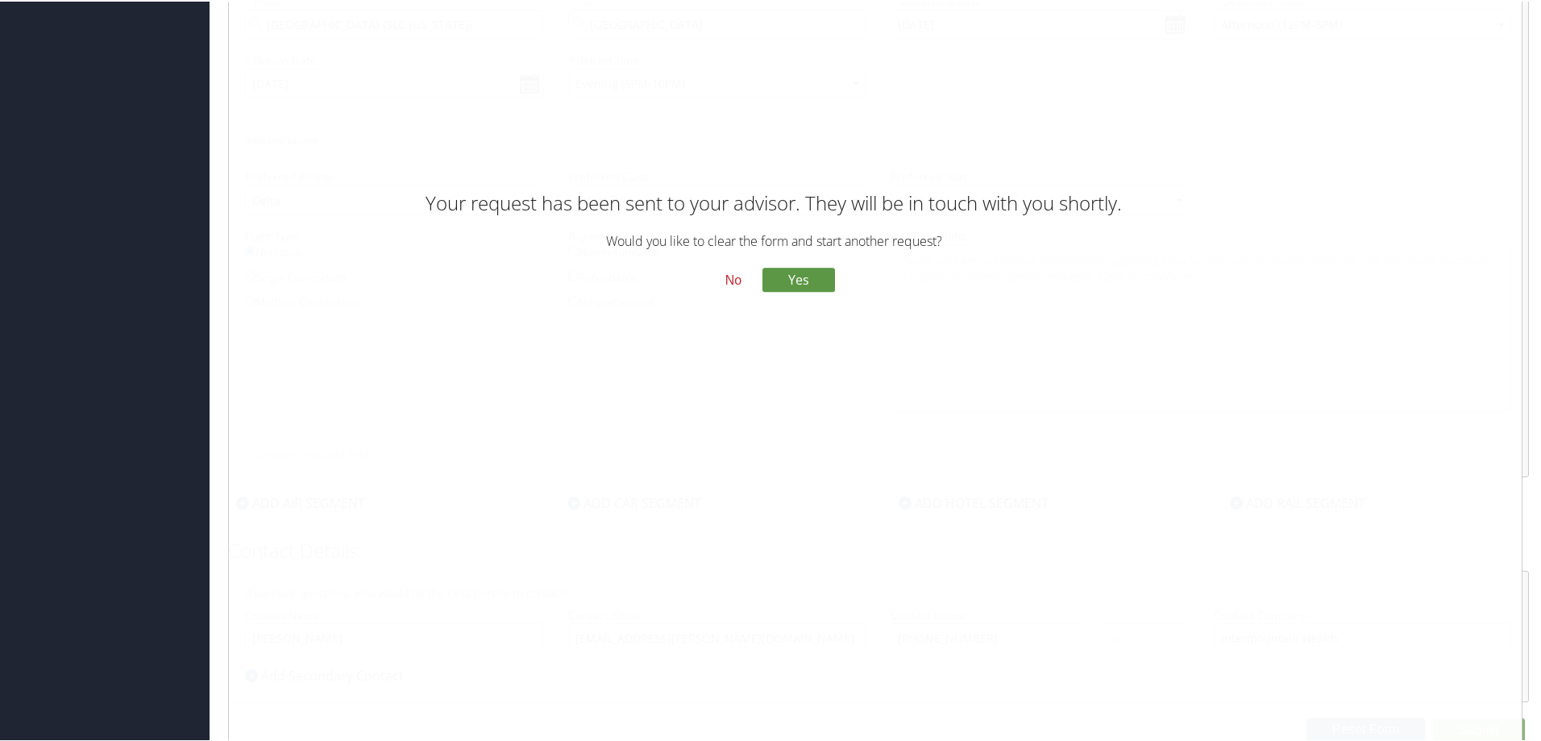
click at [730, 278] on button "No" at bounding box center [733, 278] width 42 height 27
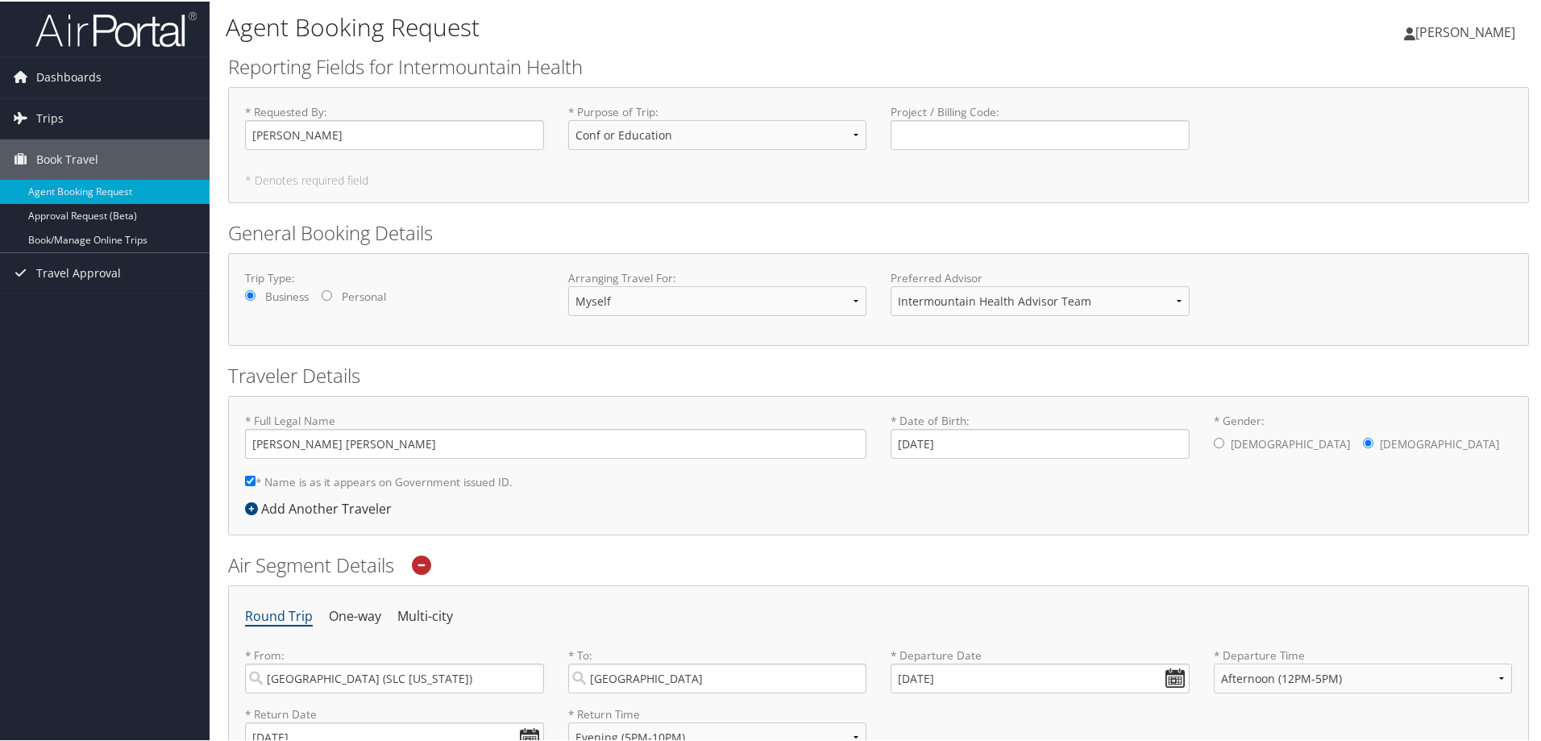
scroll to position [0, 0]
click at [62, 118] on link "Trips" at bounding box center [105, 118] width 210 height 40
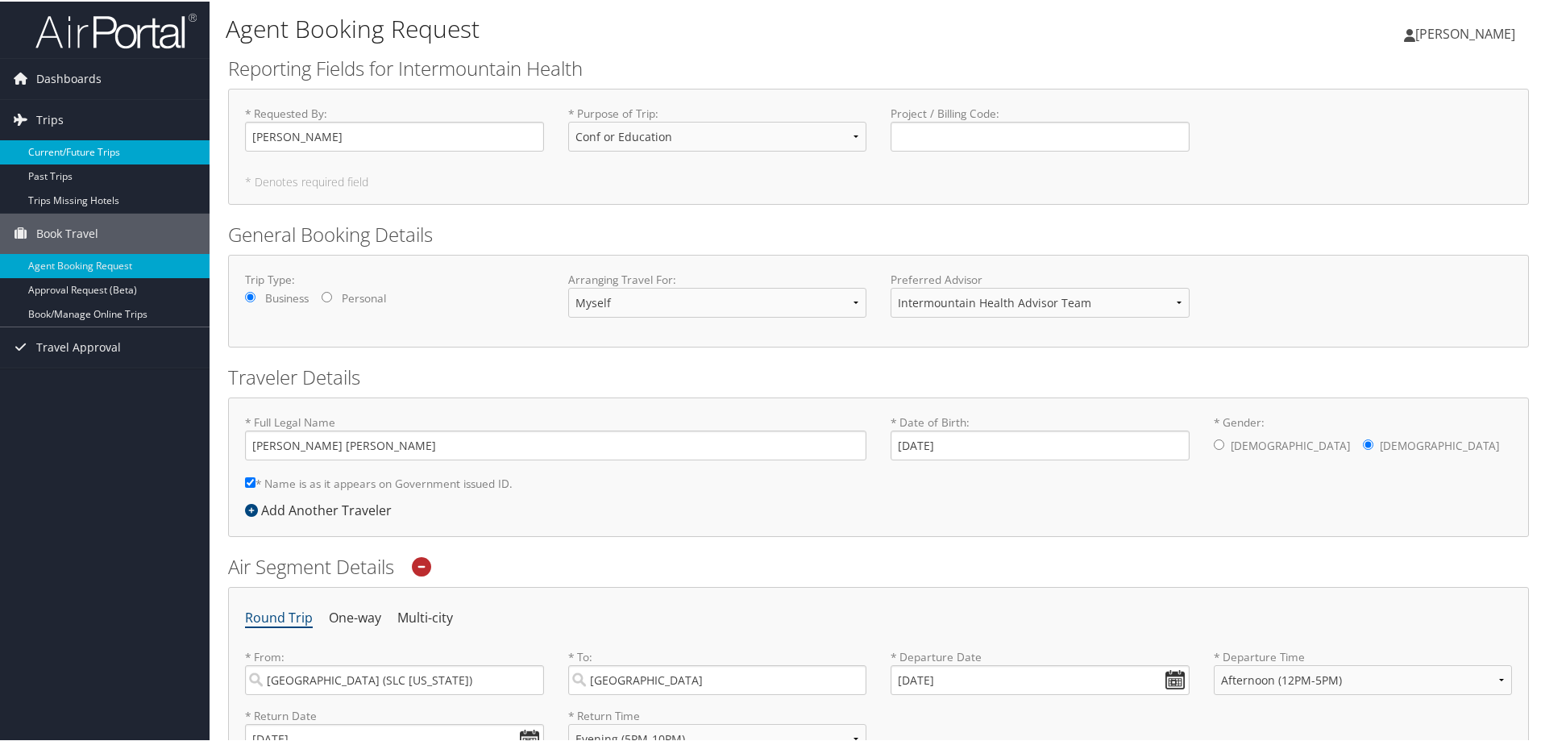
click at [85, 155] on link "Current/Future Trips" at bounding box center [105, 151] width 210 height 24
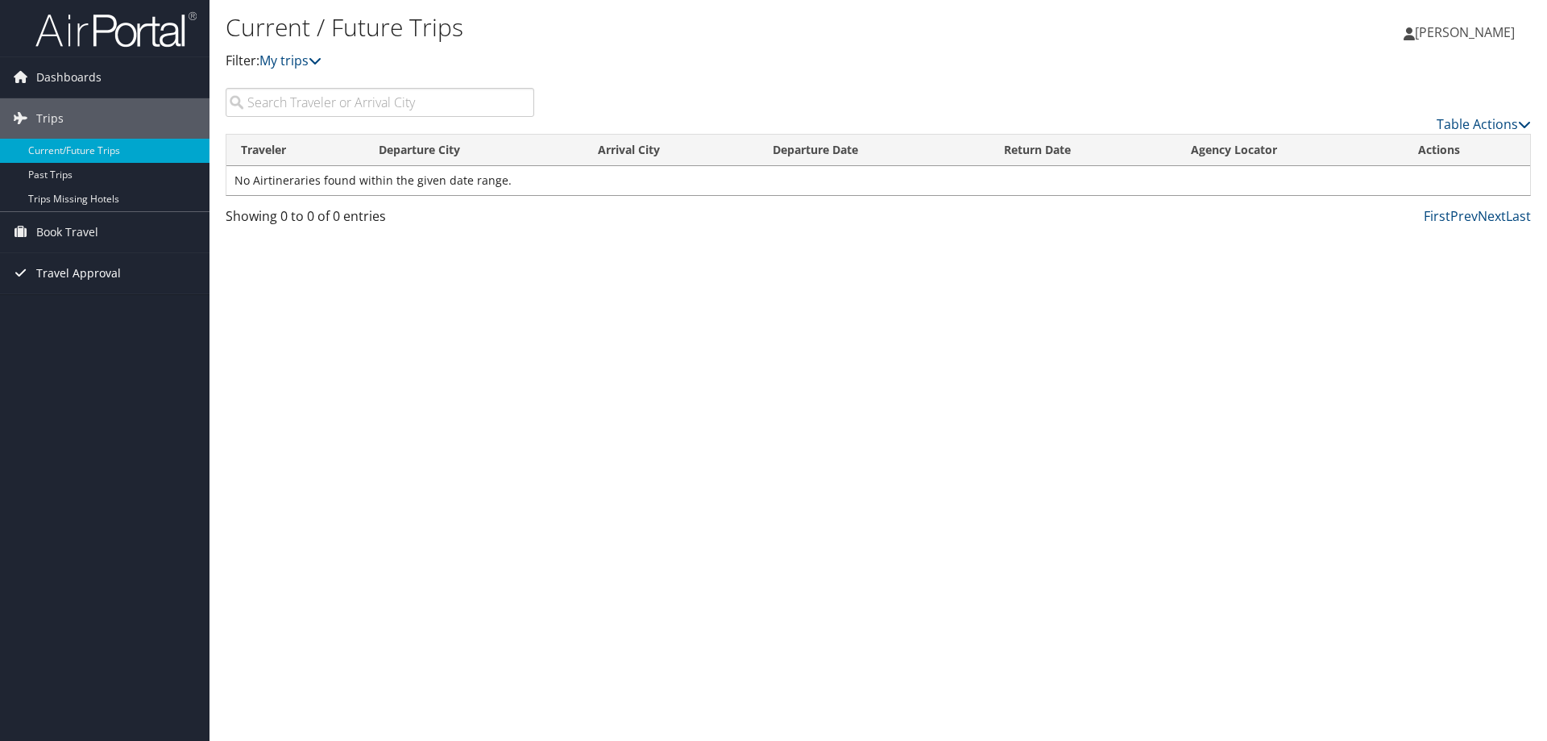
click at [57, 272] on span "Travel Approval" at bounding box center [78, 273] width 85 height 40
click at [81, 297] on link "Pending Trip Approvals" at bounding box center [105, 305] width 210 height 24
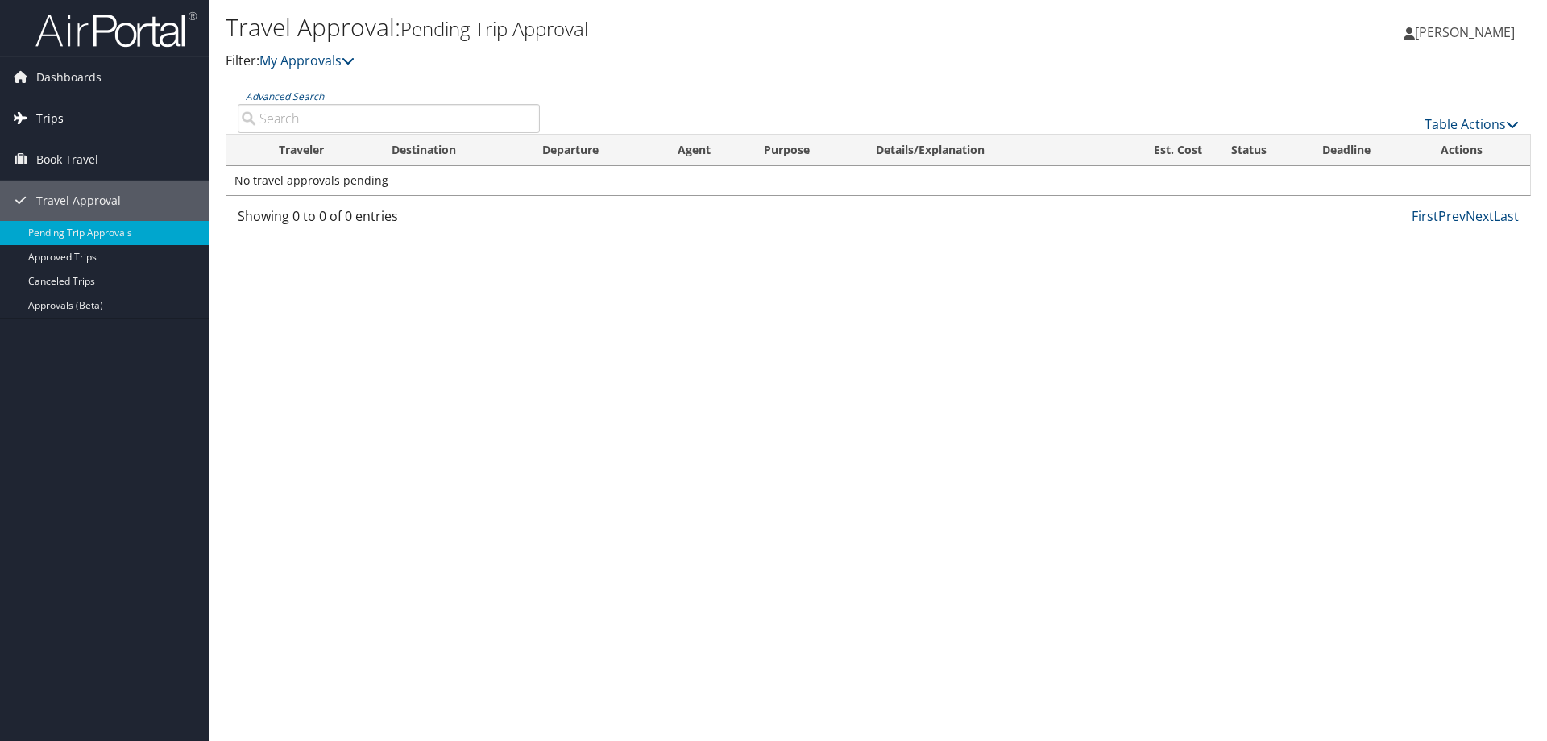
click at [55, 118] on span "Trips" at bounding box center [49, 118] width 27 height 40
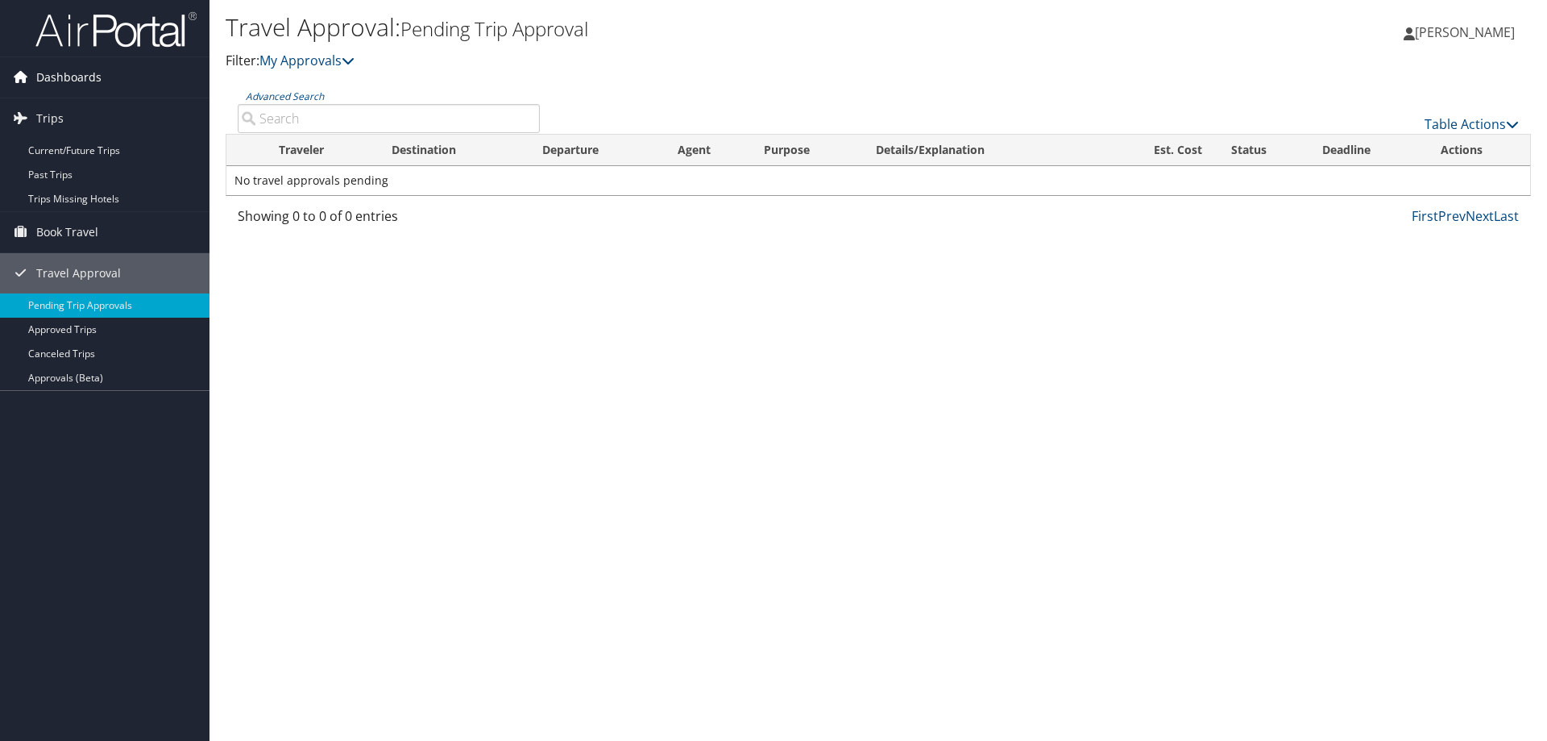
click at [56, 78] on span "Dashboards" at bounding box center [68, 77] width 65 height 40
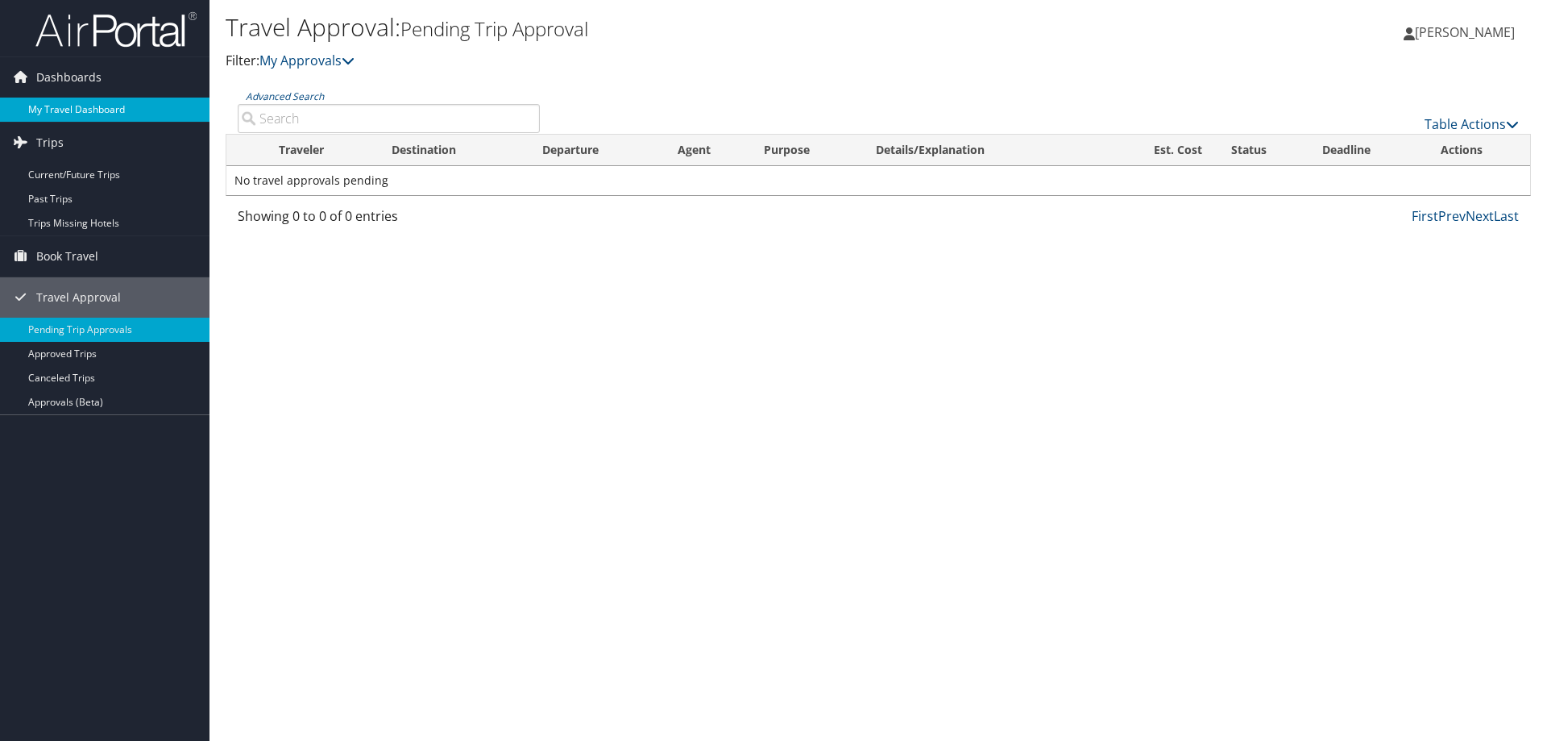
click at [62, 104] on link "My Travel Dashboard" at bounding box center [105, 110] width 210 height 24
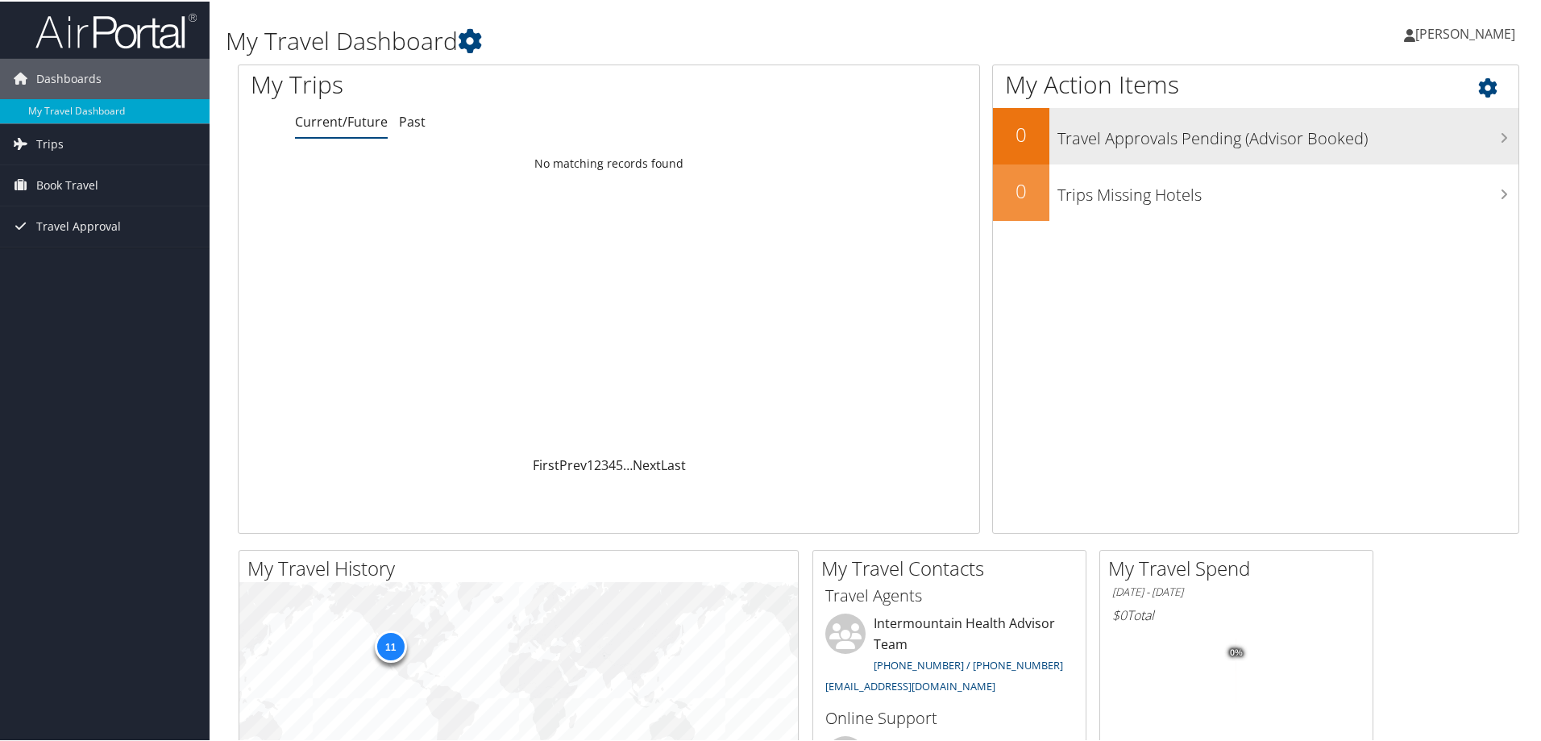
click at [1502, 137] on h3 "Travel Approvals Pending (Advisor Booked)" at bounding box center [1287, 133] width 461 height 31
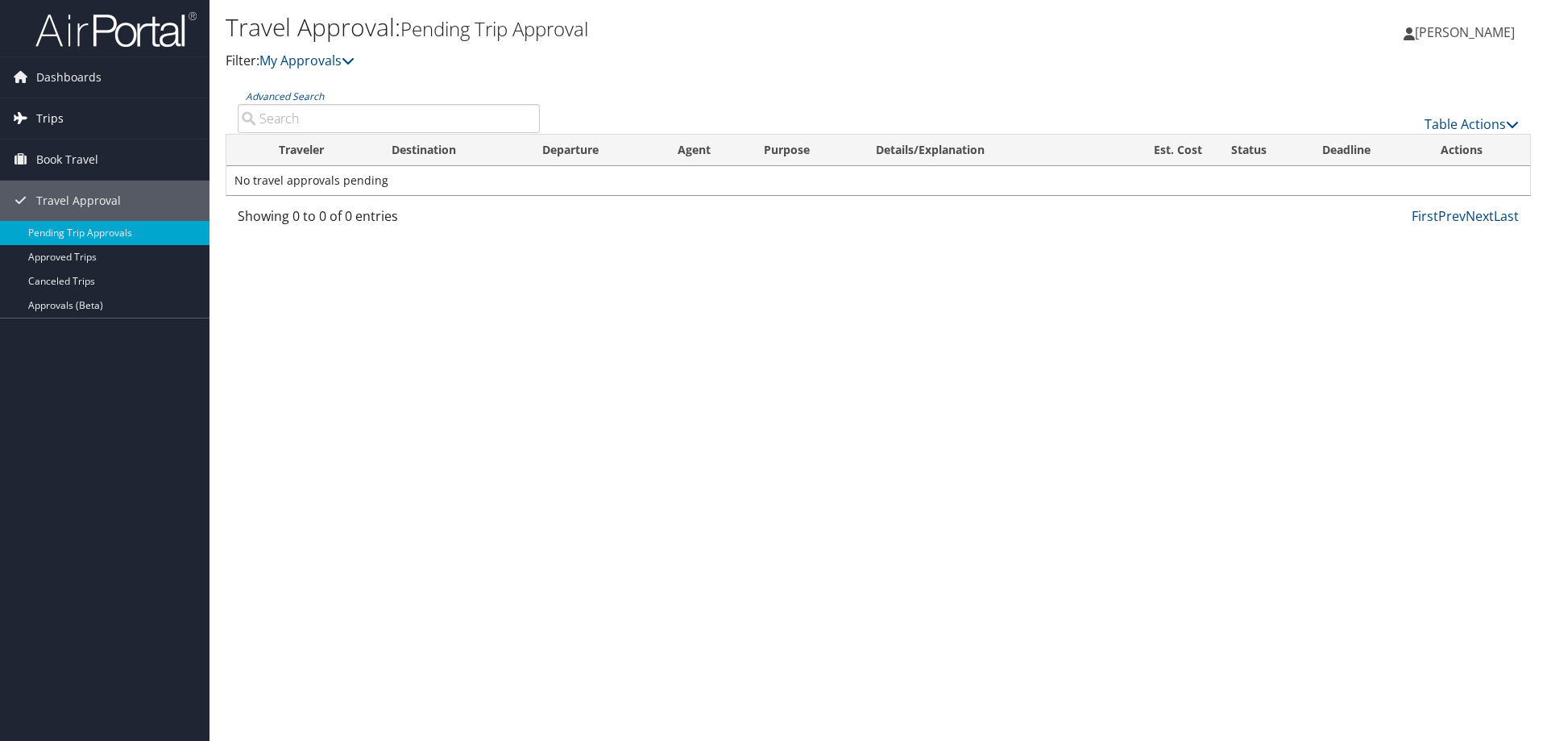
click at [57, 118] on span "Trips" at bounding box center [49, 118] width 27 height 40
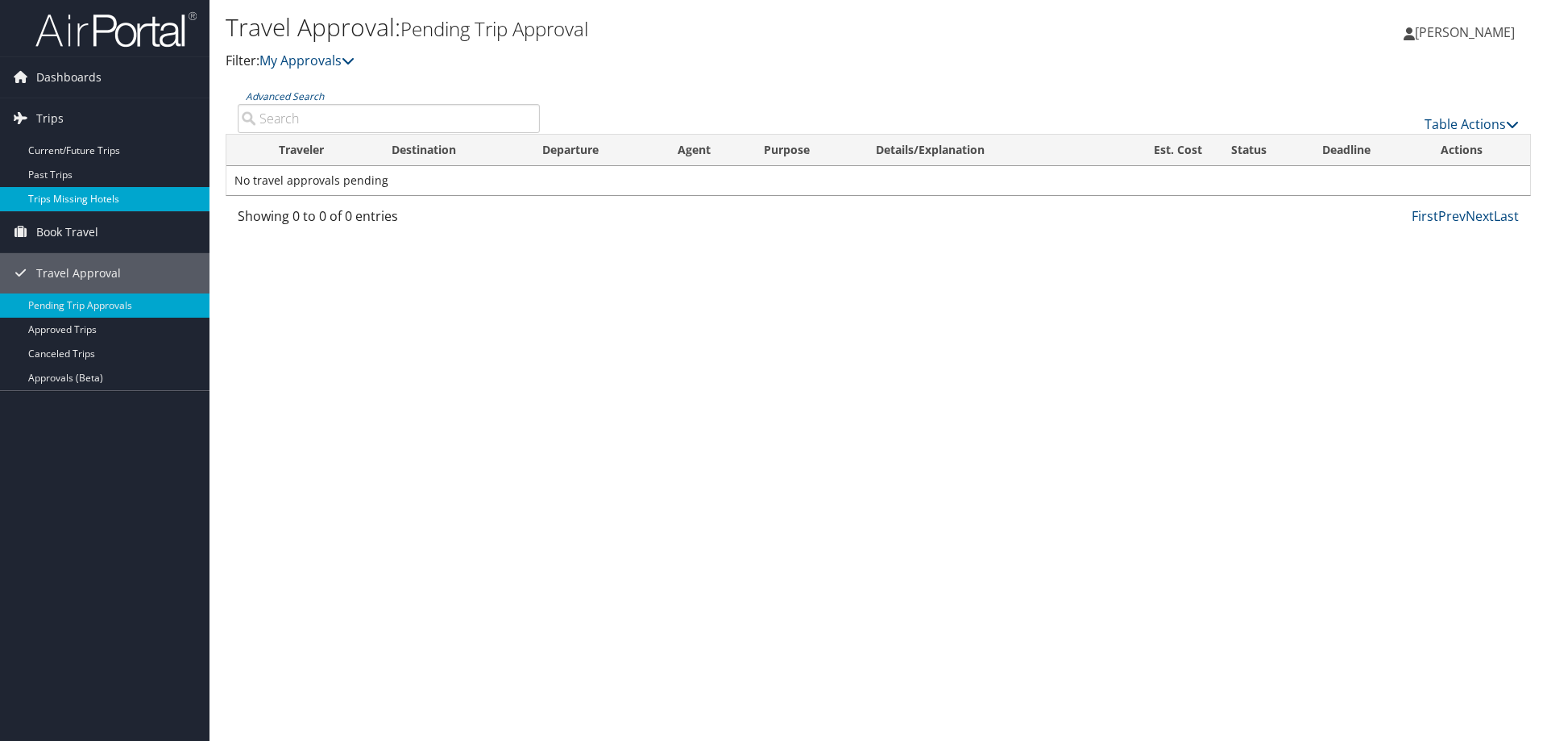
click at [86, 193] on link "Trips Missing Hotels" at bounding box center [105, 199] width 210 height 24
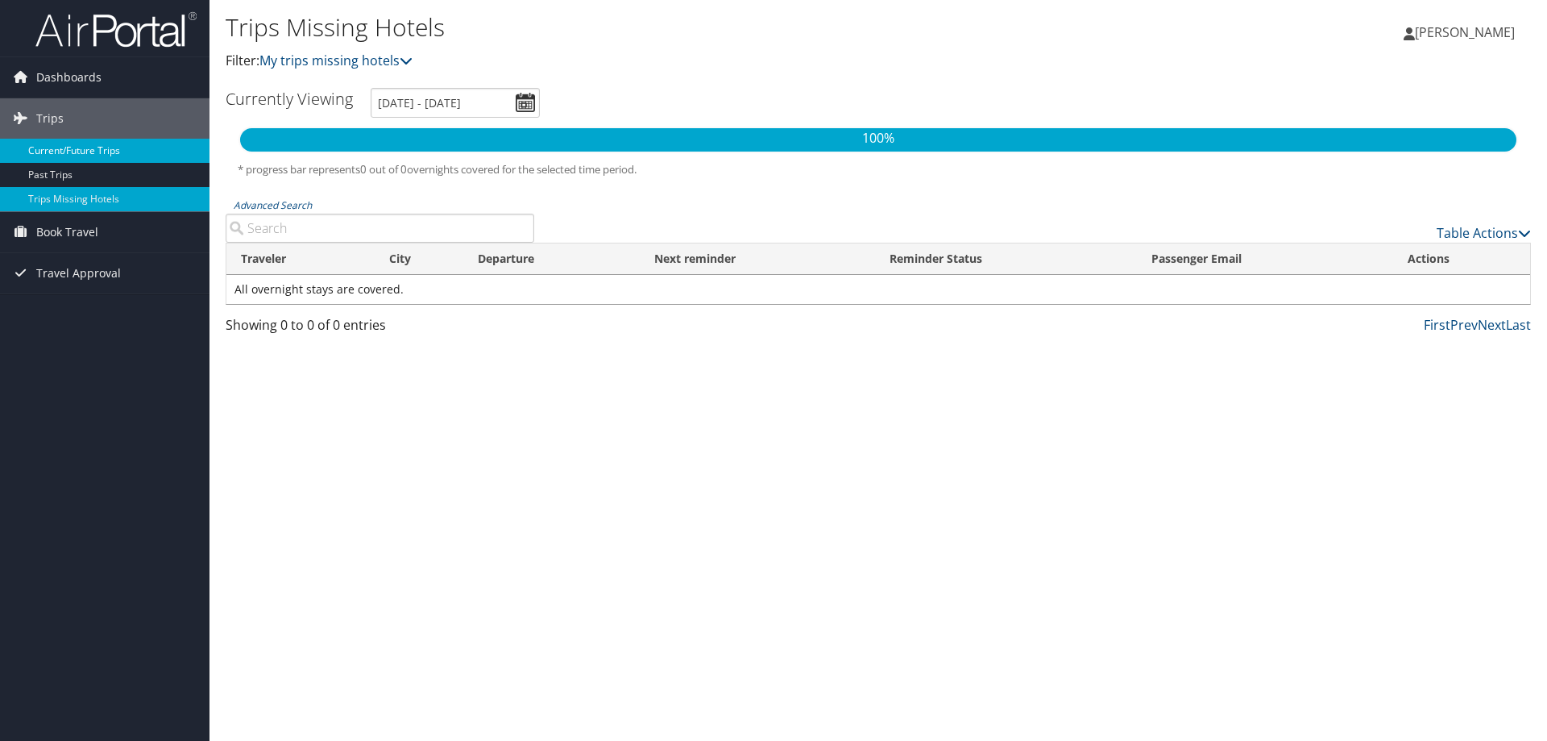
click at [70, 142] on link "Current/Future Trips" at bounding box center [105, 151] width 210 height 24
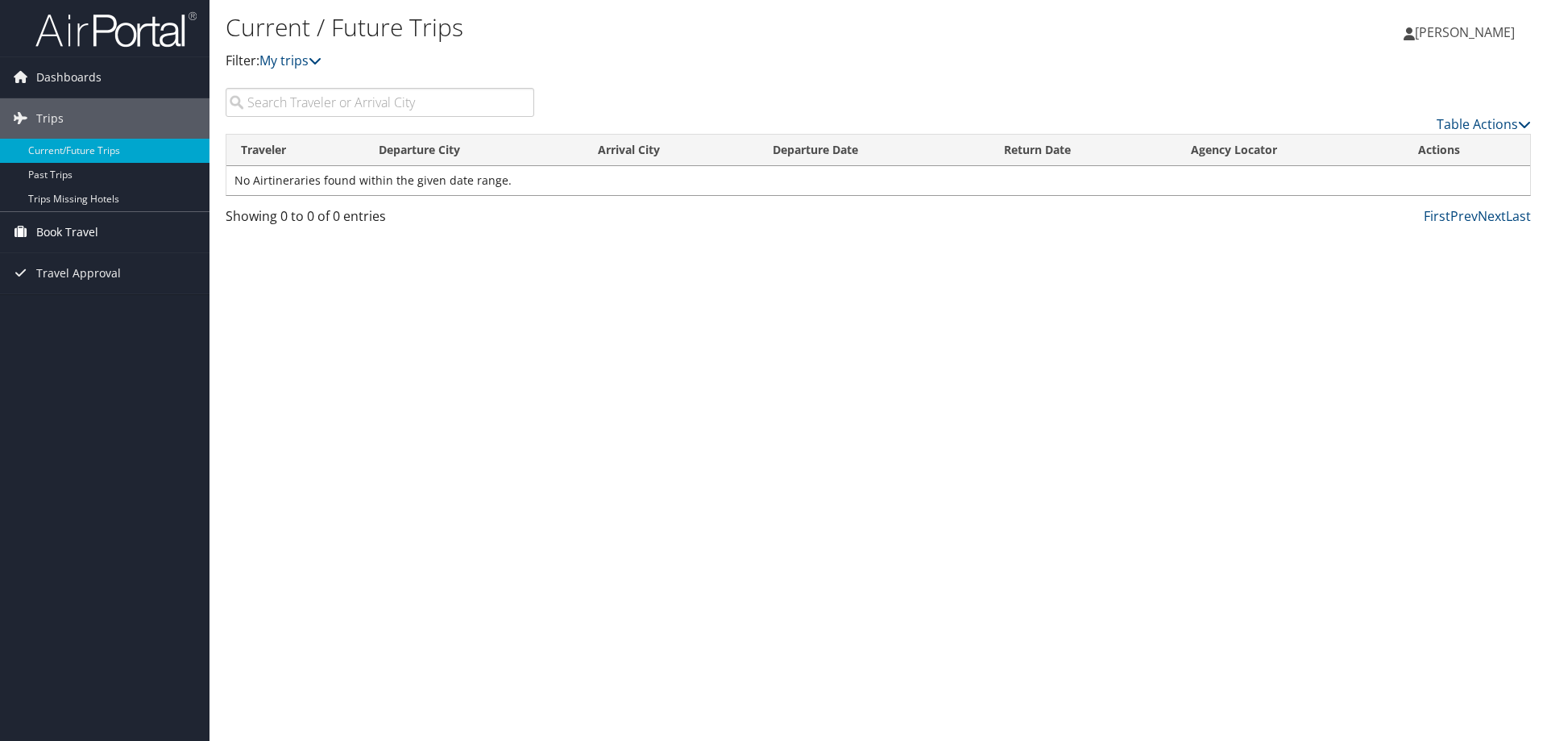
click at [82, 230] on span "Book Travel" at bounding box center [67, 232] width 62 height 40
click at [110, 262] on link "Agent Booking Request" at bounding box center [105, 264] width 210 height 24
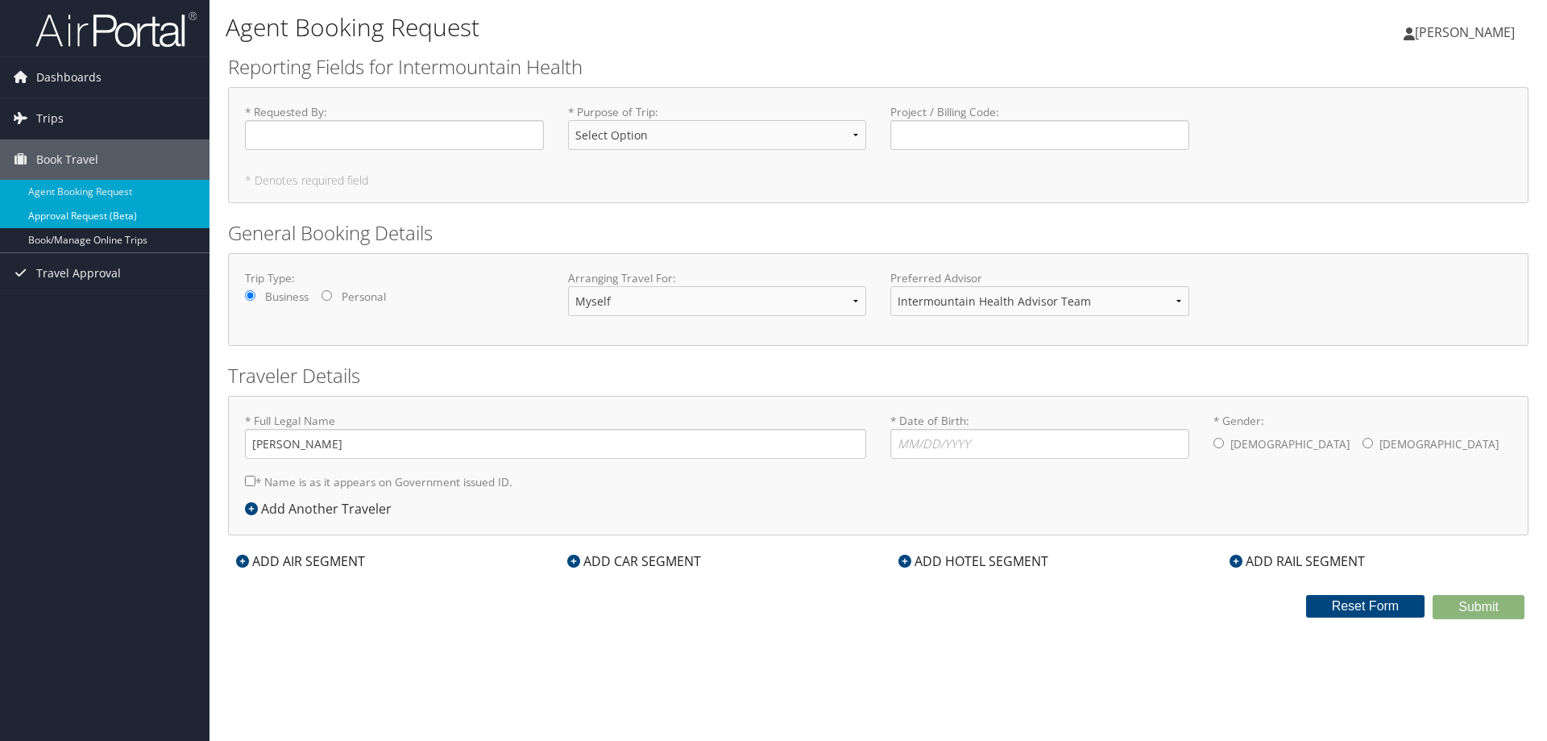
click at [91, 220] on link "Approval Request (Beta)" at bounding box center [105, 216] width 210 height 24
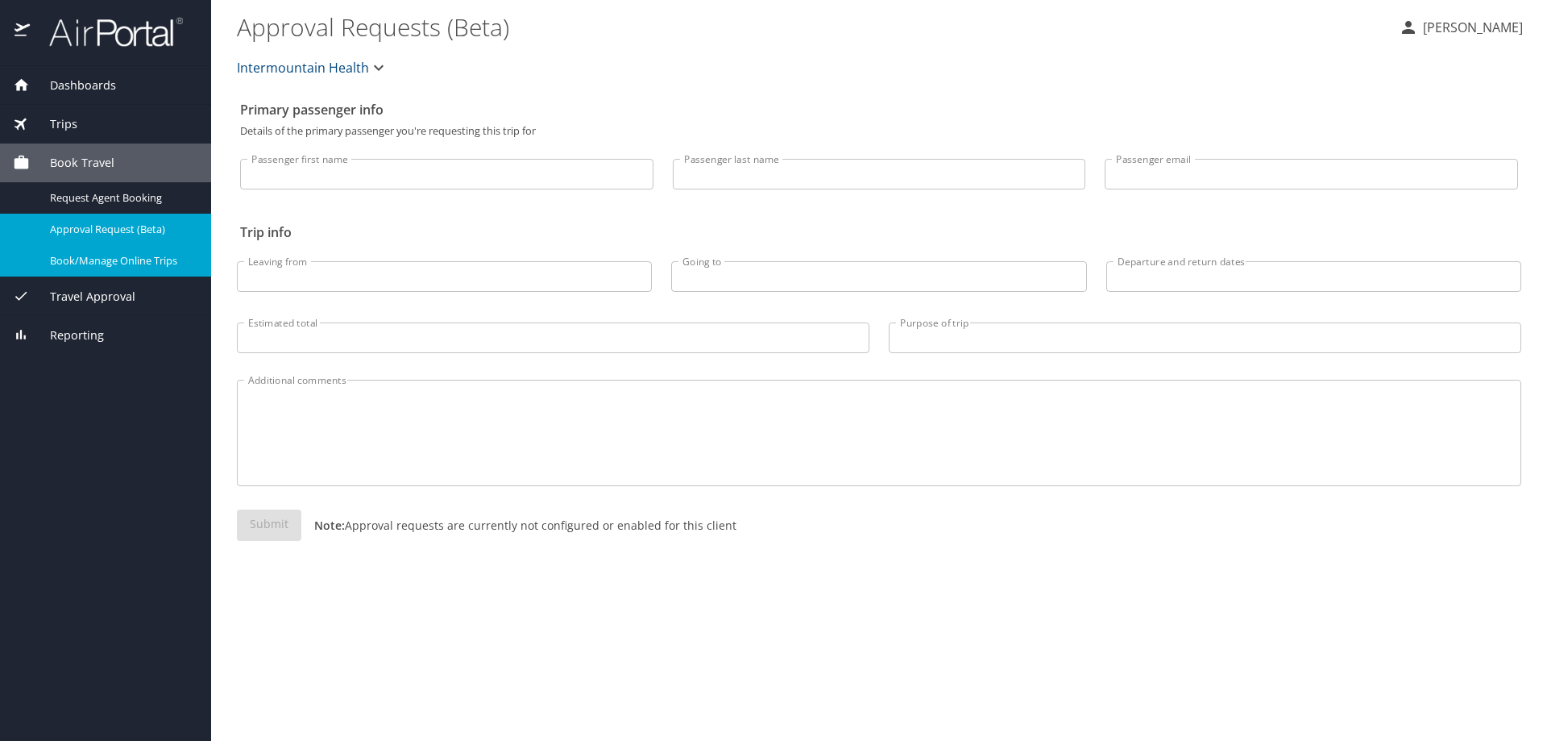
click at [108, 263] on span "Book/Manage Online Trips" at bounding box center [121, 260] width 142 height 15
click at [89, 80] on span "Dashboards" at bounding box center [73, 86] width 86 height 18
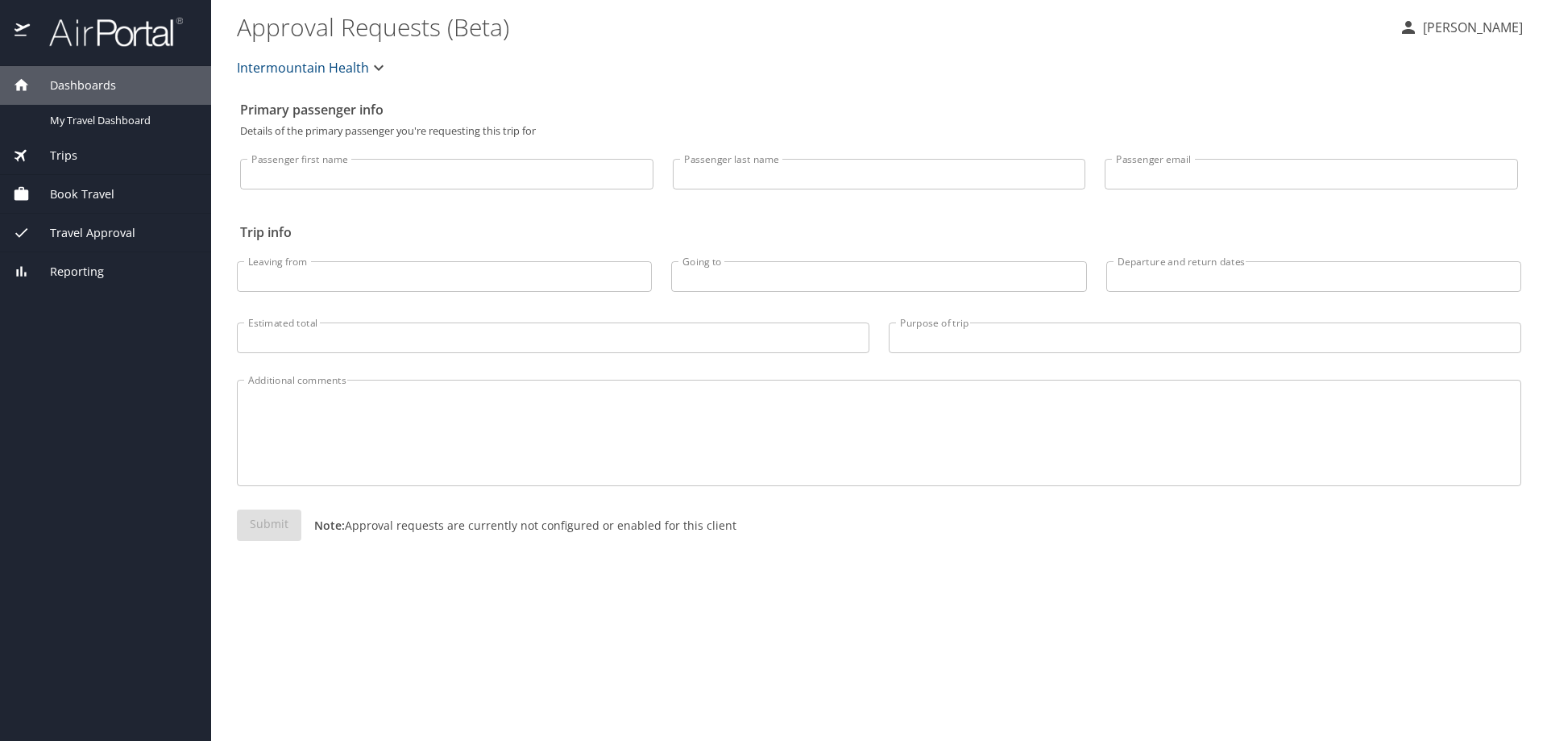
click at [106, 35] on img at bounding box center [107, 31] width 152 height 31
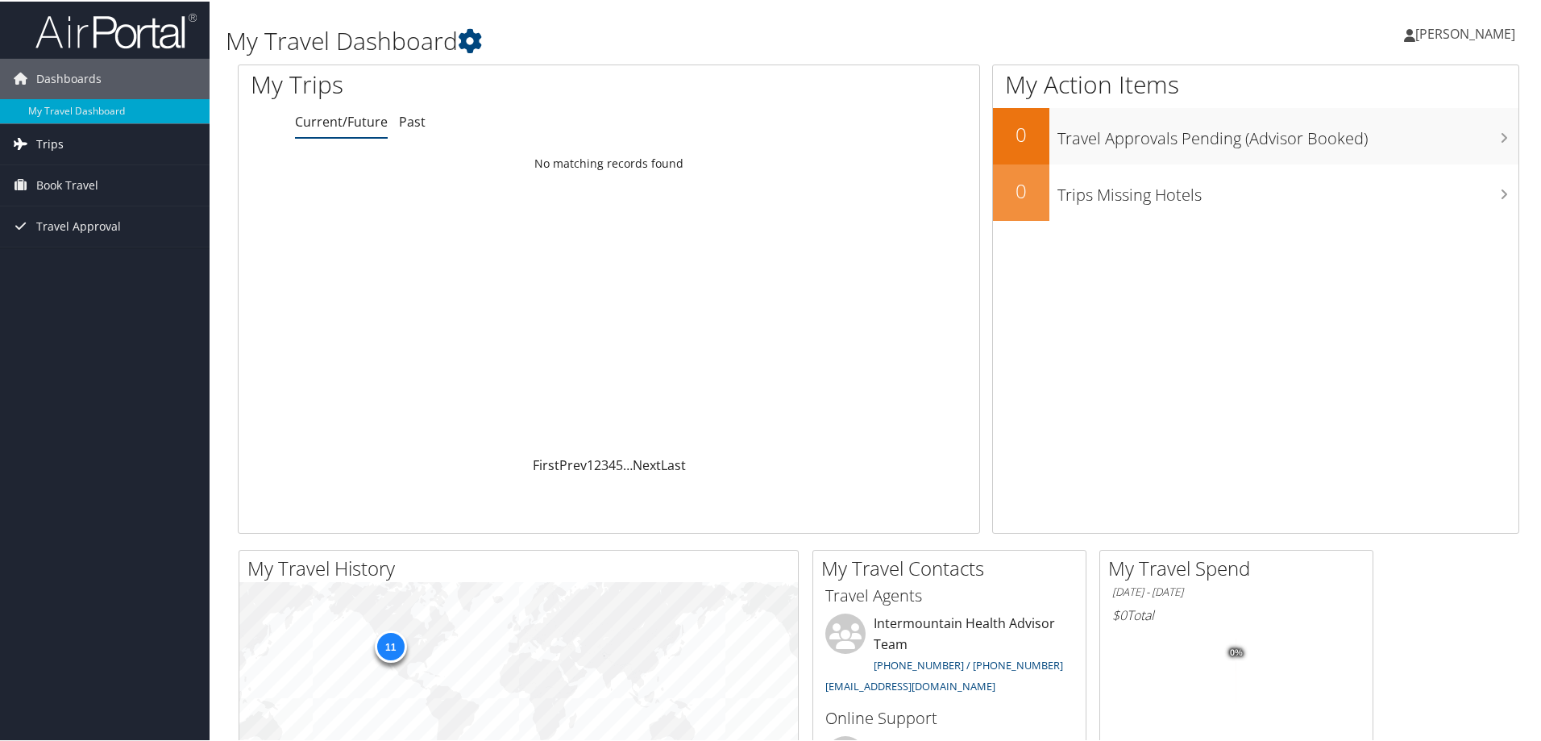
click at [59, 144] on span "Trips" at bounding box center [49, 142] width 27 height 40
click at [77, 177] on link "Current/Future Trips" at bounding box center [105, 175] width 210 height 24
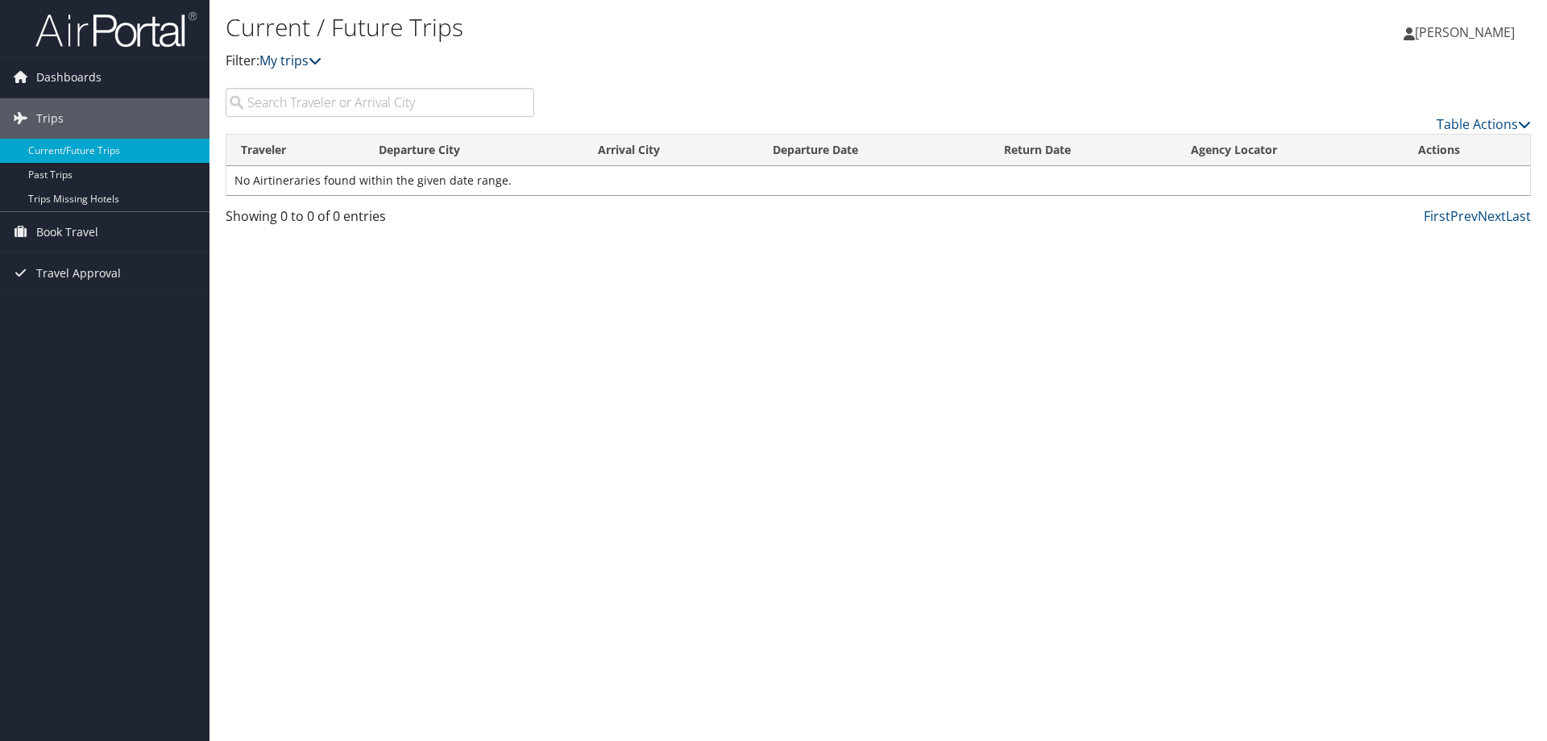
click at [316, 58] on icon at bounding box center [315, 60] width 13 height 13
click at [318, 58] on icon at bounding box center [315, 60] width 13 height 13
click at [316, 101] on input "search" at bounding box center [380, 102] width 309 height 29
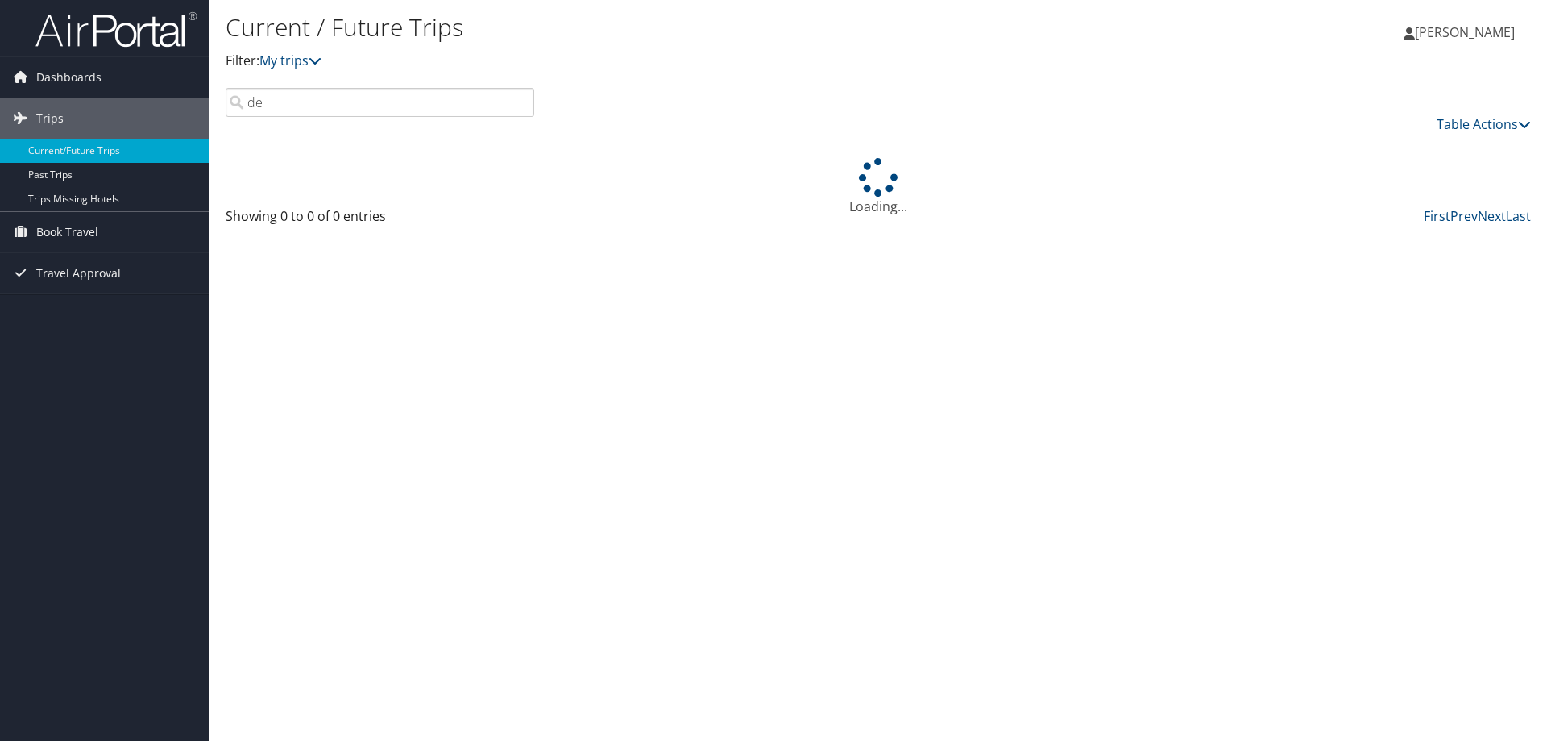
type input "d"
